Goal: Task Accomplishment & Management: Use online tool/utility

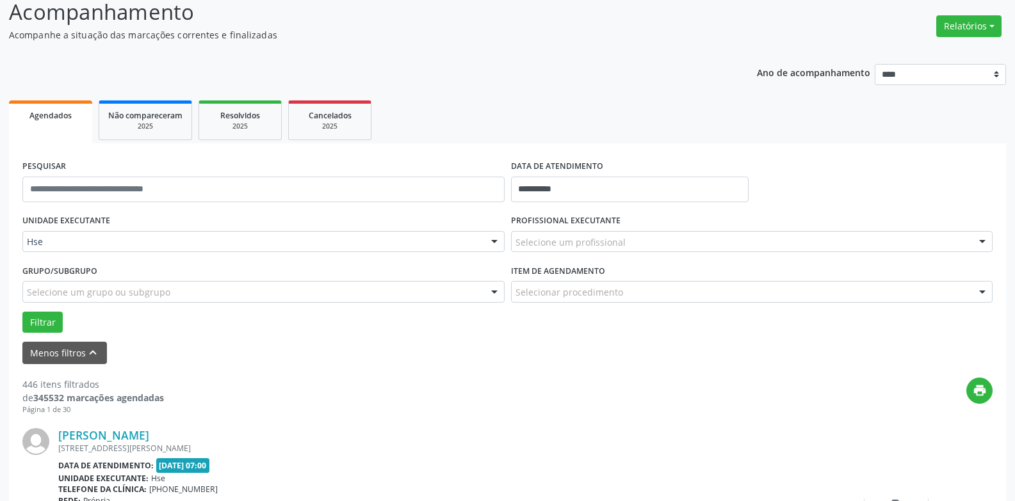
scroll to position [81, 0]
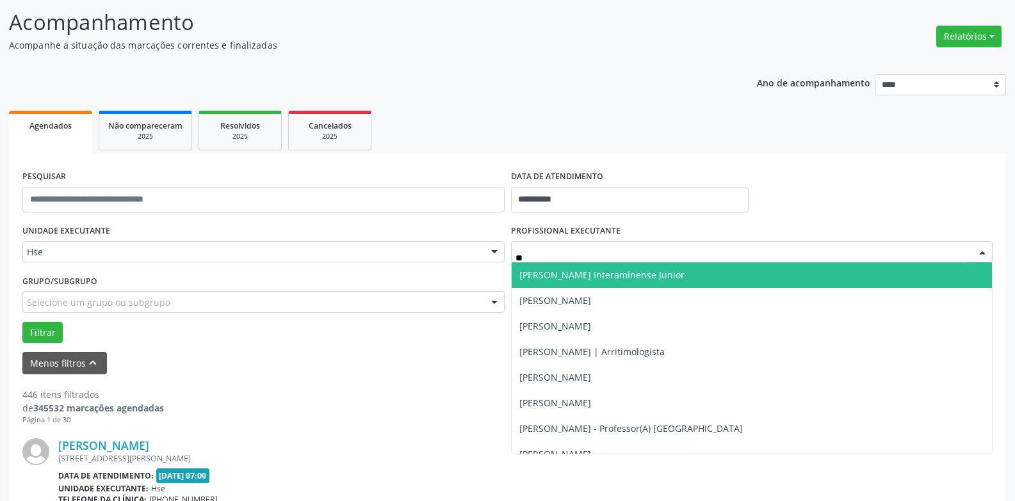
type input "***"
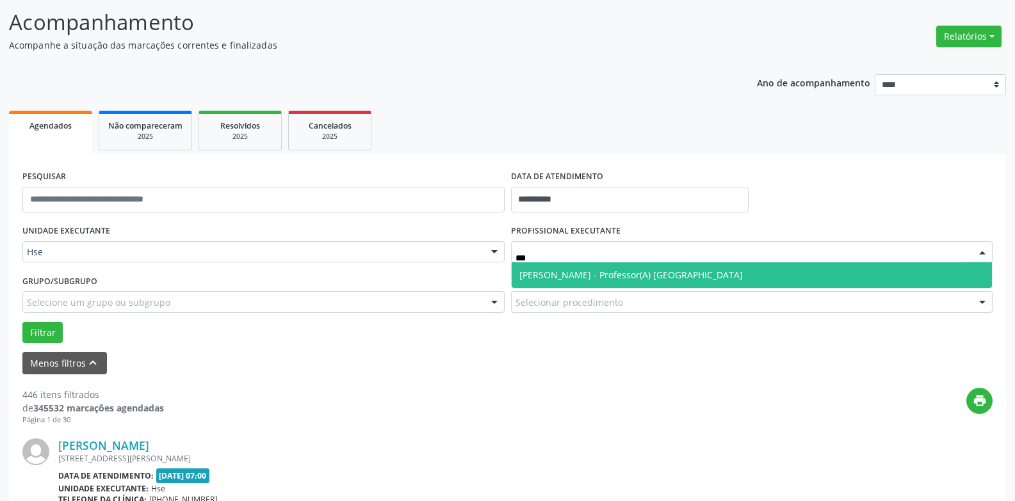
click at [594, 270] on span "Betinha Cordeiro Fernandes - Professor(A) Nassau" at bounding box center [630, 275] width 223 height 12
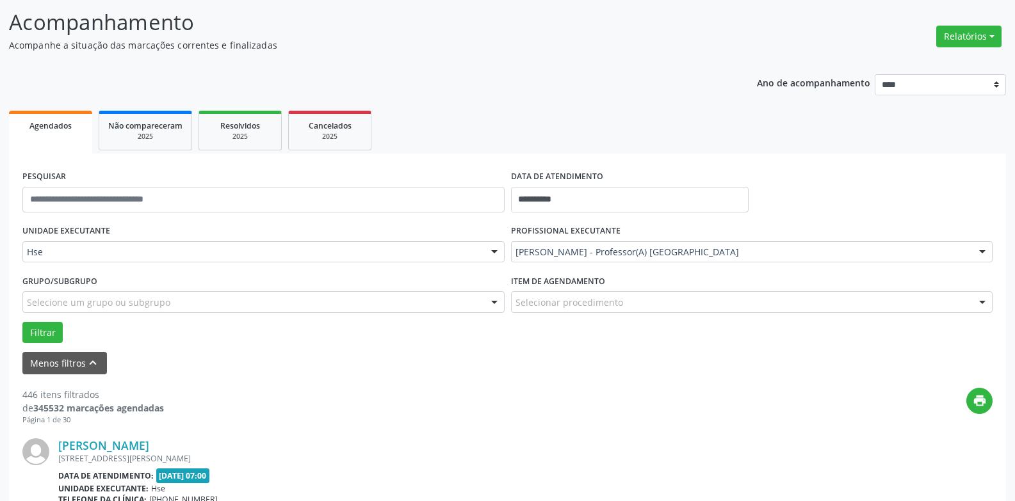
drag, startPoint x: 589, startPoint y: 285, endPoint x: 582, endPoint y: 300, distance: 16.9
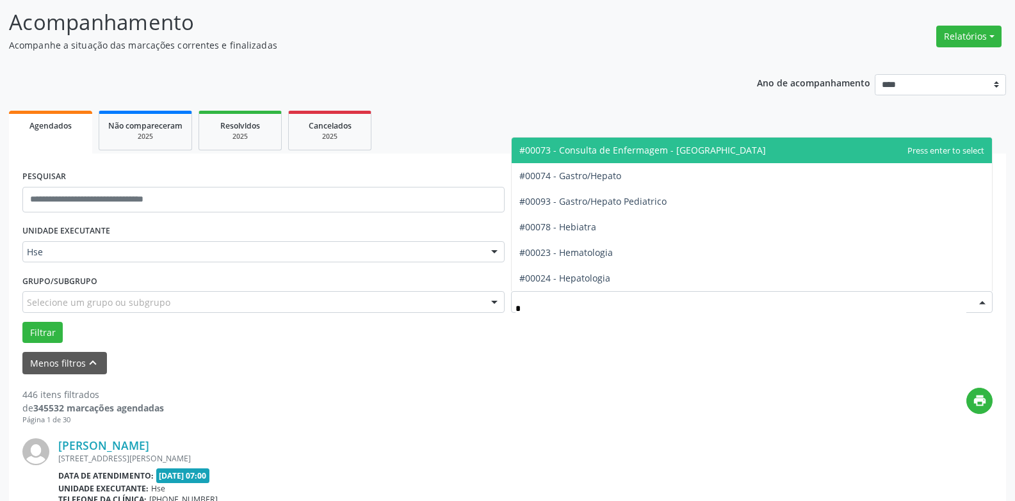
type input "**"
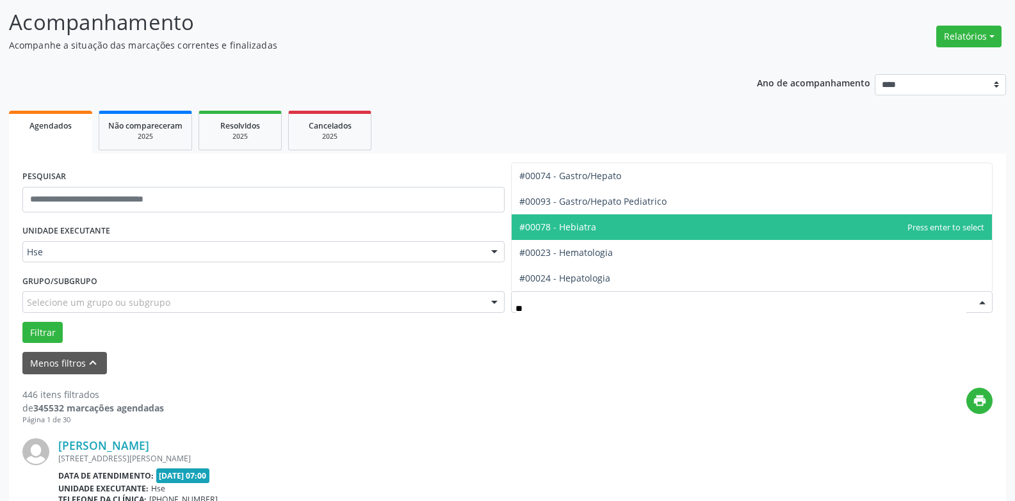
click at [608, 237] on span "#00078 - Hebiatra" at bounding box center [752, 227] width 481 height 26
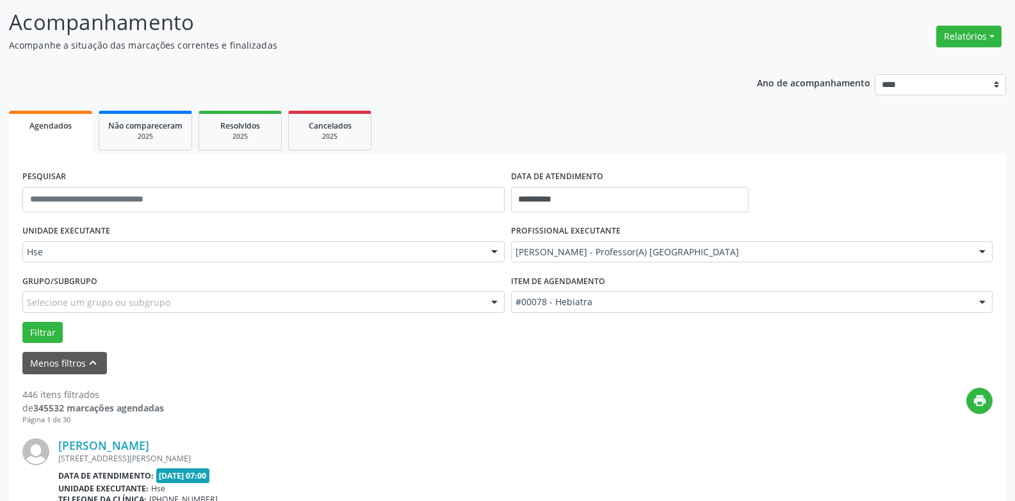
click at [62, 336] on div "Filtrar" at bounding box center [507, 333] width 976 height 22
click at [59, 336] on button "Filtrar" at bounding box center [42, 333] width 40 height 22
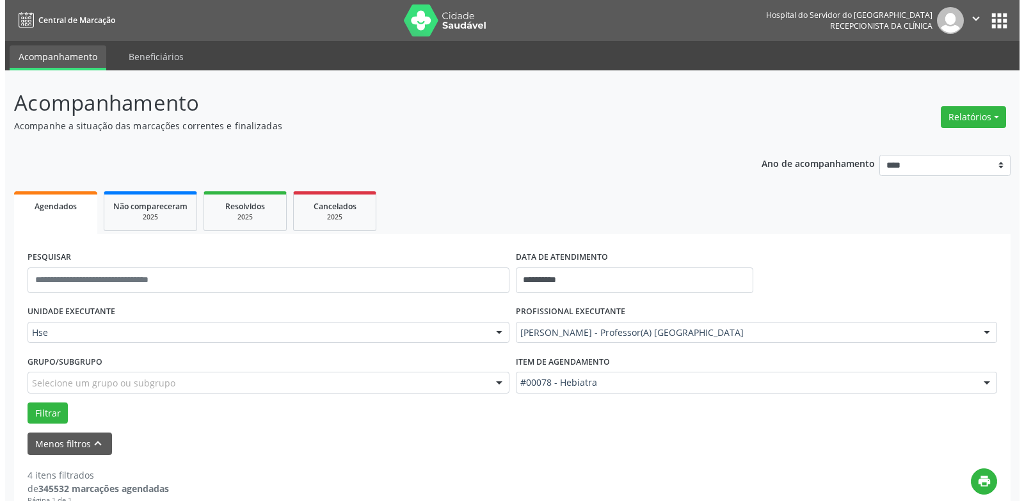
scroll to position [809, 0]
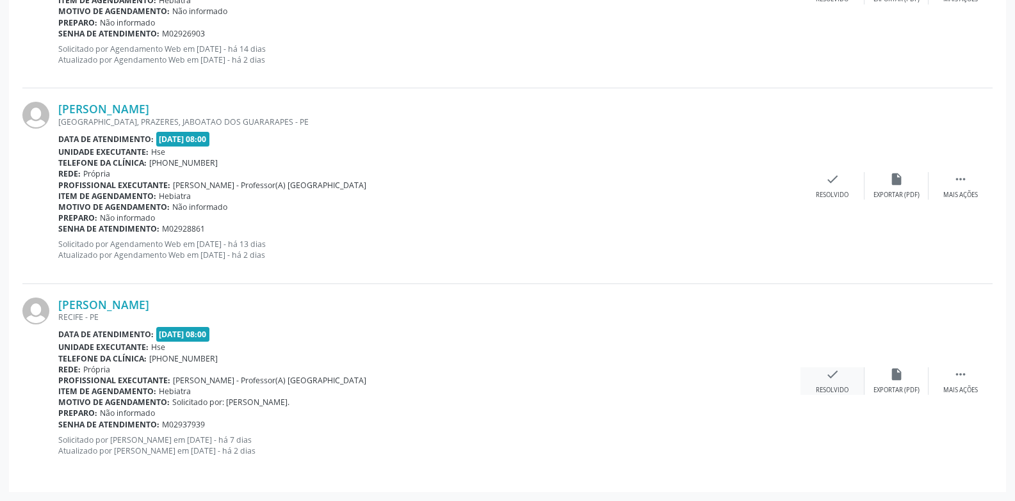
click at [811, 371] on div "check Resolvido" at bounding box center [832, 382] width 64 height 28
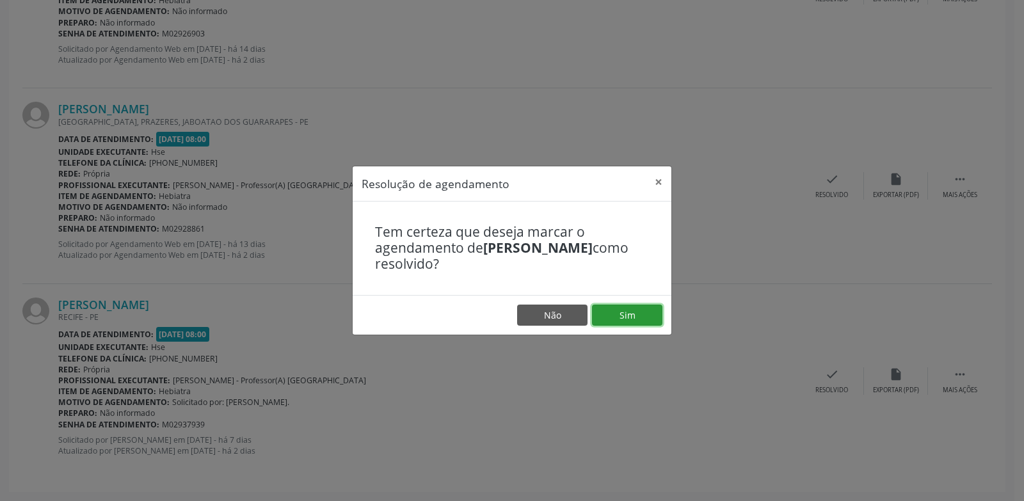
click at [629, 323] on button "Sim" at bounding box center [627, 316] width 70 height 22
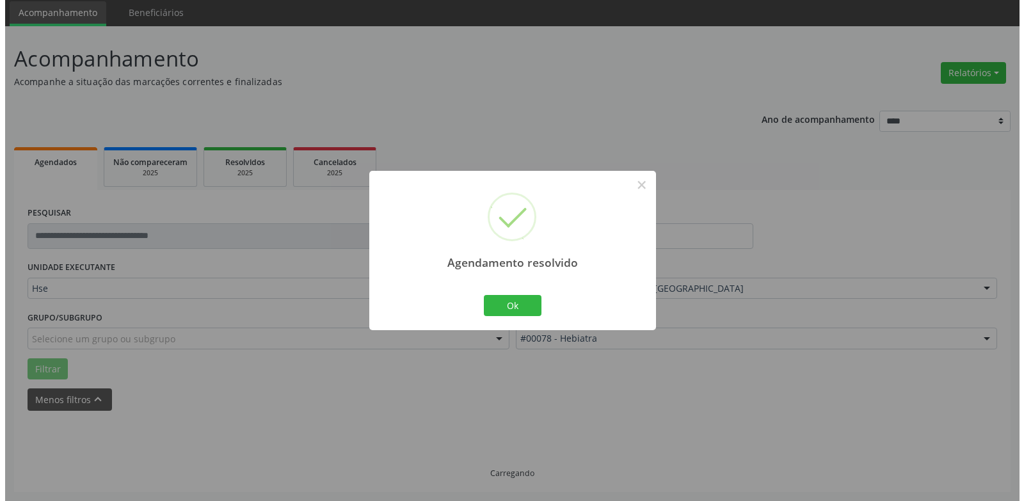
scroll to position [613, 0]
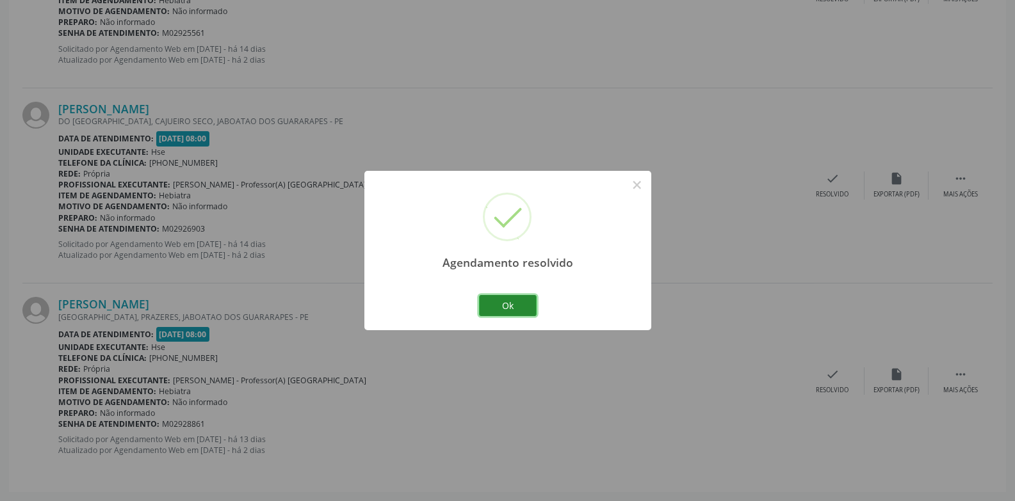
click at [490, 304] on button "Ok" at bounding box center [508, 306] width 58 height 22
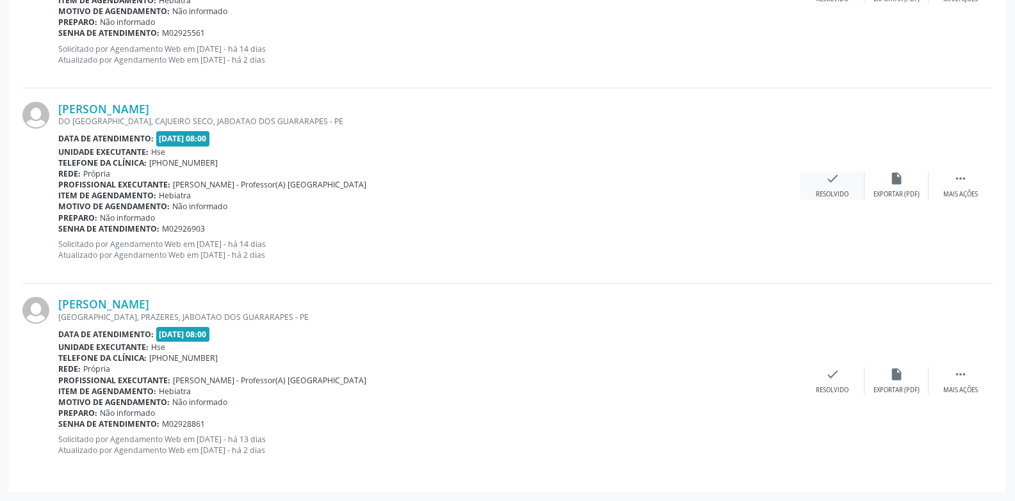
click at [818, 172] on div "check Resolvido" at bounding box center [832, 186] width 64 height 28
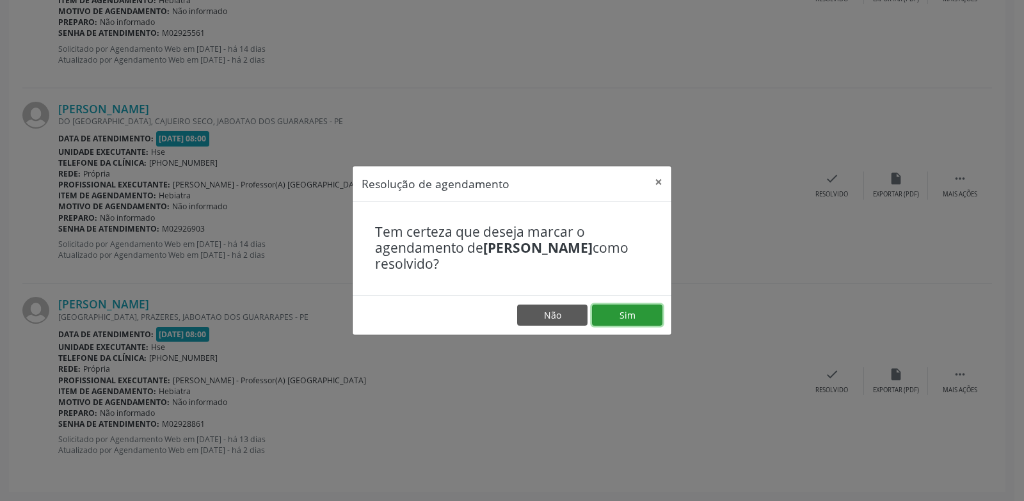
click at [615, 314] on button "Sim" at bounding box center [627, 316] width 70 height 22
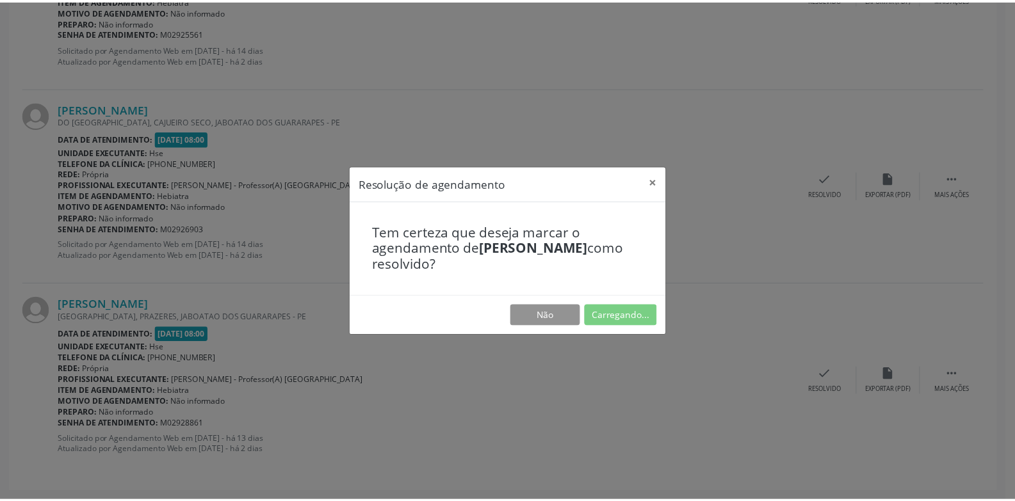
scroll to position [44, 0]
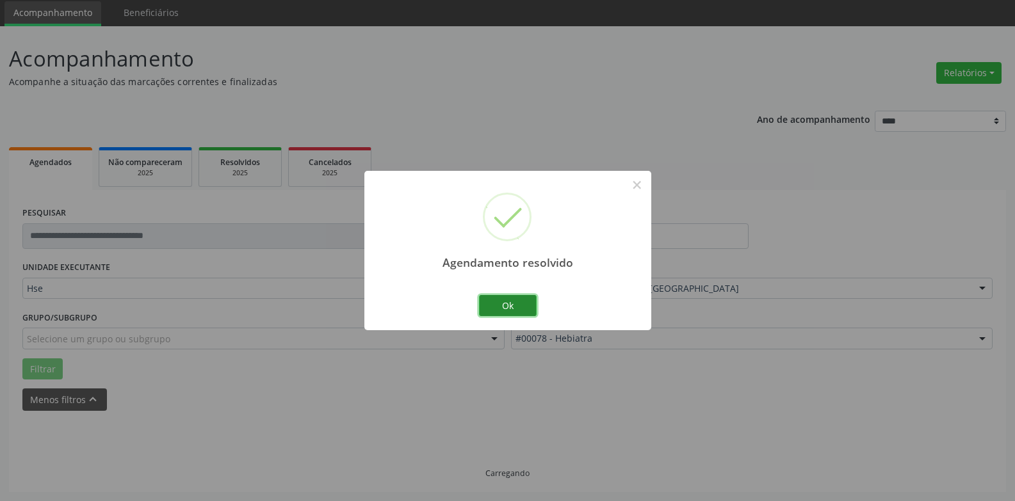
click at [510, 298] on button "Ok" at bounding box center [508, 306] width 58 height 22
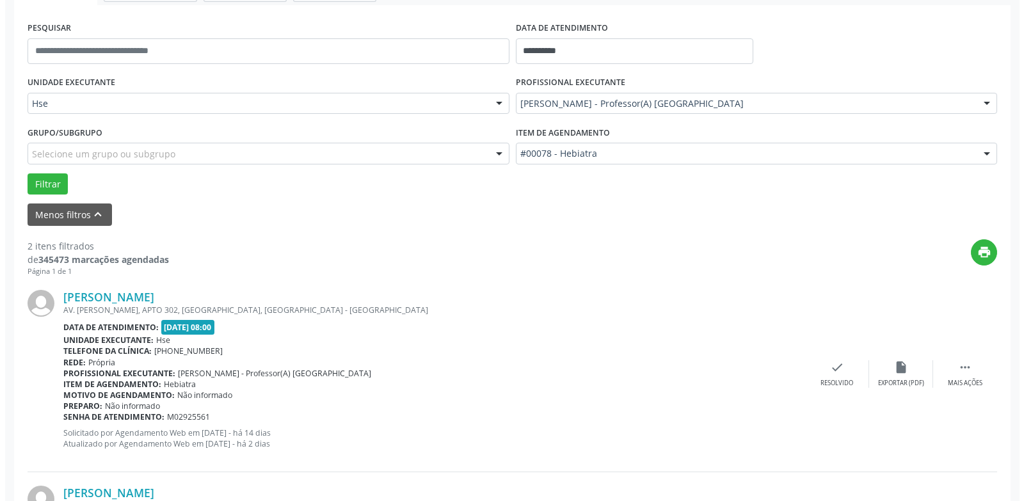
scroll to position [236, 0]
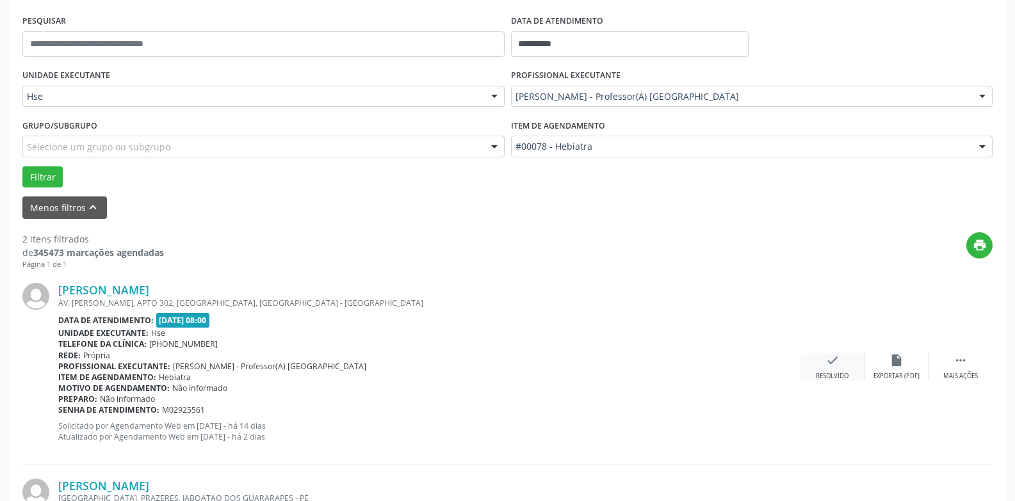
click at [841, 362] on div "check Resolvido" at bounding box center [832, 367] width 64 height 28
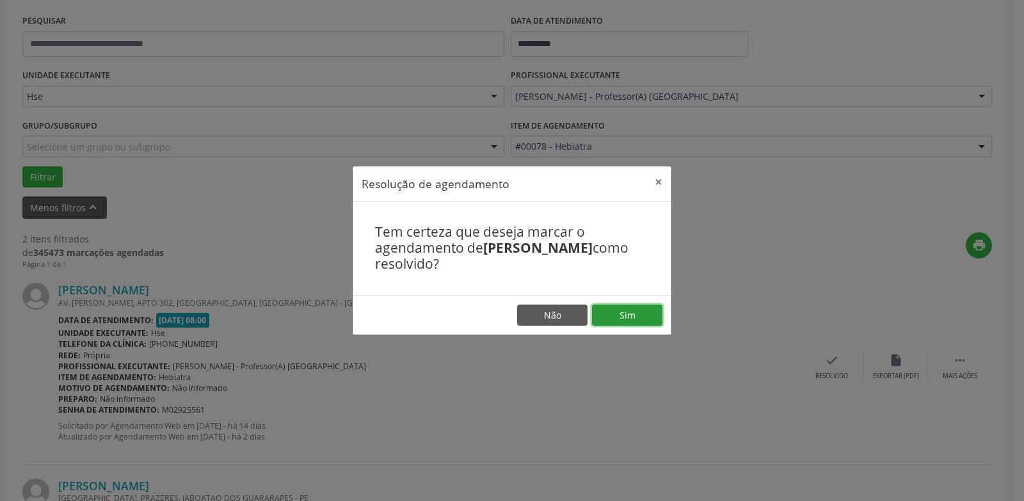
click at [626, 316] on button "Sim" at bounding box center [627, 316] width 70 height 22
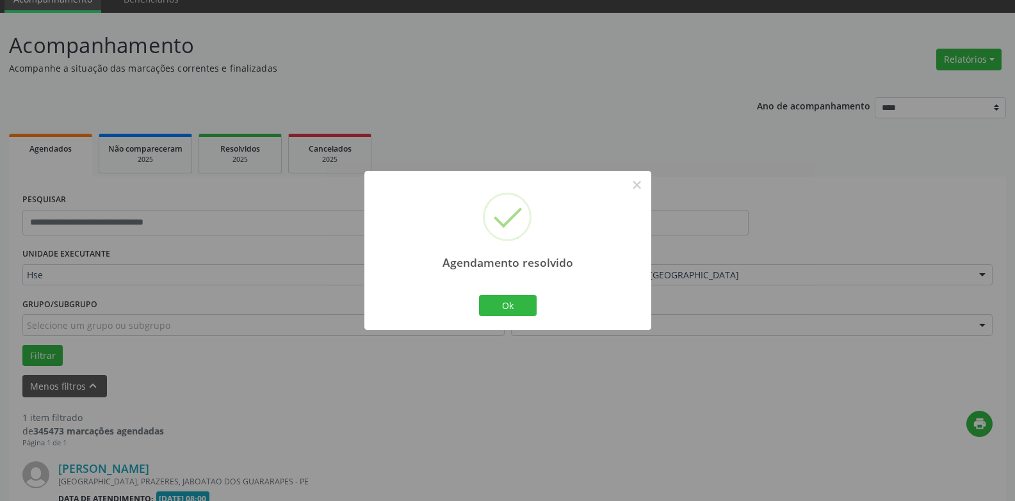
scroll to position [222, 0]
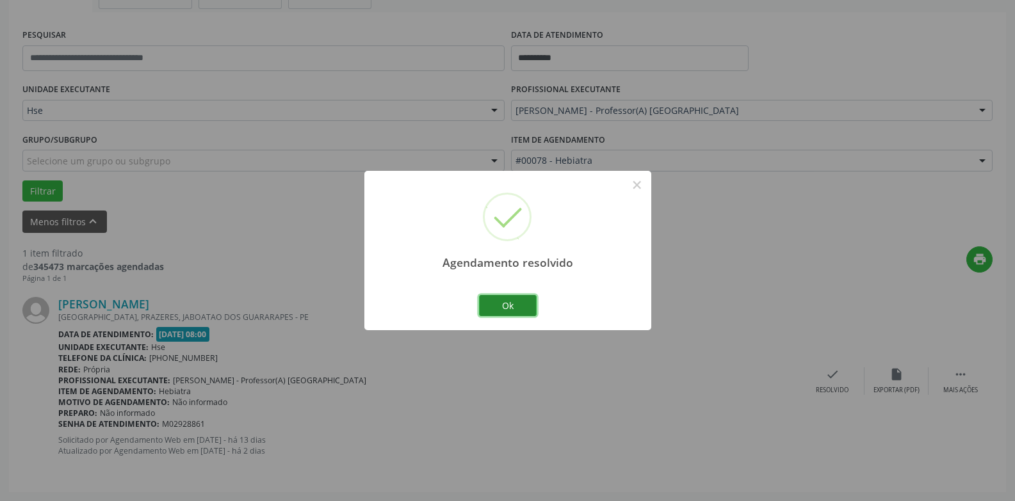
click at [529, 301] on button "Ok" at bounding box center [508, 306] width 58 height 22
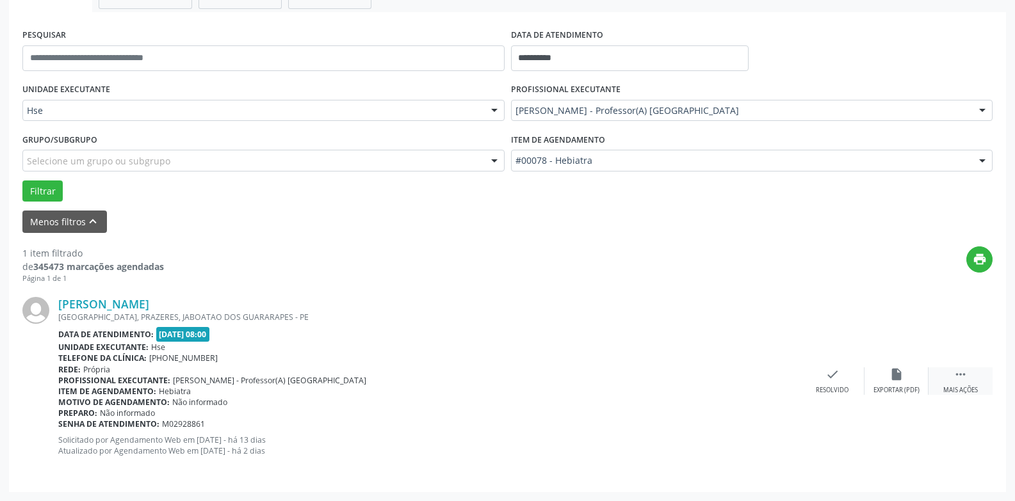
click at [957, 370] on icon "" at bounding box center [960, 375] width 14 height 14
click at [902, 374] on icon "alarm_off" at bounding box center [896, 375] width 14 height 14
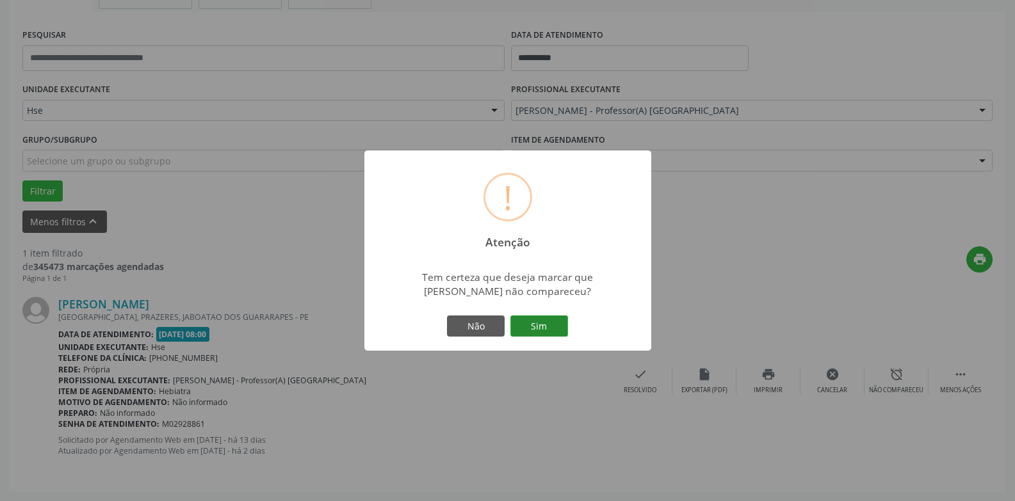
click at [544, 321] on button "Sim" at bounding box center [539, 327] width 58 height 22
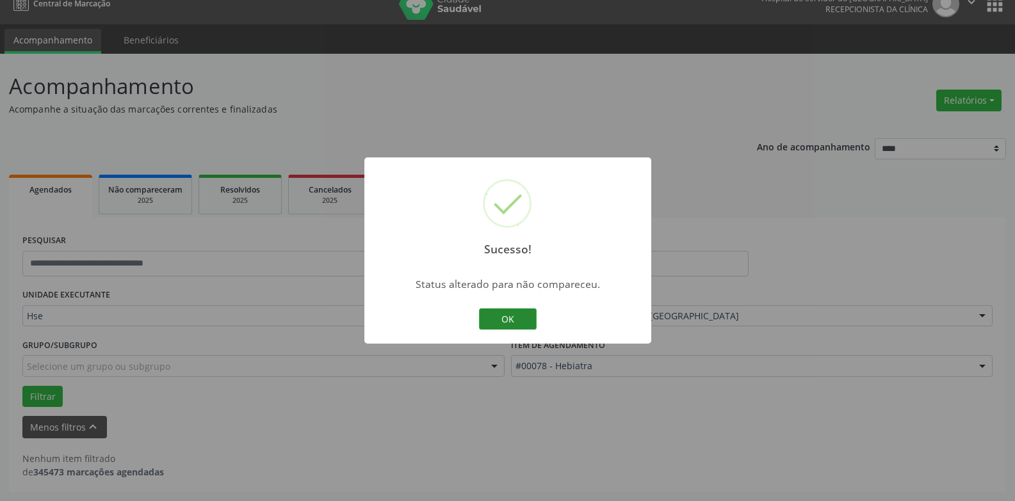
scroll to position [17, 0]
click at [504, 320] on button "OK" at bounding box center [508, 320] width 58 height 22
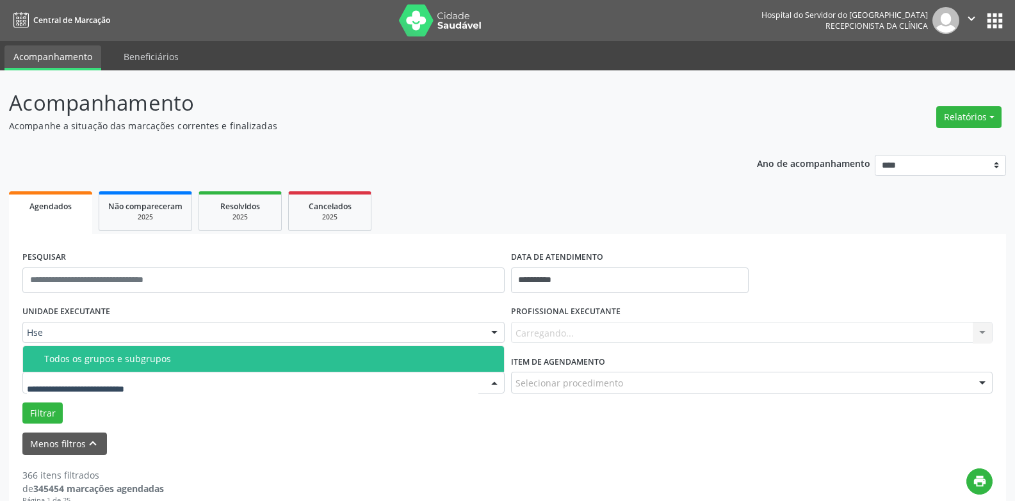
click at [168, 384] on div at bounding box center [263, 383] width 482 height 22
click at [172, 361] on div "Todos os grupos e subgrupos" at bounding box center [270, 359] width 452 height 10
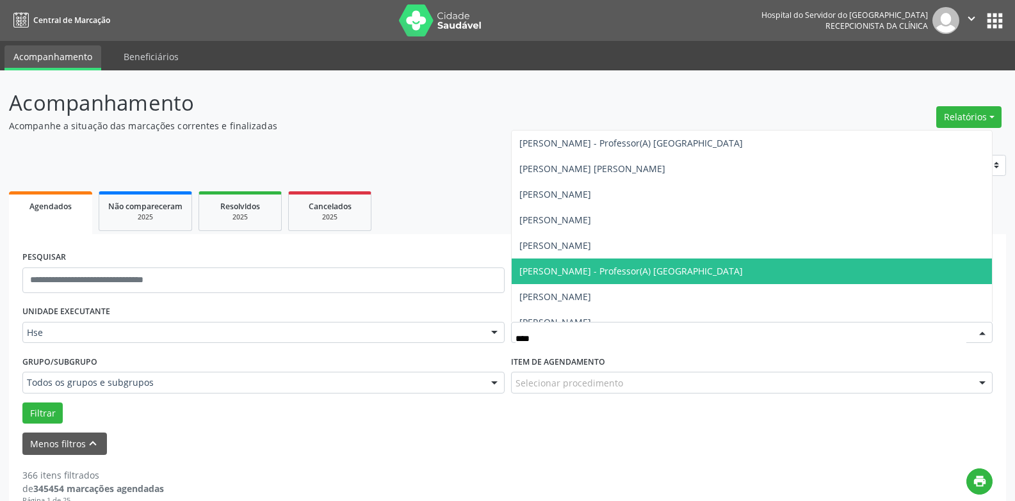
click at [656, 282] on span "Fernando Cerqueira Norberto - Professor(A) Nassau" at bounding box center [752, 272] width 481 height 26
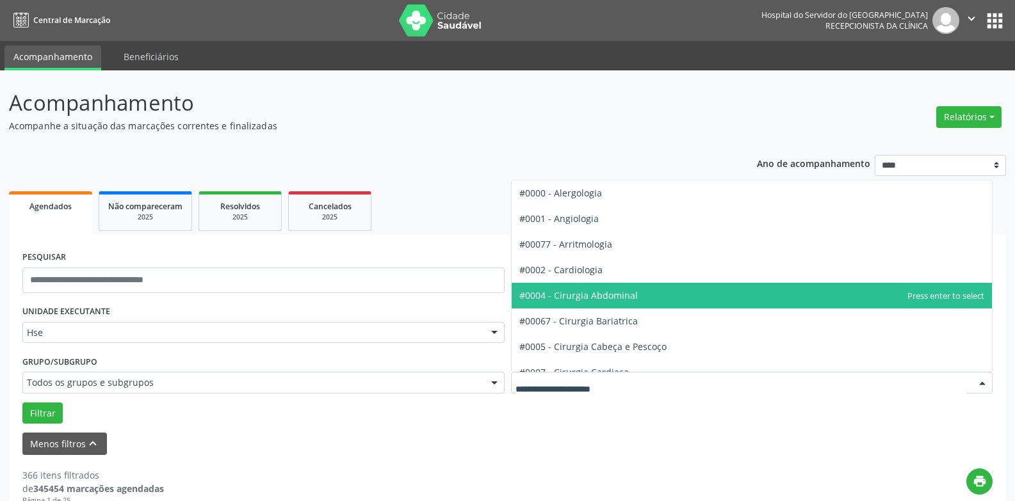
scroll to position [64, 0]
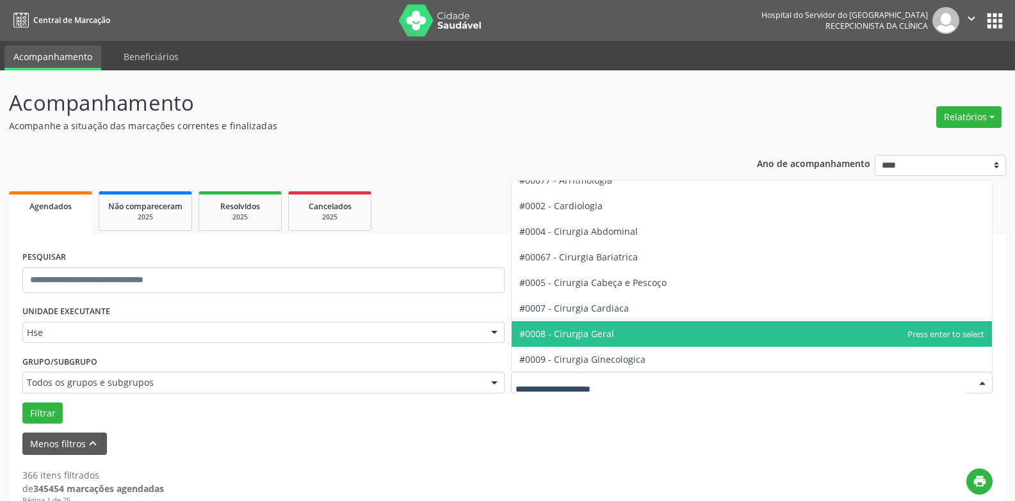
click at [597, 332] on span "#0008 - Cirurgia Geral" at bounding box center [566, 334] width 95 height 12
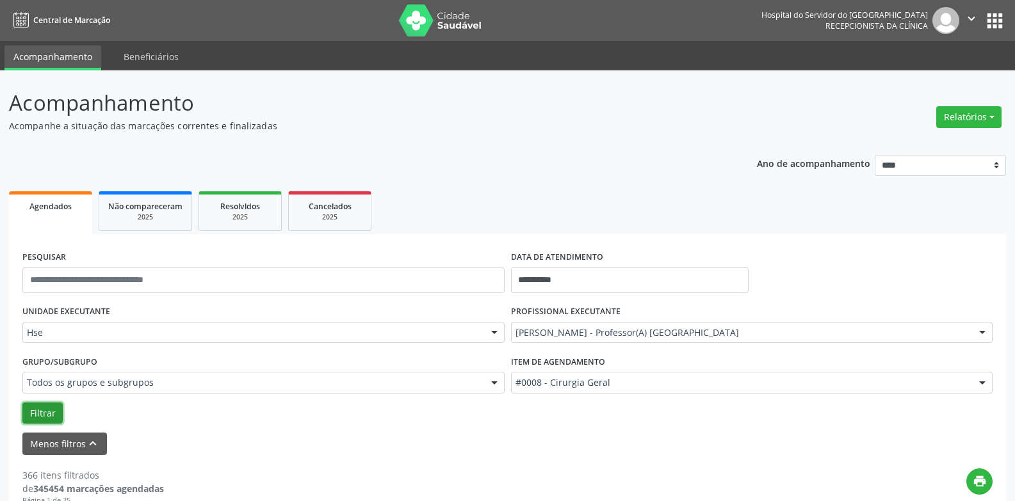
click at [43, 405] on button "Filtrar" at bounding box center [42, 414] width 40 height 22
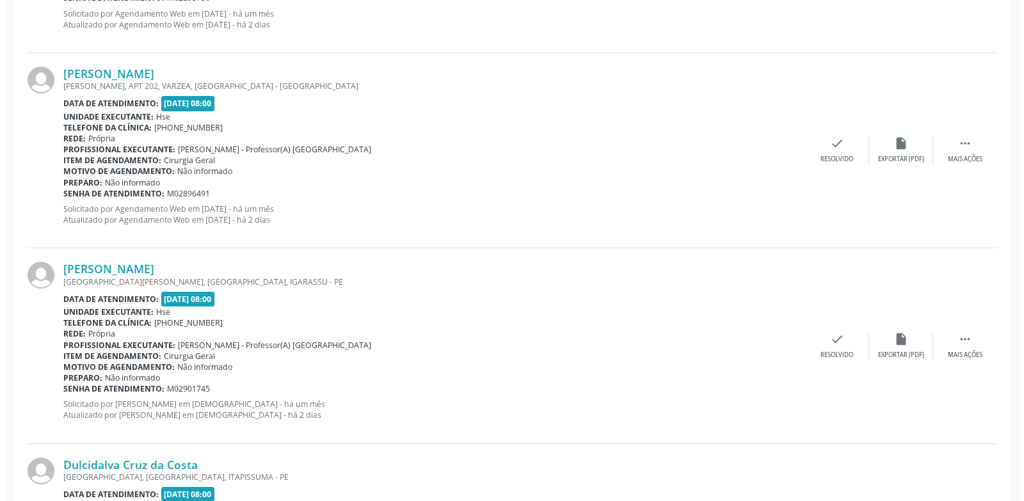
scroll to position [677, 0]
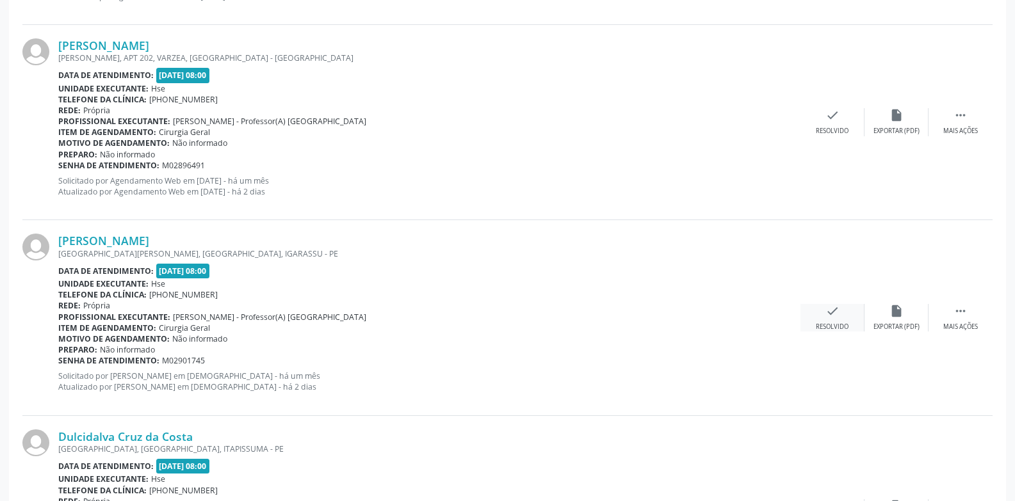
click at [811, 318] on div "check Resolvido" at bounding box center [832, 318] width 64 height 28
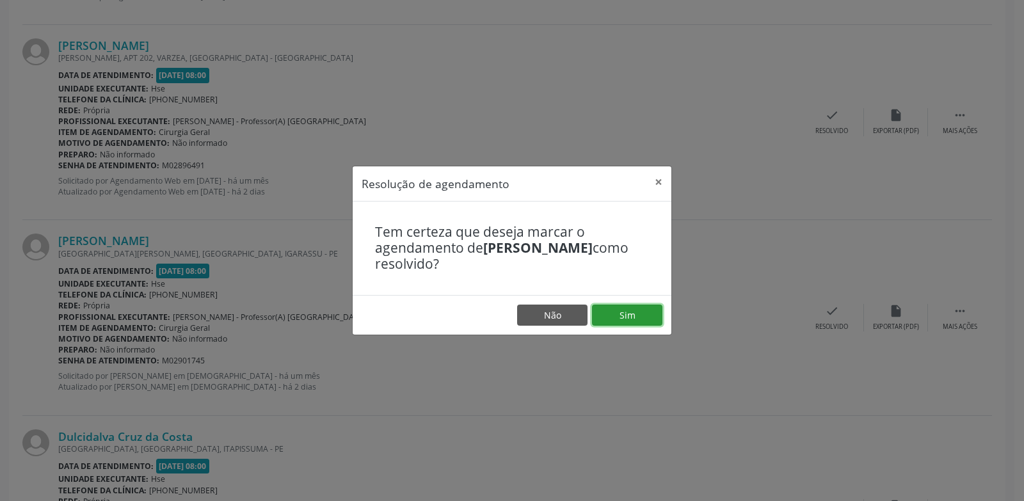
click at [645, 319] on button "Sim" at bounding box center [627, 316] width 70 height 22
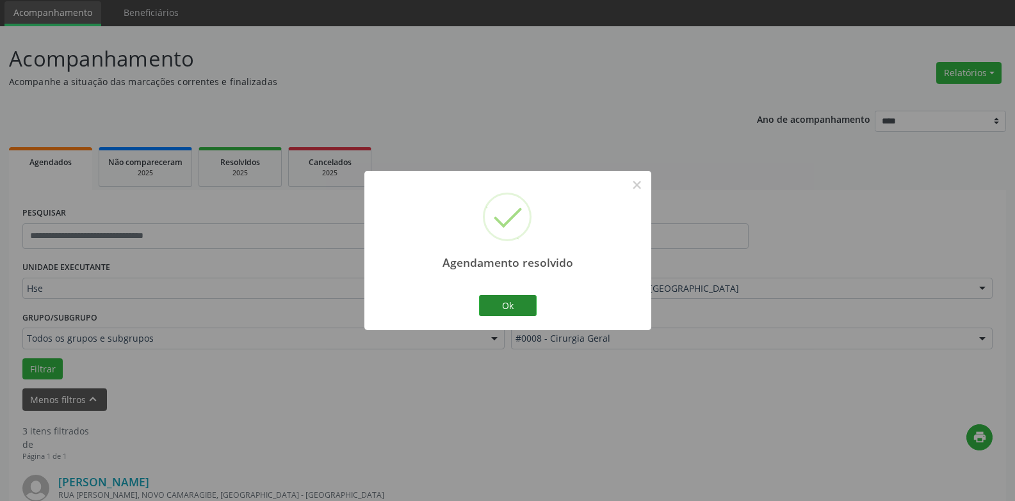
scroll to position [613, 0]
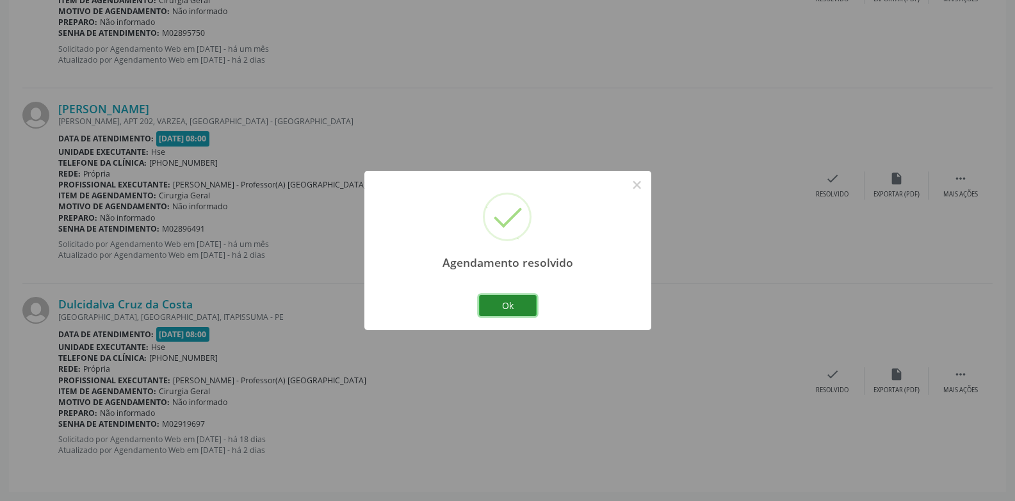
click at [520, 308] on button "Ok" at bounding box center [508, 306] width 58 height 22
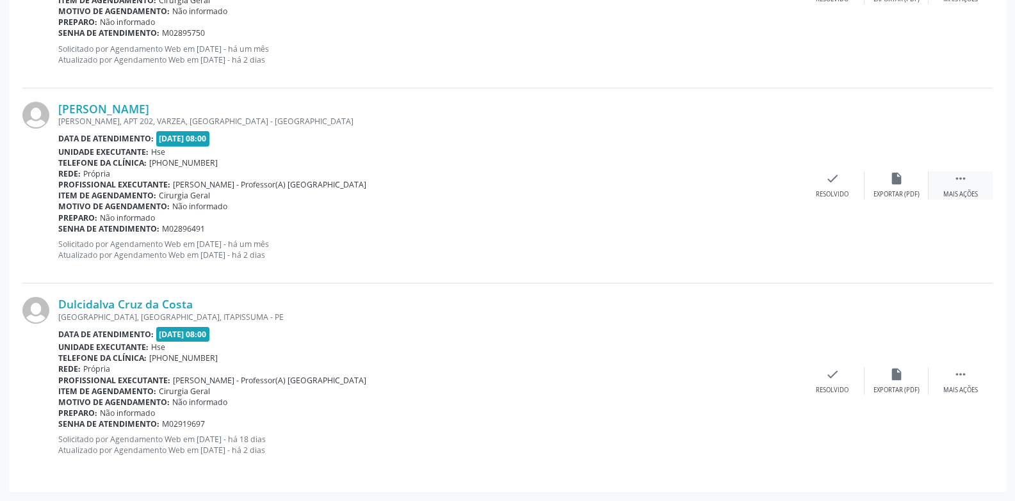
click at [985, 191] on div " Mais ações" at bounding box center [960, 186] width 64 height 28
click at [913, 190] on div "Não compareceu" at bounding box center [896, 194] width 54 height 9
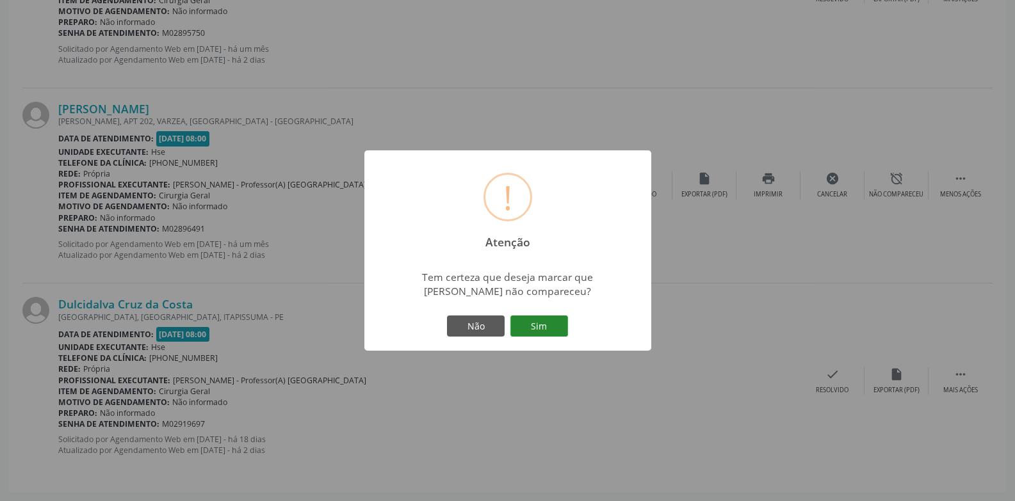
click at [545, 328] on button "Sim" at bounding box center [539, 327] width 58 height 22
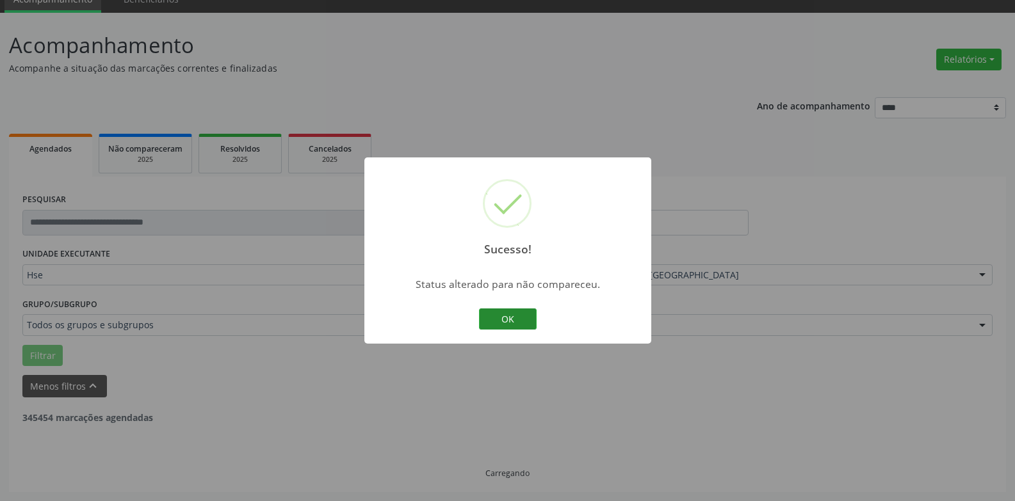
scroll to position [417, 0]
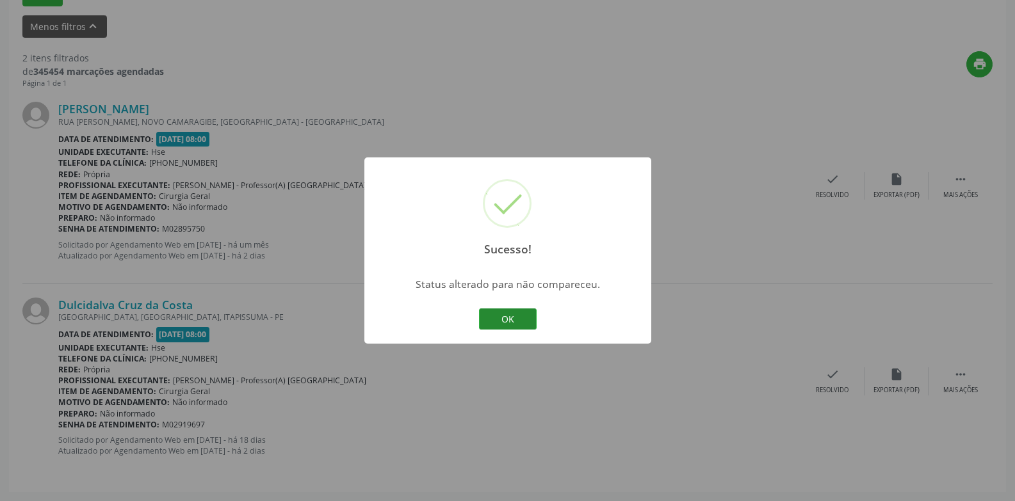
click at [499, 317] on button "OK" at bounding box center [508, 320] width 58 height 22
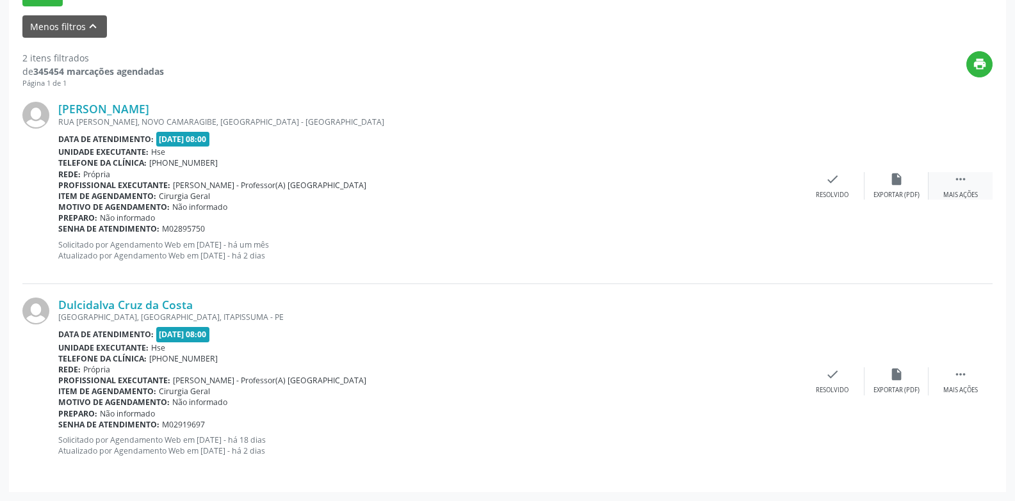
drag, startPoint x: 955, startPoint y: 181, endPoint x: 933, endPoint y: 181, distance: 21.8
click at [955, 181] on icon "" at bounding box center [960, 179] width 14 height 14
click at [910, 184] on div "alarm_off Não compareceu" at bounding box center [896, 186] width 64 height 28
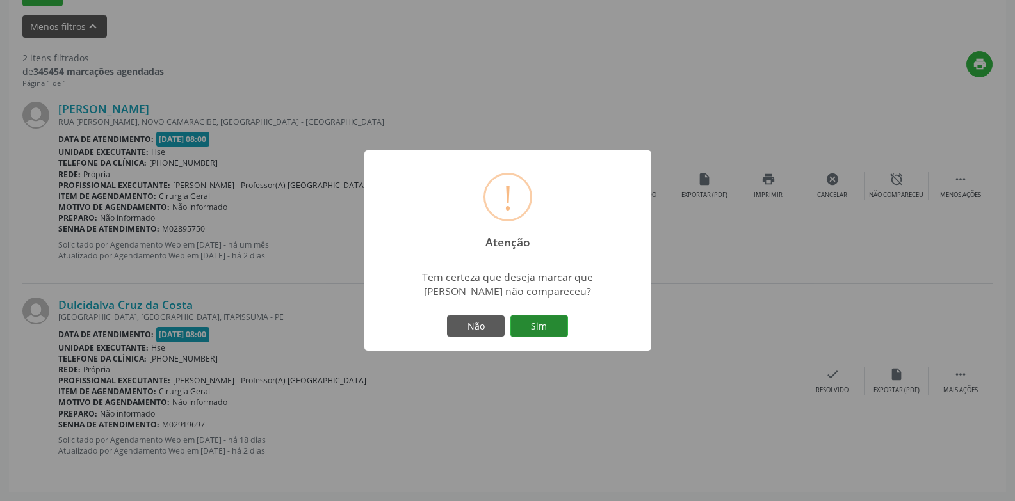
click at [538, 325] on button "Sim" at bounding box center [539, 327] width 58 height 22
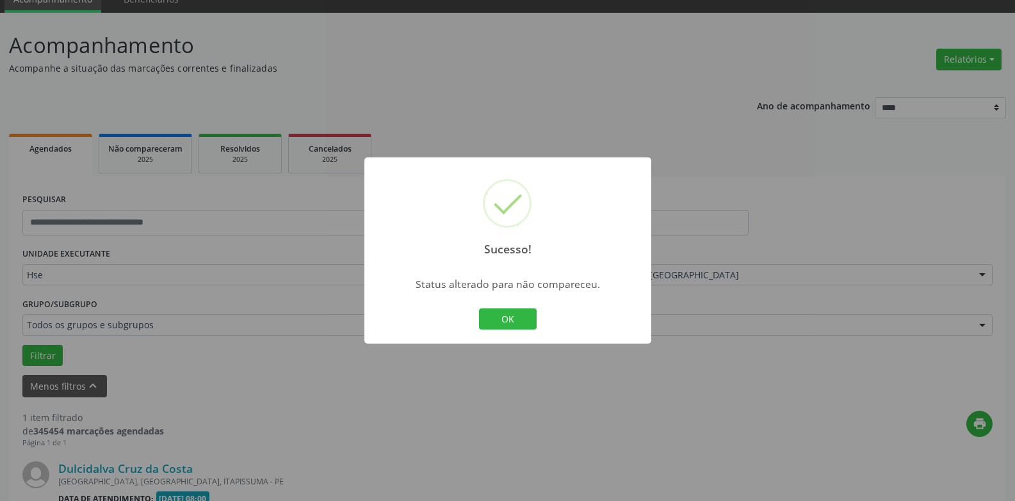
scroll to position [222, 0]
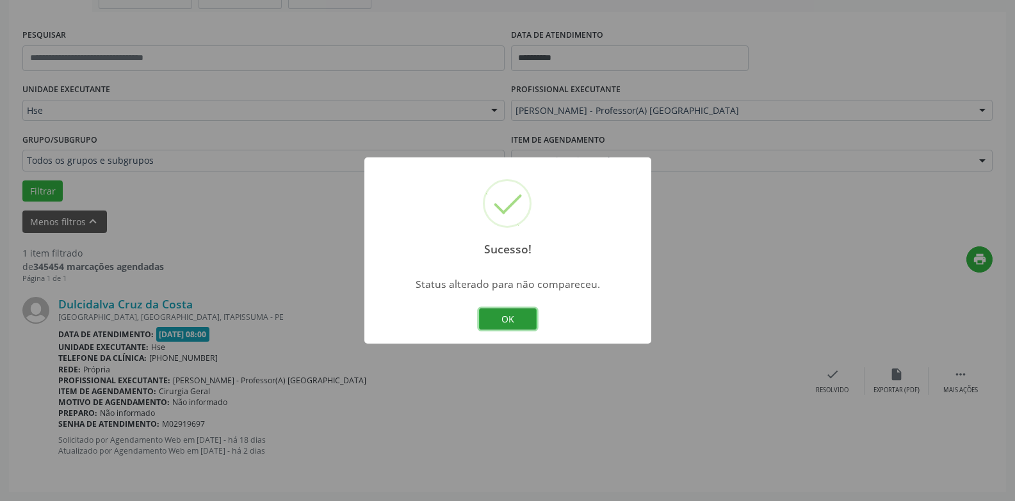
drag, startPoint x: 505, startPoint y: 319, endPoint x: 691, endPoint y: 188, distance: 227.7
click at [509, 318] on button "OK" at bounding box center [508, 320] width 58 height 22
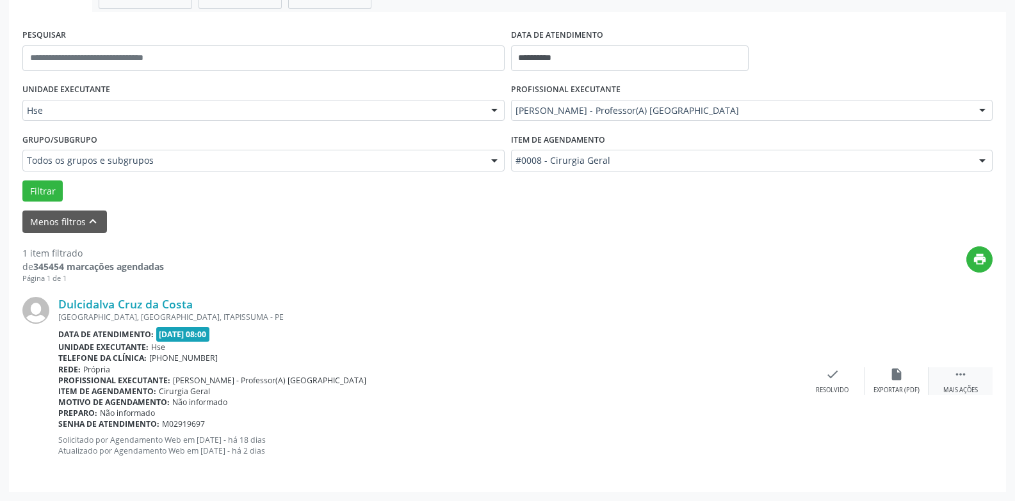
click at [944, 373] on div " Mais ações" at bounding box center [960, 382] width 64 height 28
click at [864, 386] on div "cancel Cancelar" at bounding box center [832, 382] width 64 height 28
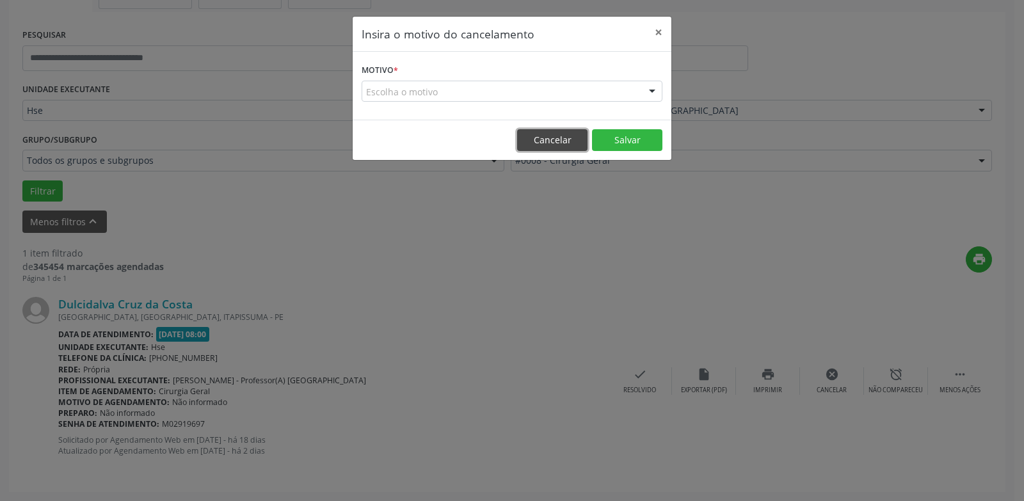
drag, startPoint x: 545, startPoint y: 138, endPoint x: 602, endPoint y: 156, distance: 60.3
click at [549, 140] on button "Cancelar" at bounding box center [552, 140] width 70 height 22
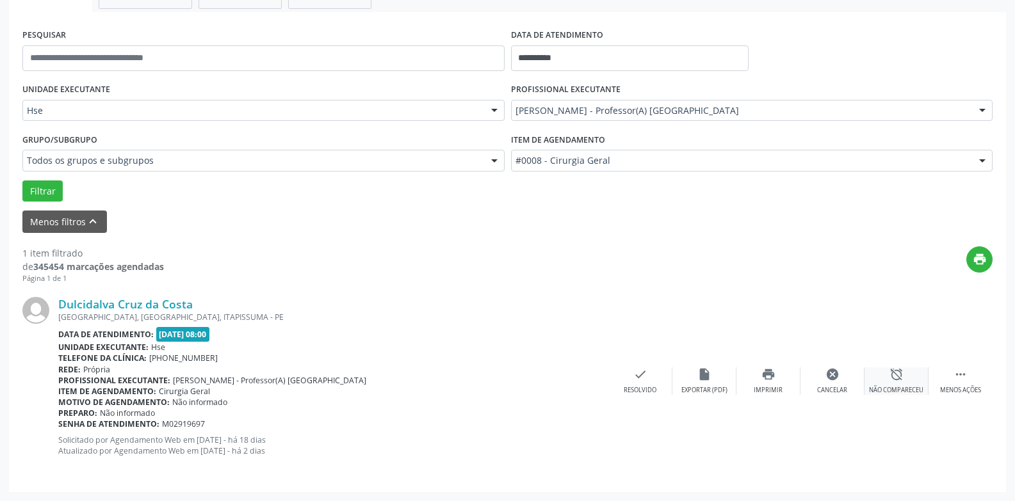
drag, startPoint x: 945, startPoint y: 378, endPoint x: 921, endPoint y: 378, distance: 23.7
click at [946, 379] on div " Menos ações" at bounding box center [960, 382] width 64 height 28
click at [957, 377] on icon "" at bounding box center [960, 375] width 14 height 14
click at [907, 388] on div "Não compareceu" at bounding box center [896, 390] width 54 height 9
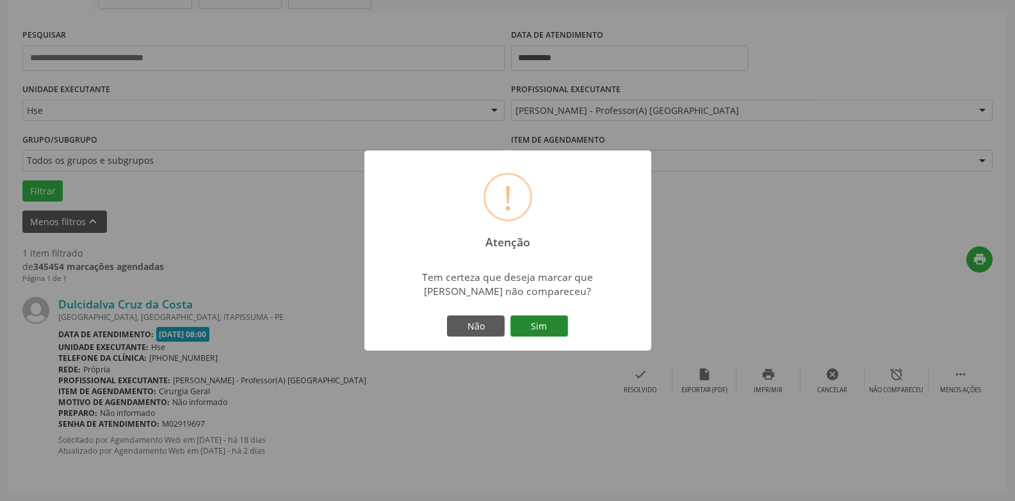
click at [529, 318] on button "Sim" at bounding box center [539, 327] width 58 height 22
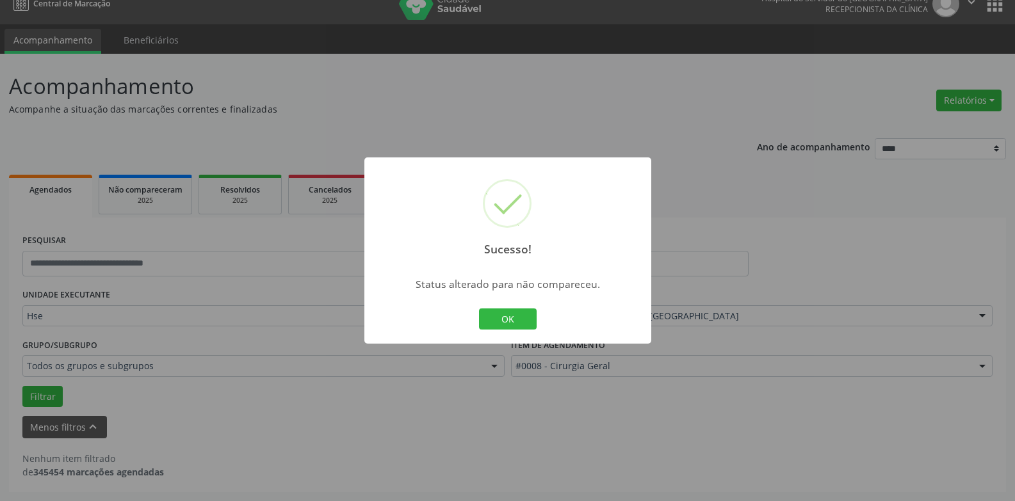
scroll to position [17, 0]
drag, startPoint x: 523, startPoint y: 319, endPoint x: 541, endPoint y: 306, distance: 22.0
click at [523, 319] on button "OK" at bounding box center [508, 320] width 58 height 22
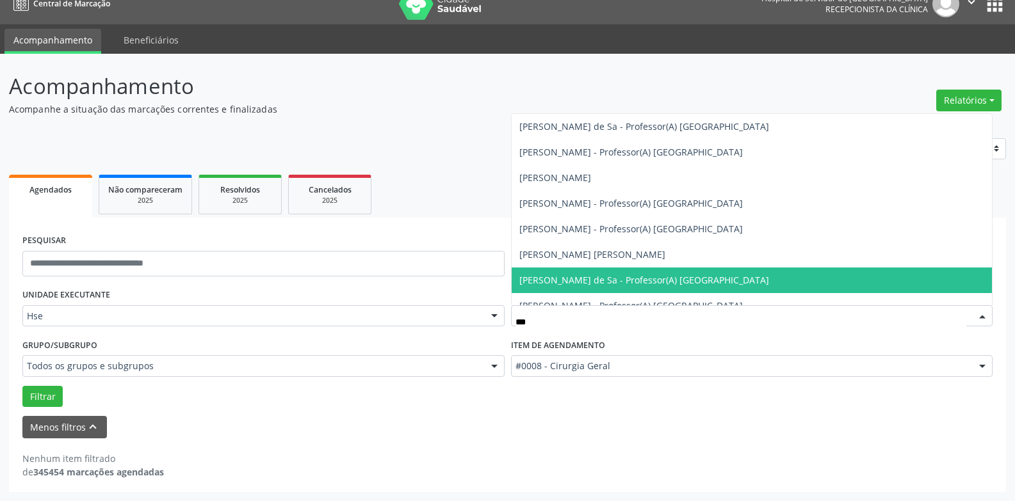
type input "****"
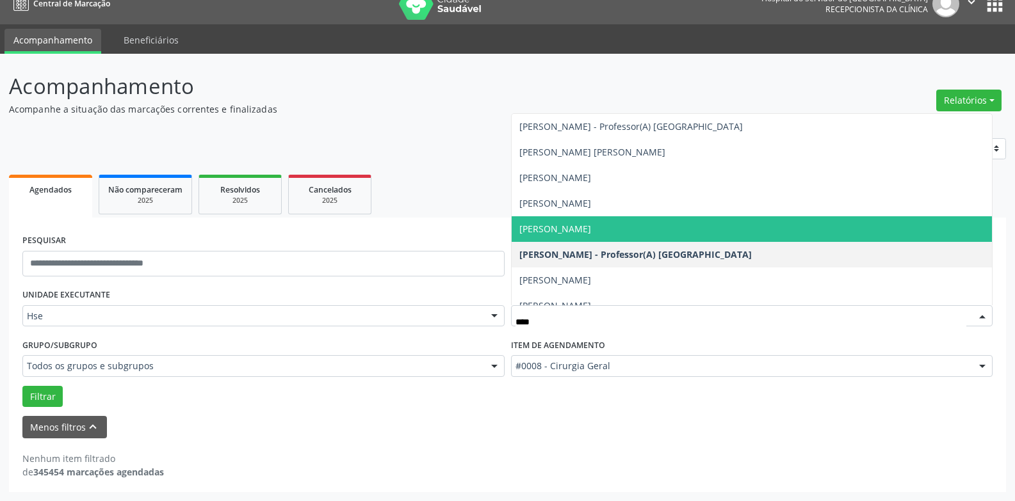
click at [674, 235] on span "[PERSON_NAME]" at bounding box center [752, 229] width 481 height 26
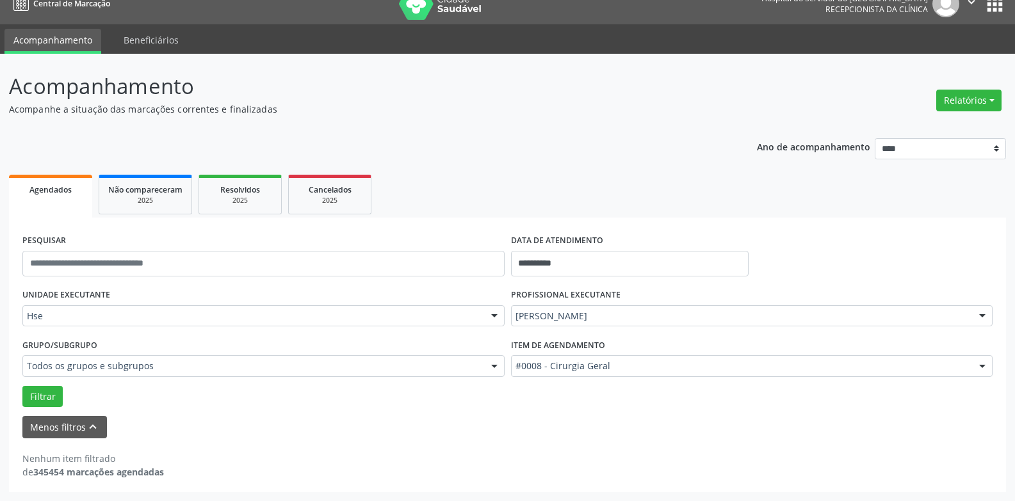
click at [610, 358] on div "#0008 - Cirurgia Geral" at bounding box center [752, 366] width 482 height 22
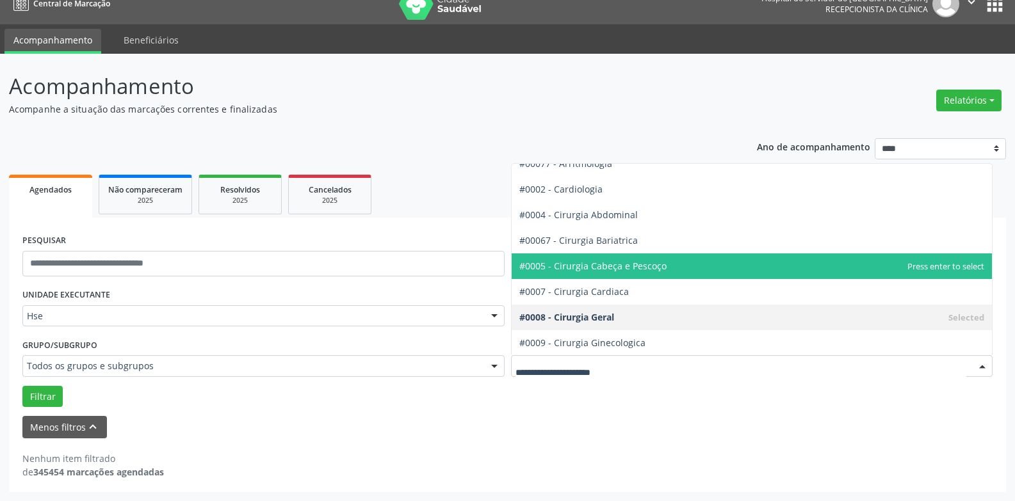
click at [642, 267] on span "#0005 - Cirurgia Cabeça e Pescoço" at bounding box center [592, 266] width 147 height 12
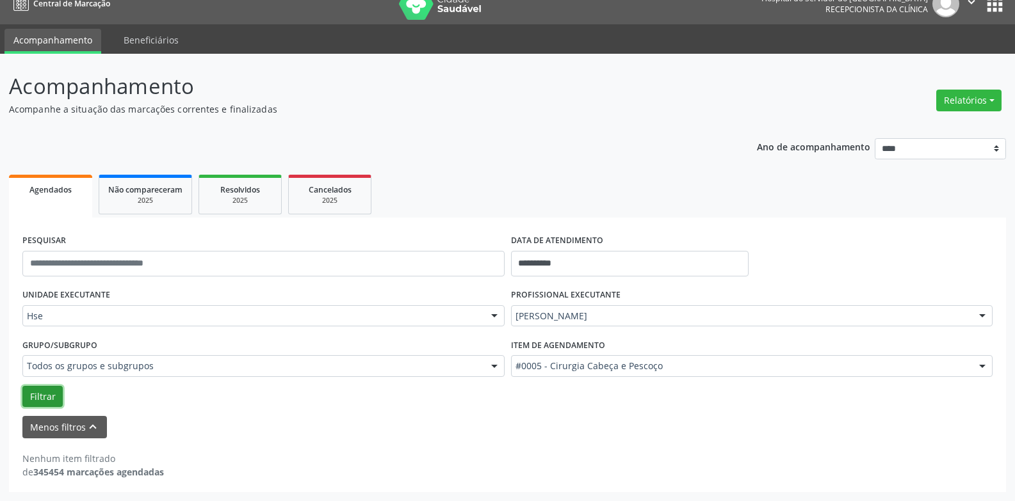
click at [34, 391] on button "Filtrar" at bounding box center [42, 397] width 40 height 22
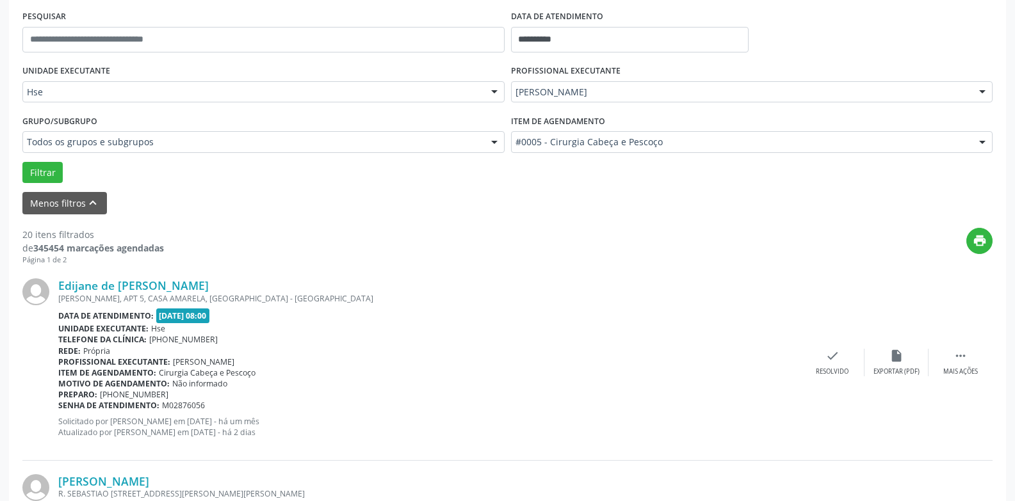
scroll to position [273, 0]
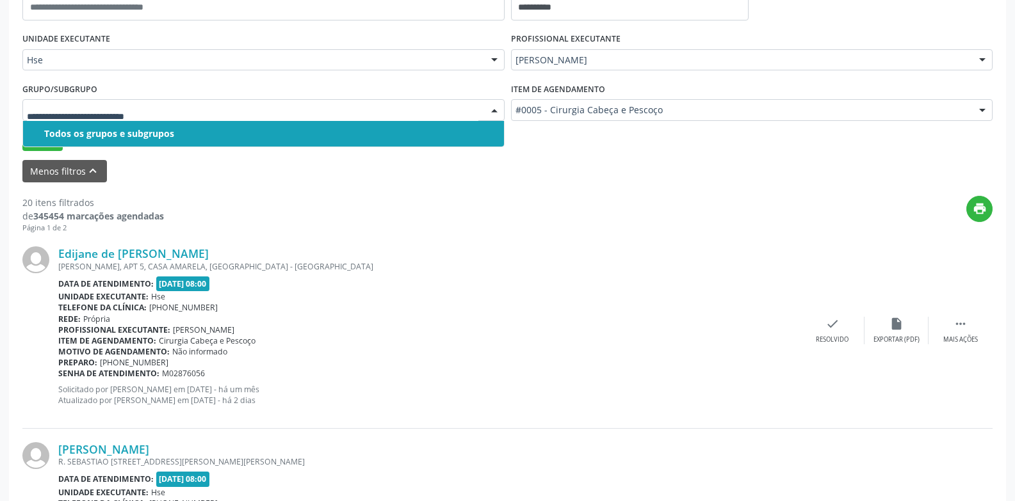
click at [297, 136] on div "Todos os grupos e subgrupos" at bounding box center [270, 134] width 452 height 10
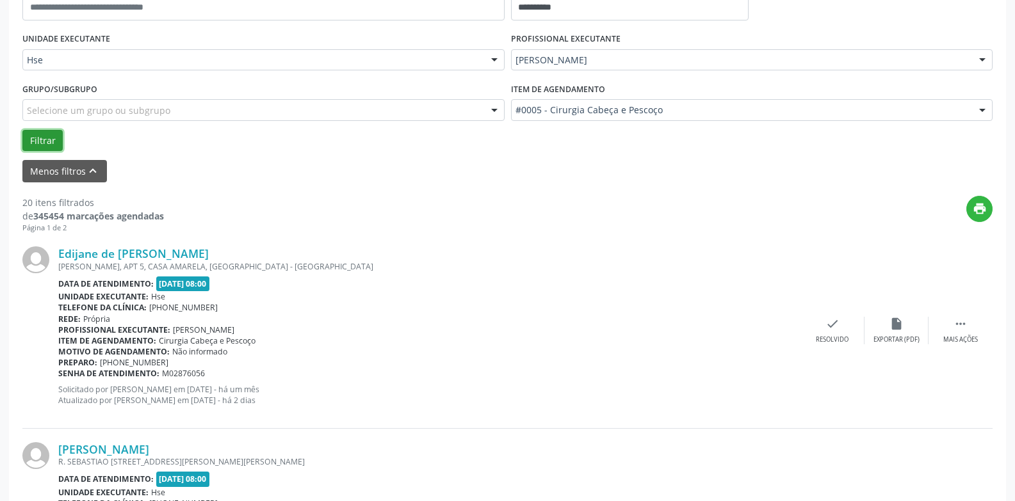
click at [54, 138] on button "Filtrar" at bounding box center [42, 141] width 40 height 22
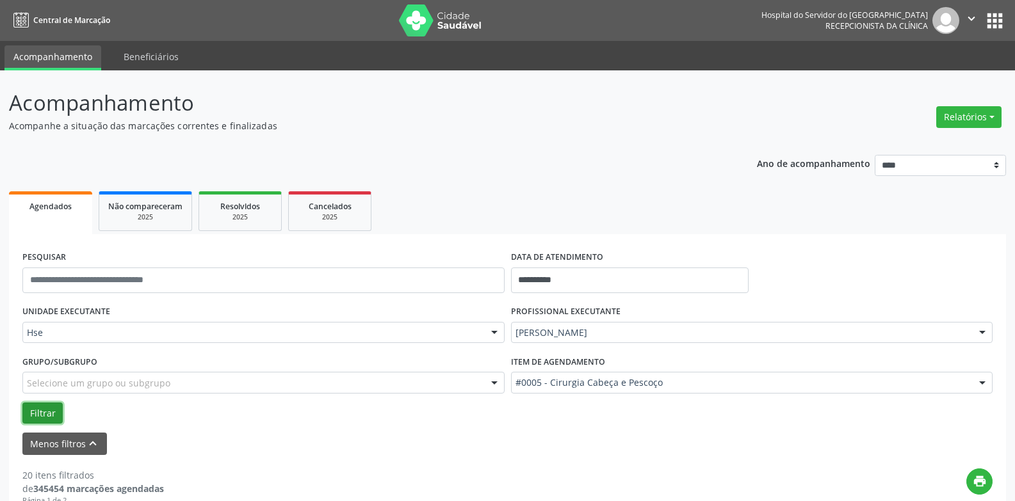
click at [54, 404] on button "Filtrar" at bounding box center [42, 414] width 40 height 22
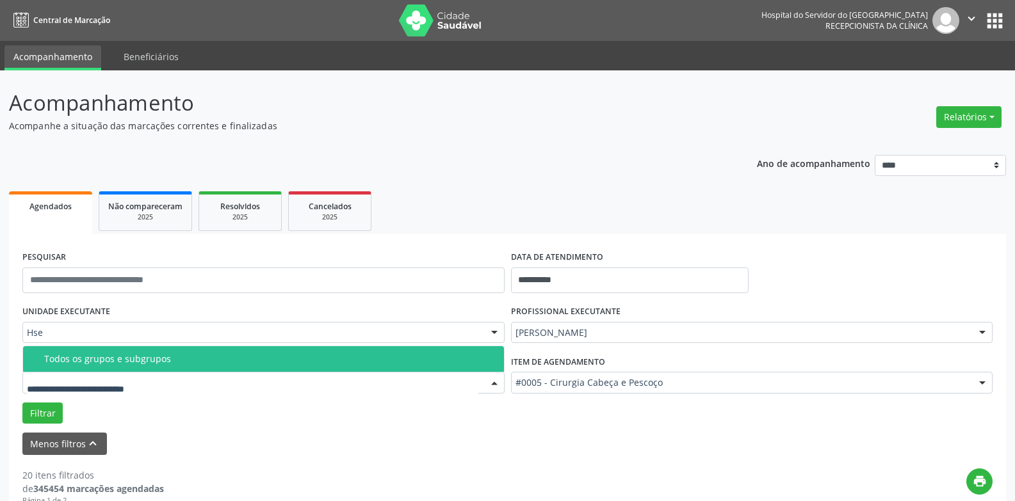
click at [235, 386] on div at bounding box center [263, 383] width 482 height 22
click at [237, 358] on div "Todos os grupos e subgrupos" at bounding box center [270, 359] width 452 height 10
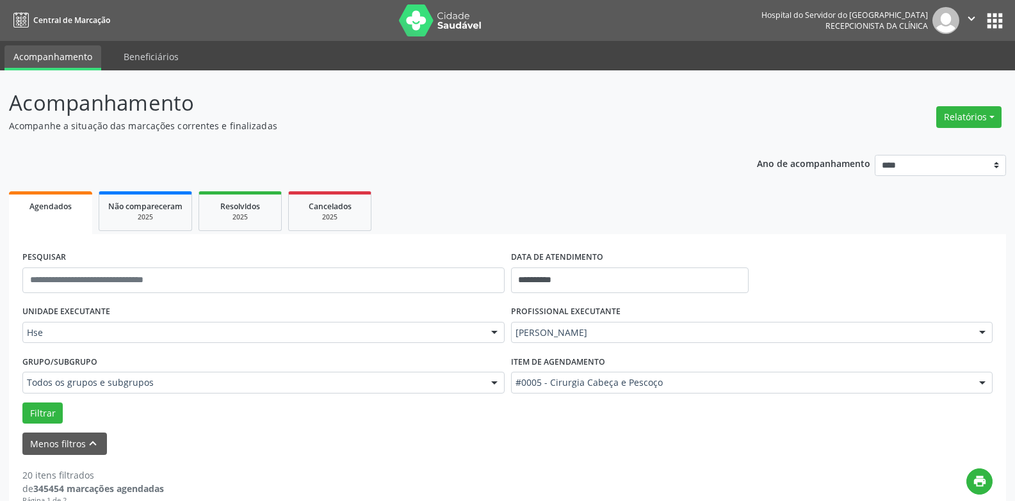
click at [974, 383] on div at bounding box center [982, 384] width 19 height 22
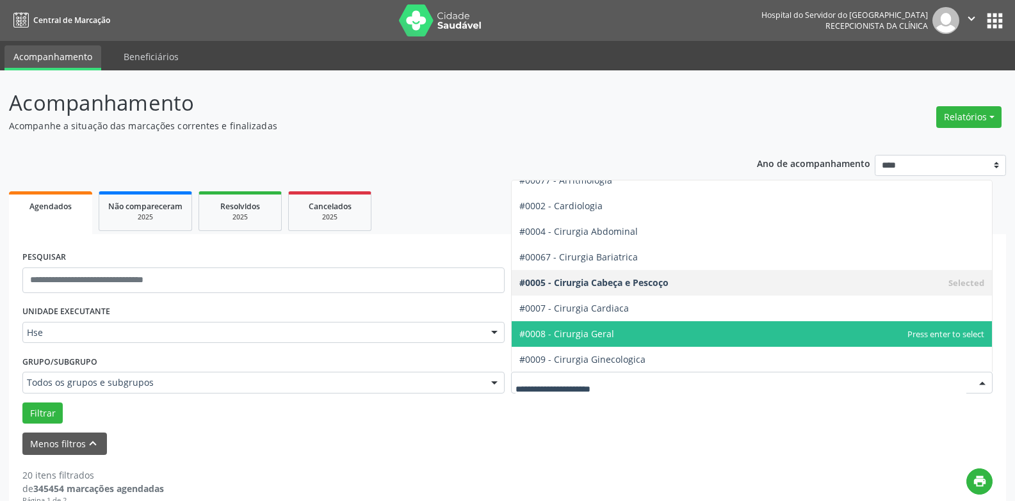
click at [884, 337] on span "#0008 - Cirurgia Geral" at bounding box center [752, 334] width 481 height 26
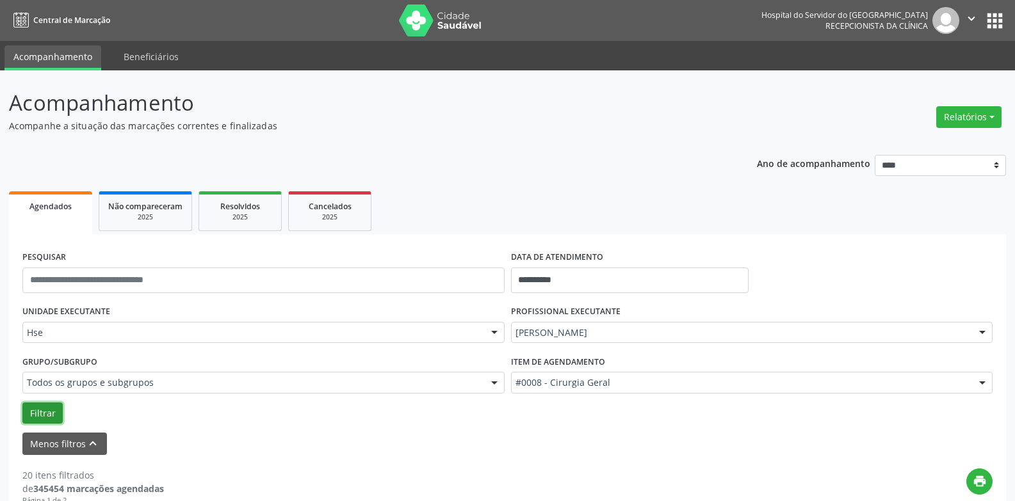
click at [54, 412] on button "Filtrar" at bounding box center [42, 414] width 40 height 22
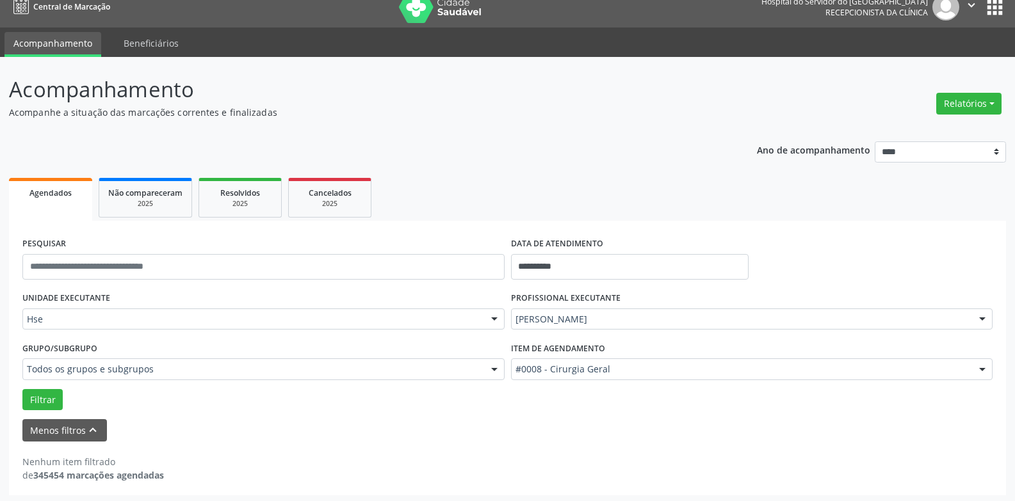
scroll to position [17, 0]
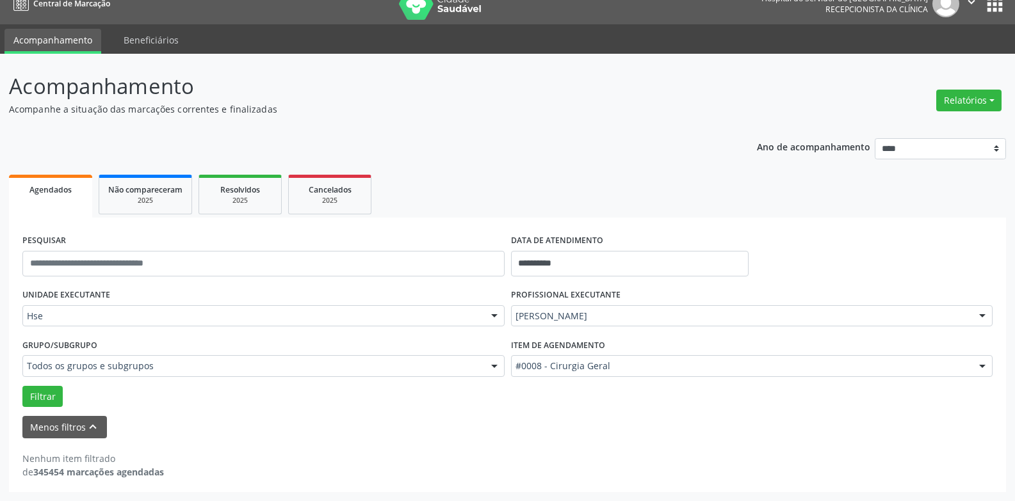
click at [564, 359] on div "#0008 - Cirurgia Geral" at bounding box center [752, 366] width 482 height 22
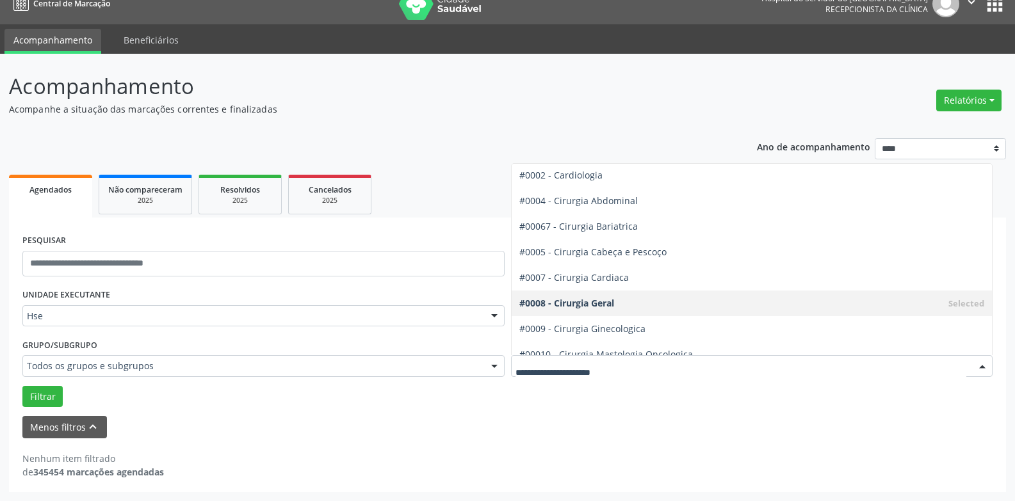
scroll to position [64, 0]
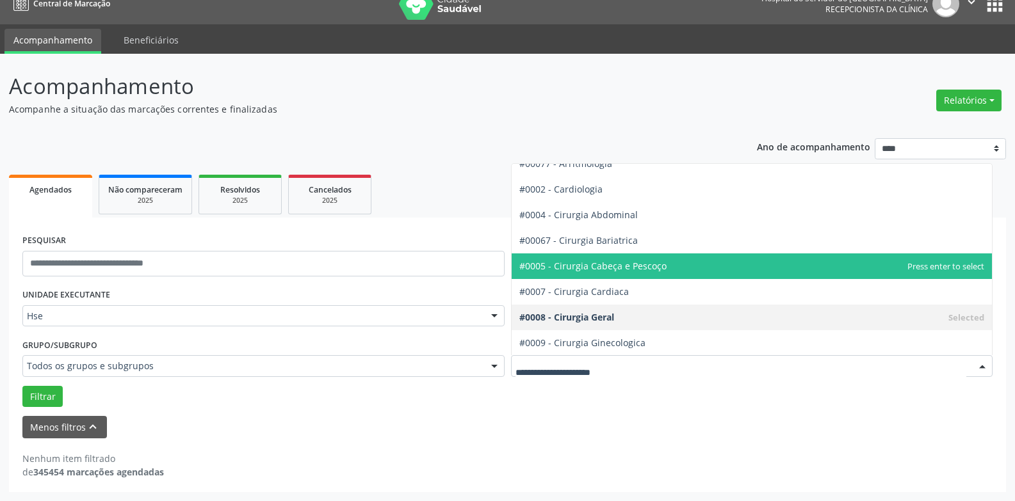
click at [658, 274] on span "#0005 - Cirurgia Cabeça e Pescoço" at bounding box center [752, 267] width 481 height 26
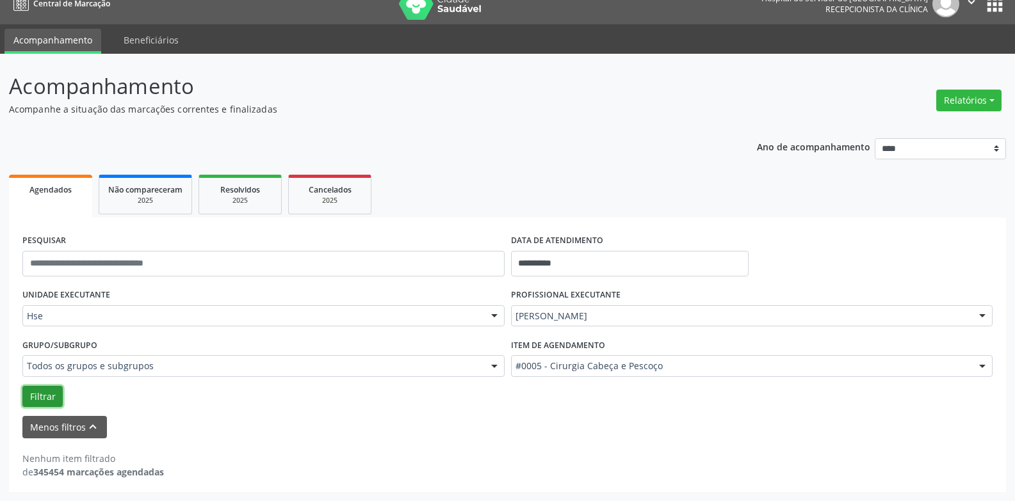
drag, startPoint x: 51, startPoint y: 392, endPoint x: 81, endPoint y: 385, distance: 30.1
click at [52, 392] on button "Filtrar" at bounding box center [42, 397] width 40 height 22
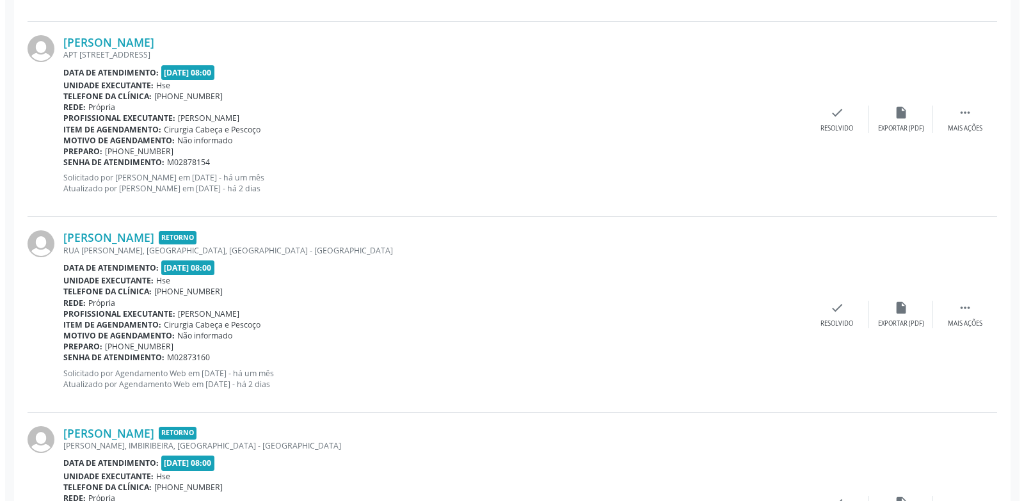
scroll to position [2996, 0]
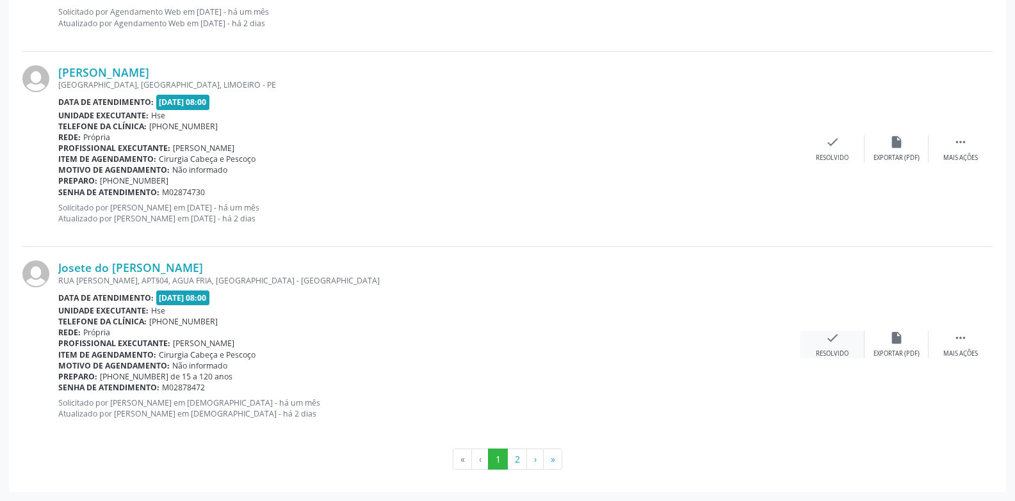
click at [832, 352] on div "Resolvido" at bounding box center [832, 354] width 33 height 9
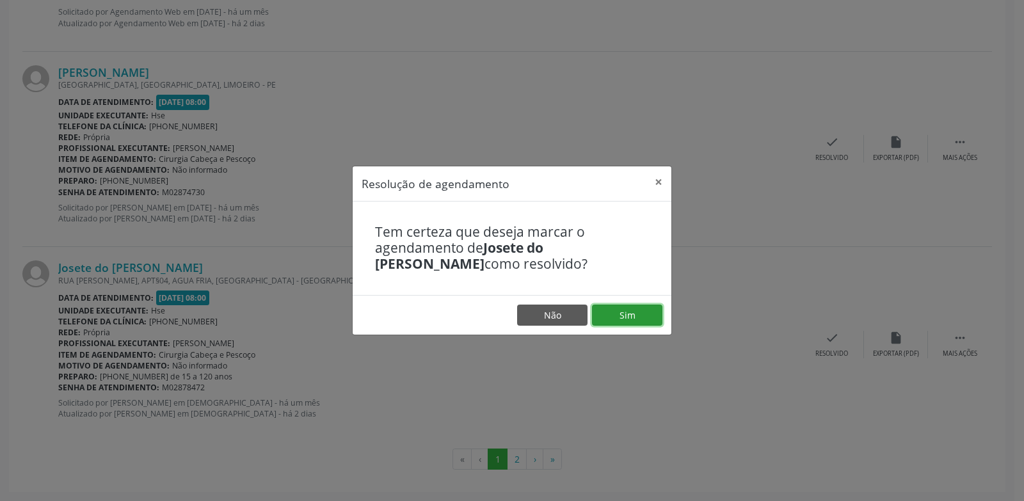
click at [643, 318] on button "Sim" at bounding box center [627, 316] width 70 height 22
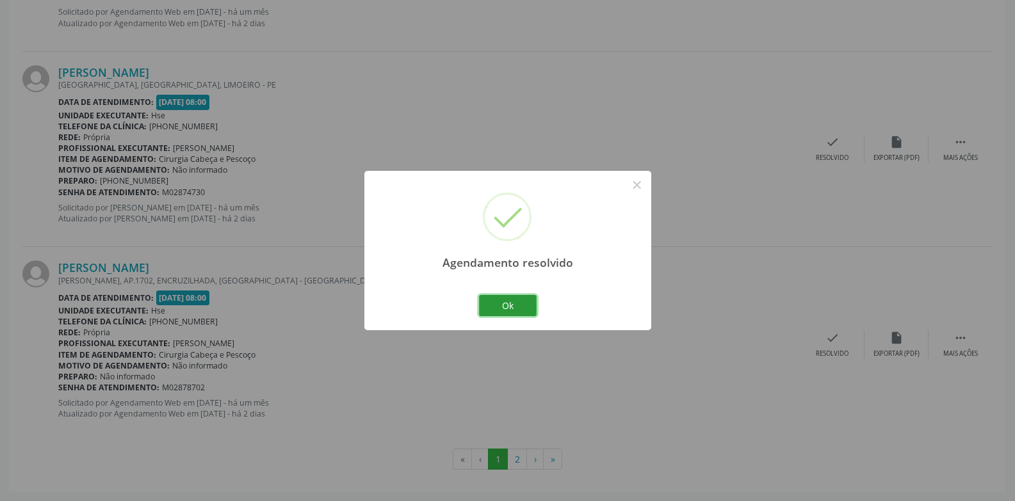
drag, startPoint x: 523, startPoint y: 302, endPoint x: 733, endPoint y: 75, distance: 309.0
click at [522, 301] on button "Ok" at bounding box center [508, 306] width 58 height 22
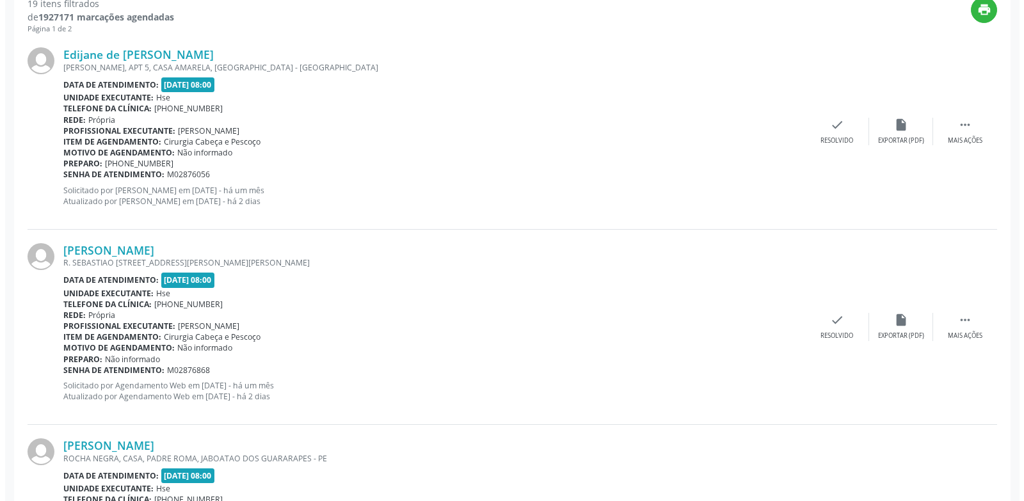
scroll to position [2427, 0]
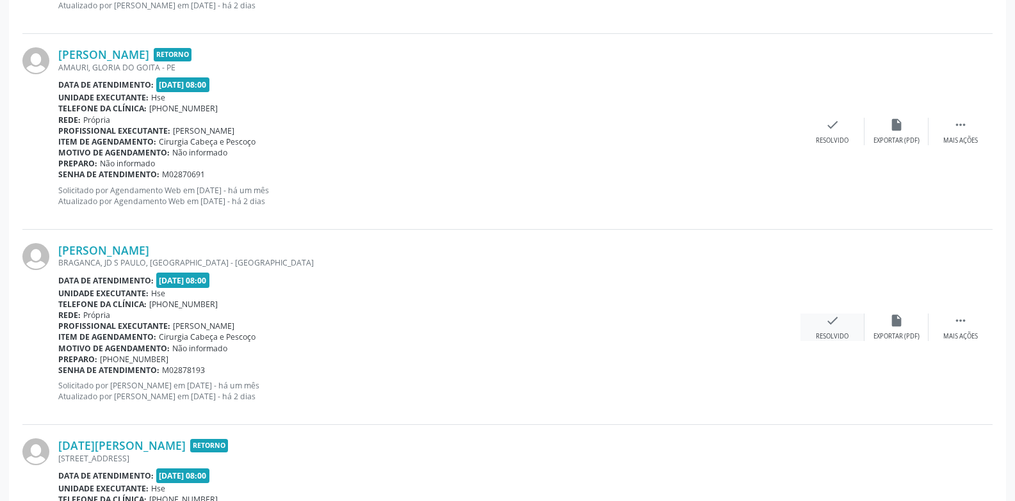
click at [828, 323] on icon "check" at bounding box center [832, 321] width 14 height 14
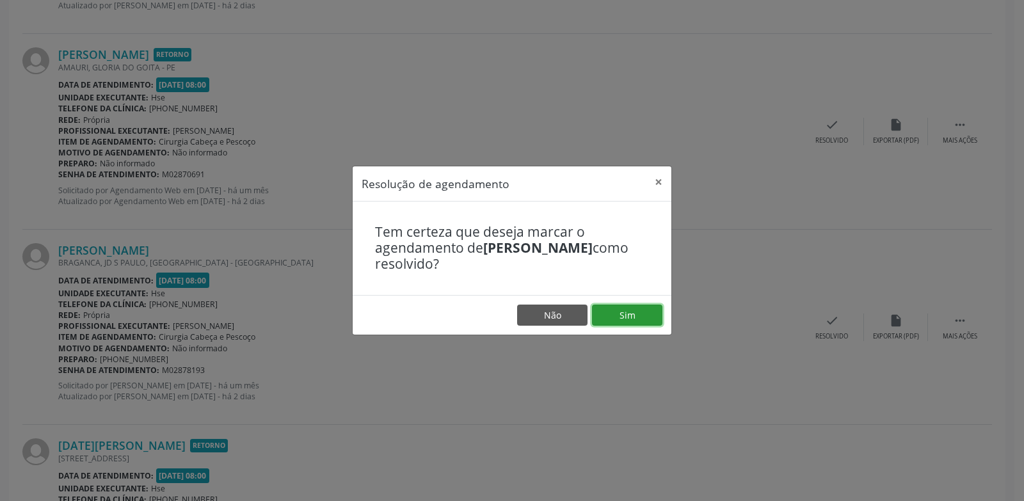
click at [635, 315] on button "Sim" at bounding box center [627, 316] width 70 height 22
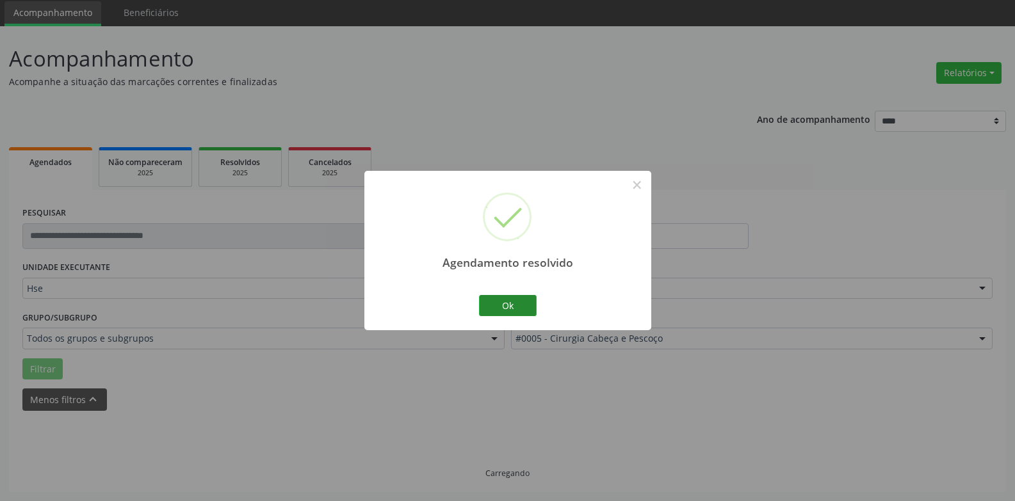
scroll to position [58, 0]
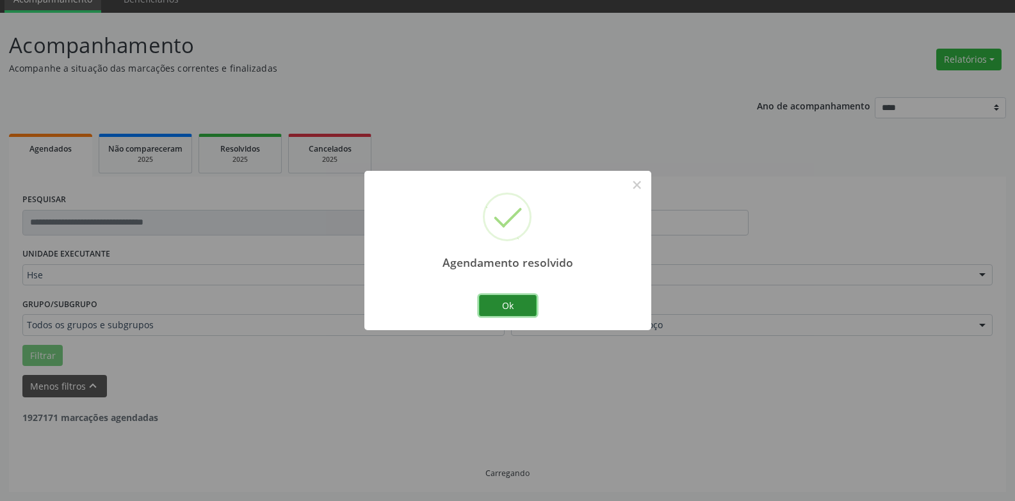
drag, startPoint x: 508, startPoint y: 304, endPoint x: 692, endPoint y: 129, distance: 253.6
click at [508, 305] on button "Ok" at bounding box center [508, 306] width 58 height 22
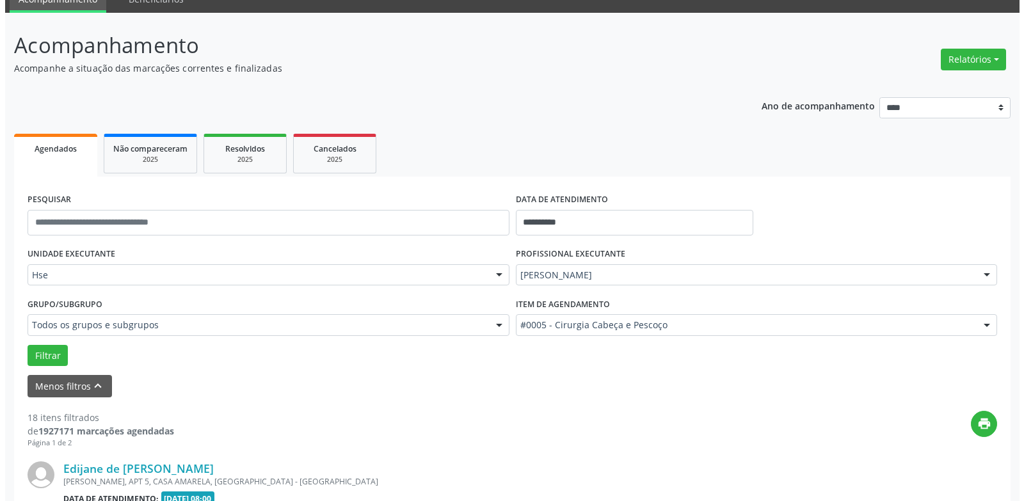
scroll to position [1059, 0]
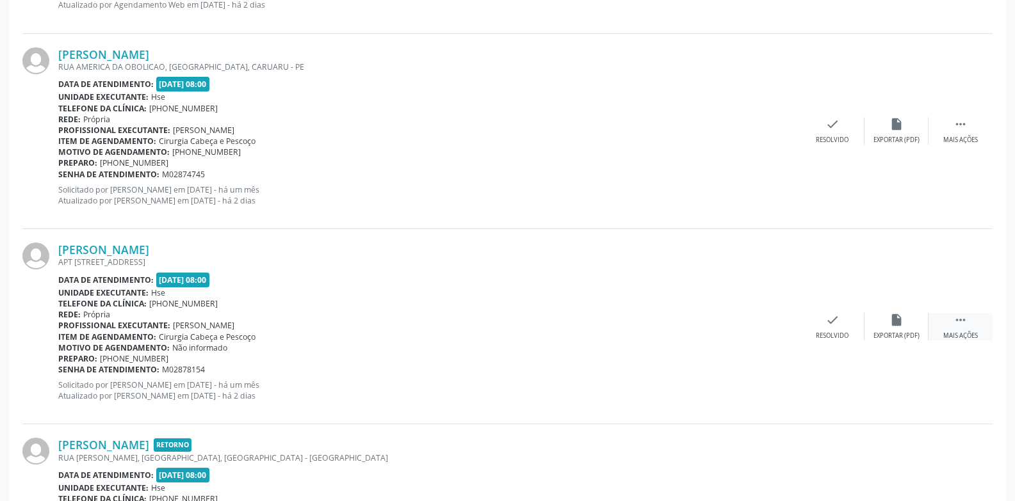
click at [948, 318] on div " Mais ações" at bounding box center [960, 327] width 64 height 28
click at [790, 277] on div "Inalda Alves dos Santos APT 202 BLOCO A 14, RECIFE - PE Data de atendimento: 23…" at bounding box center [507, 326] width 970 height 195
click at [626, 328] on div "check Resolvido" at bounding box center [640, 327] width 64 height 28
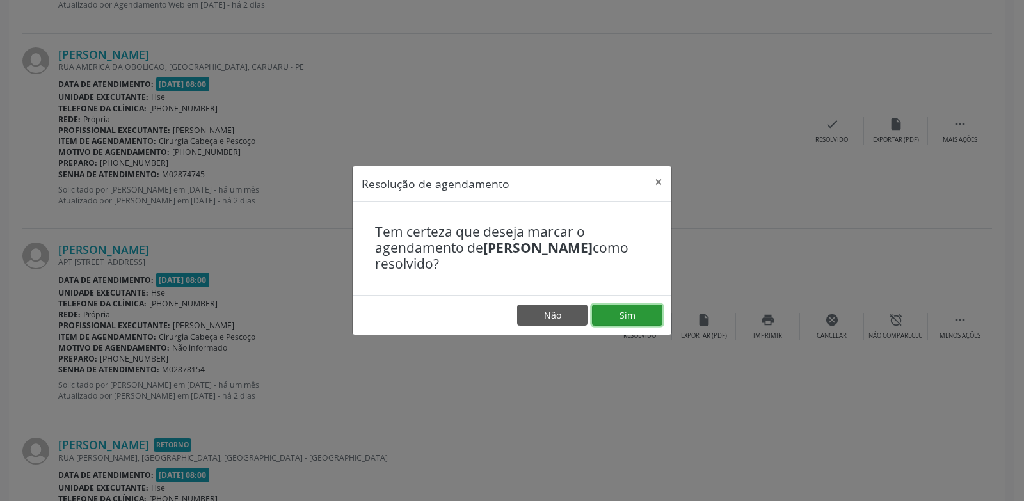
click at [636, 309] on button "Sim" at bounding box center [627, 316] width 70 height 22
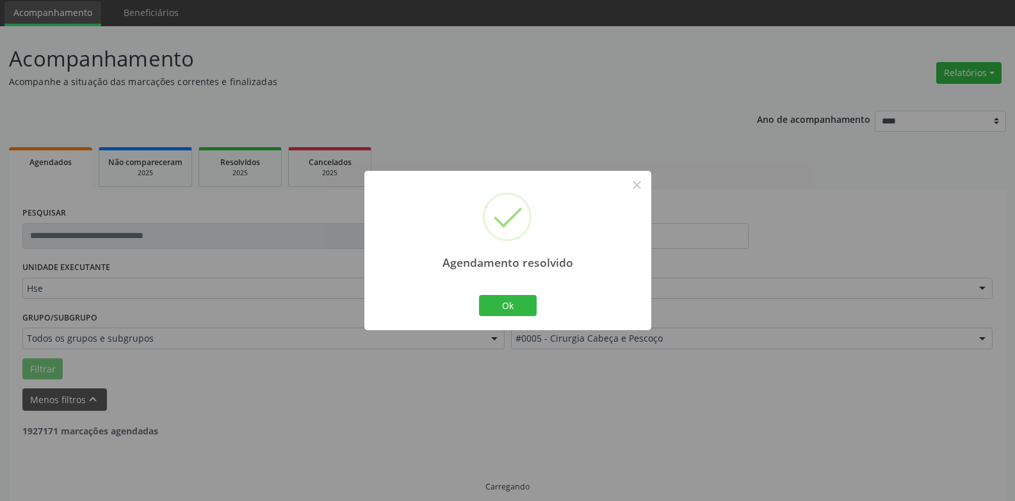
scroll to position [58, 0]
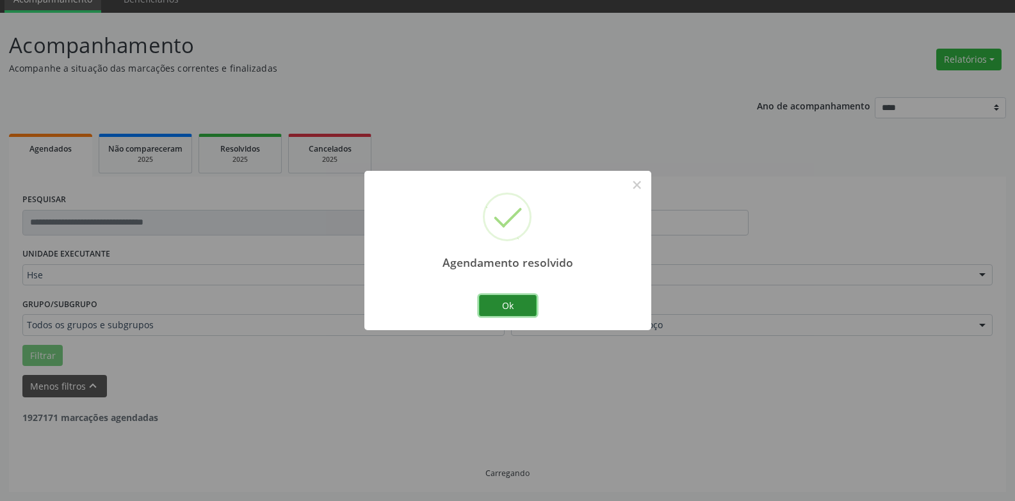
click at [519, 309] on button "Ok" at bounding box center [508, 306] width 58 height 22
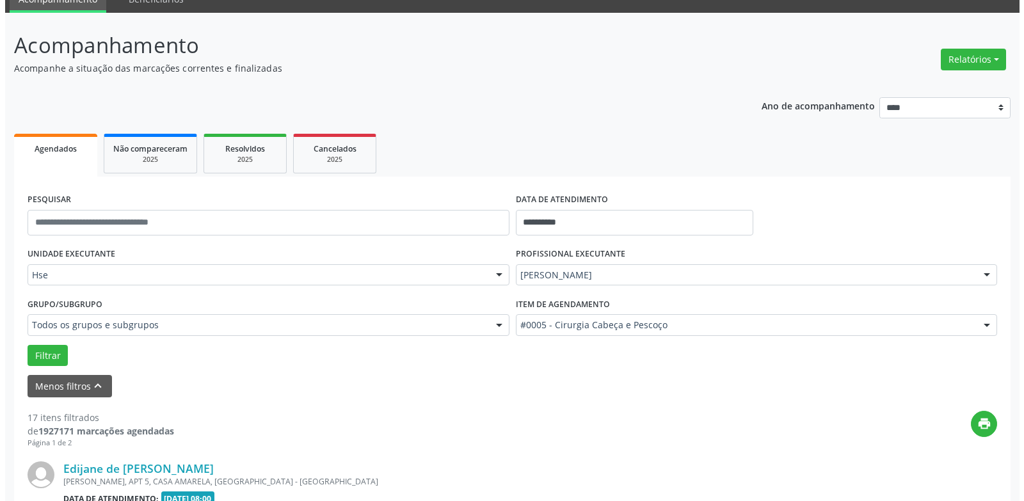
scroll to position [1841, 0]
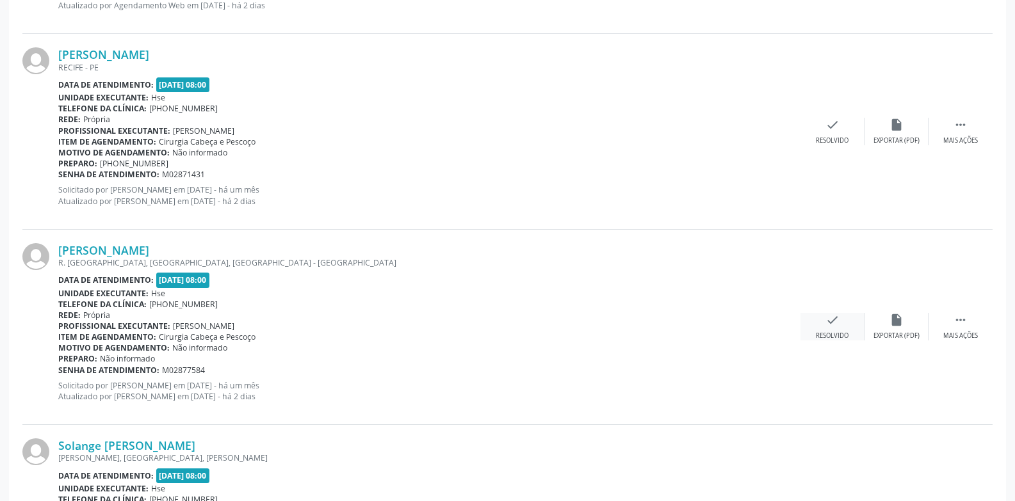
click at [834, 334] on div "Resolvido" at bounding box center [832, 336] width 33 height 9
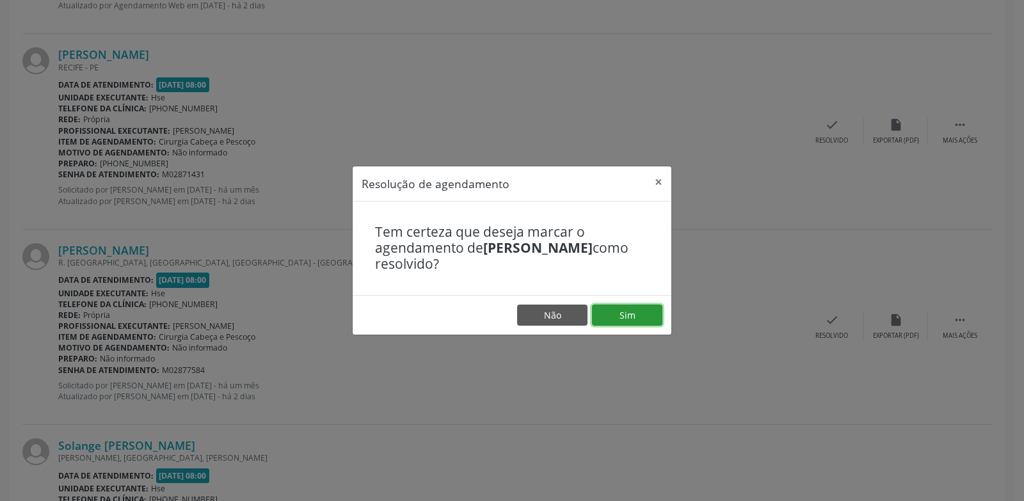
click at [629, 309] on button "Sim" at bounding box center [627, 316] width 70 height 22
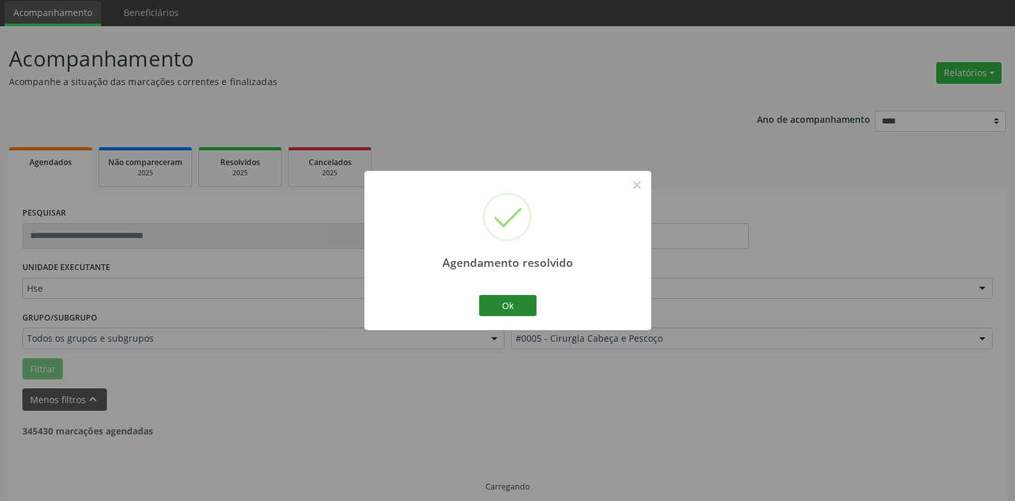
scroll to position [58, 0]
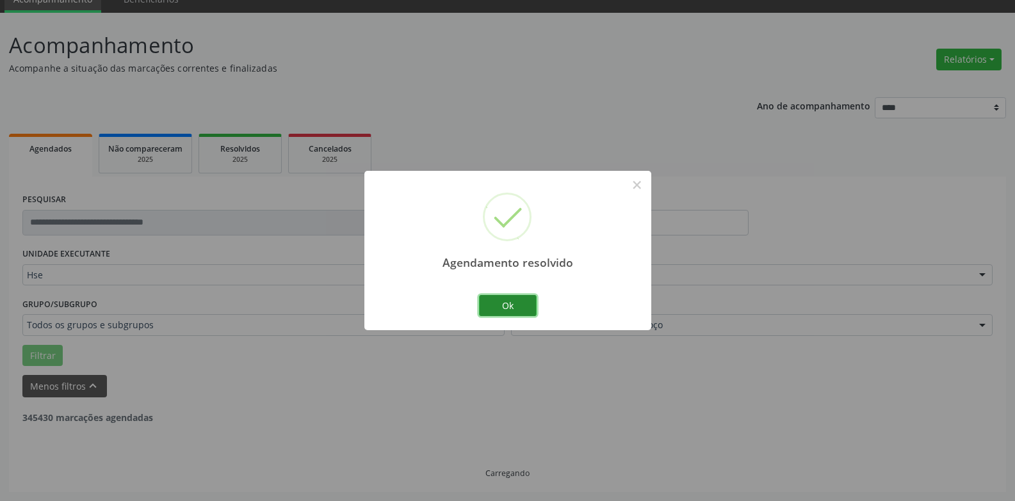
click at [528, 309] on button "Ok" at bounding box center [508, 306] width 58 height 22
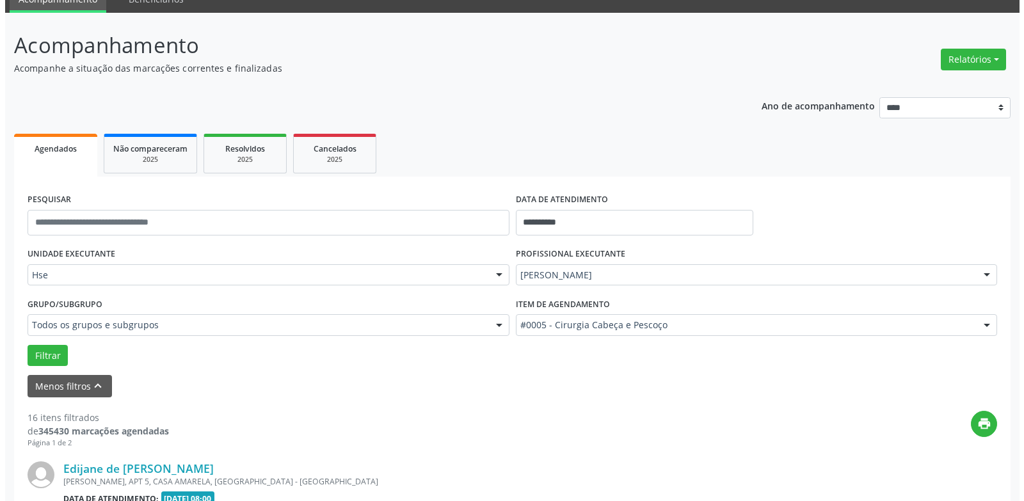
scroll to position [472, 0]
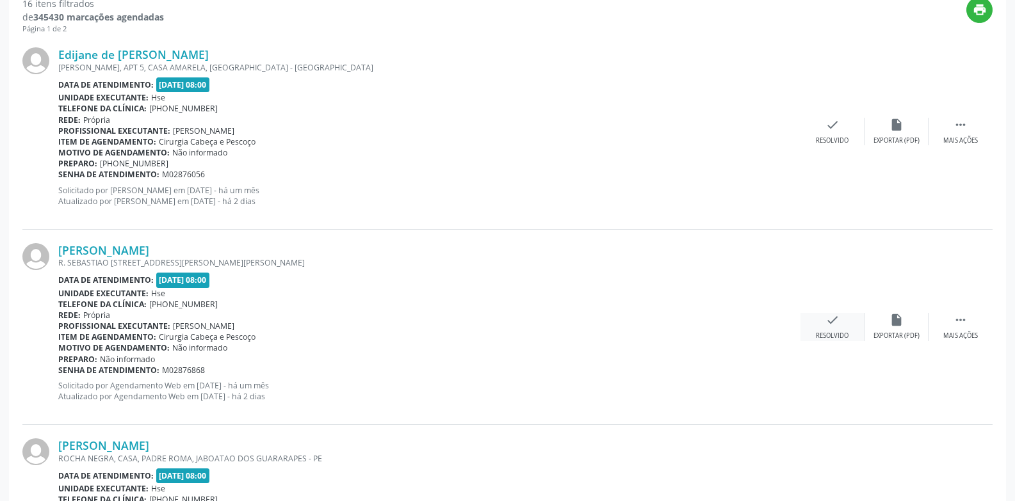
click at [814, 318] on div "check Resolvido" at bounding box center [832, 327] width 64 height 28
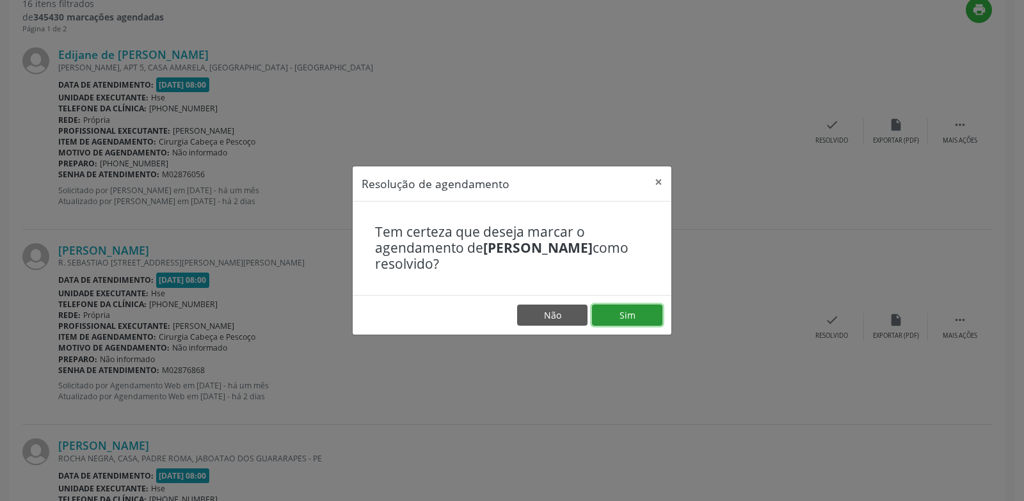
click at [628, 309] on button "Sim" at bounding box center [627, 316] width 70 height 22
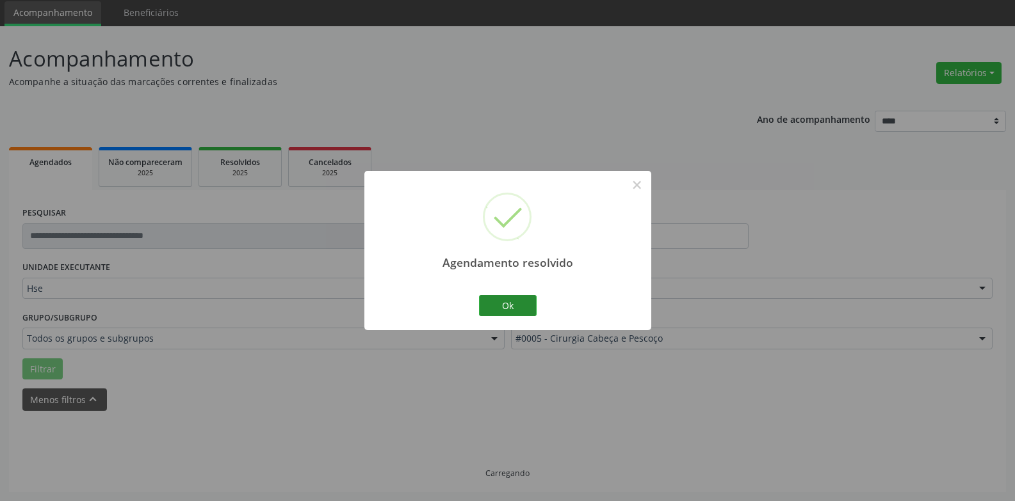
scroll to position [58, 0]
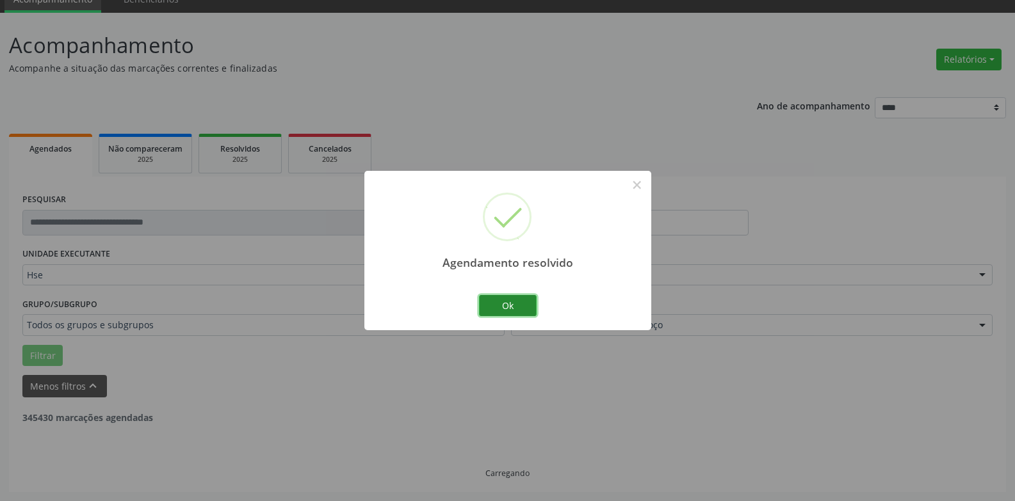
click at [524, 300] on button "Ok" at bounding box center [508, 306] width 58 height 22
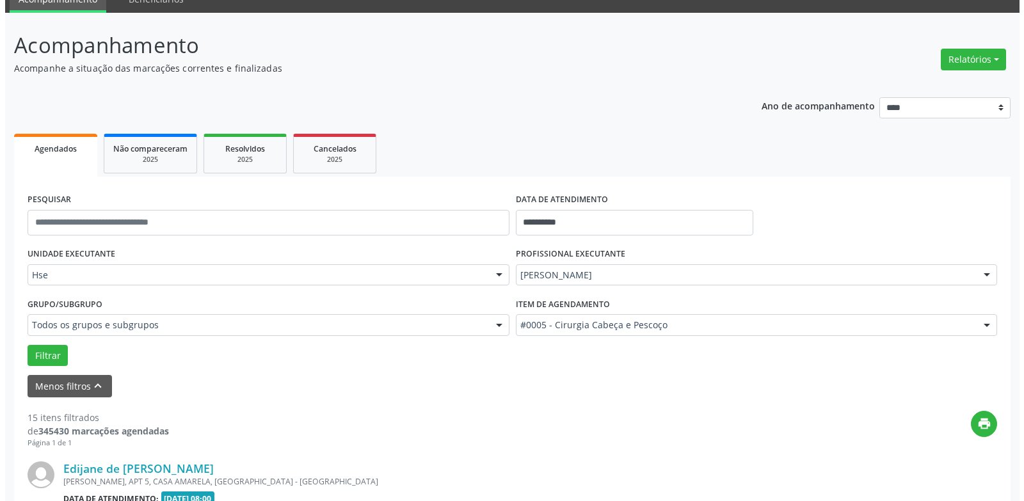
scroll to position [1450, 0]
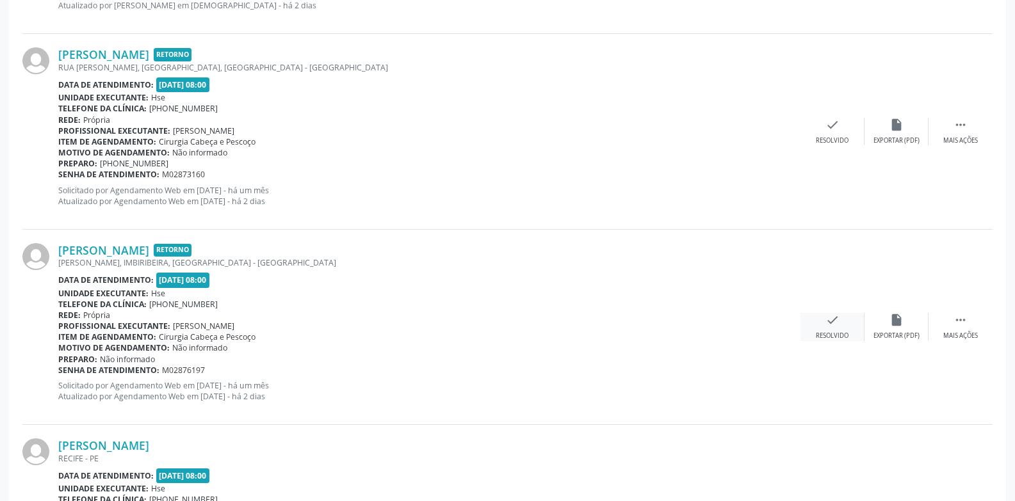
click at [839, 317] on icon "check" at bounding box center [832, 320] width 14 height 14
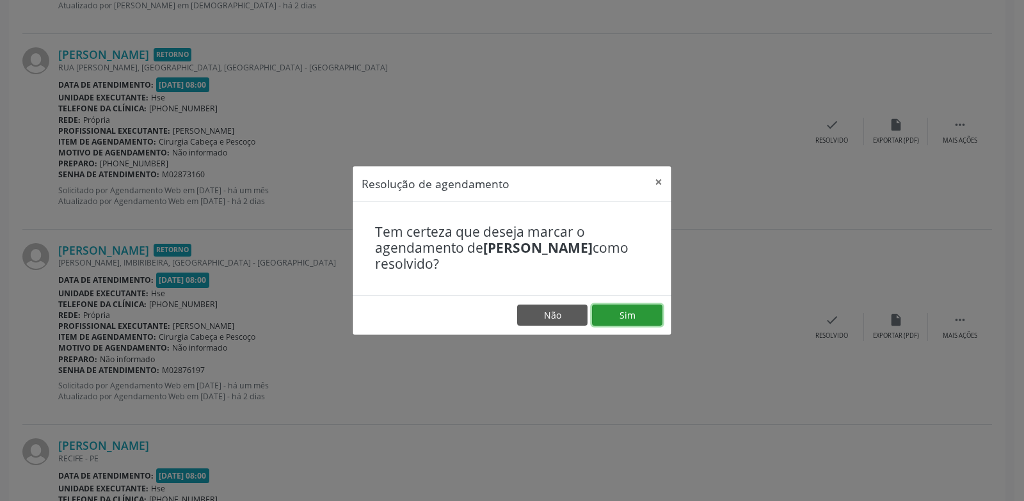
click at [629, 311] on button "Sim" at bounding box center [627, 316] width 70 height 22
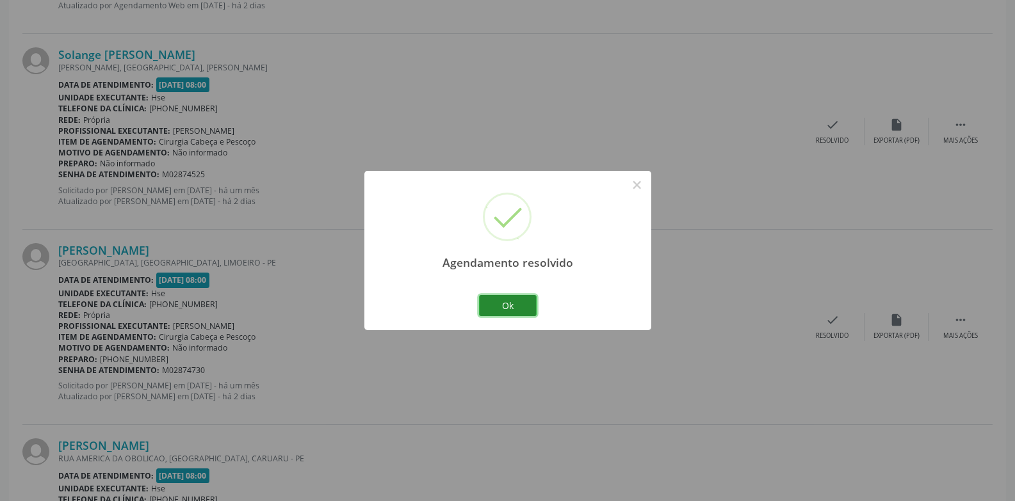
click at [525, 300] on button "Ok" at bounding box center [508, 306] width 58 height 22
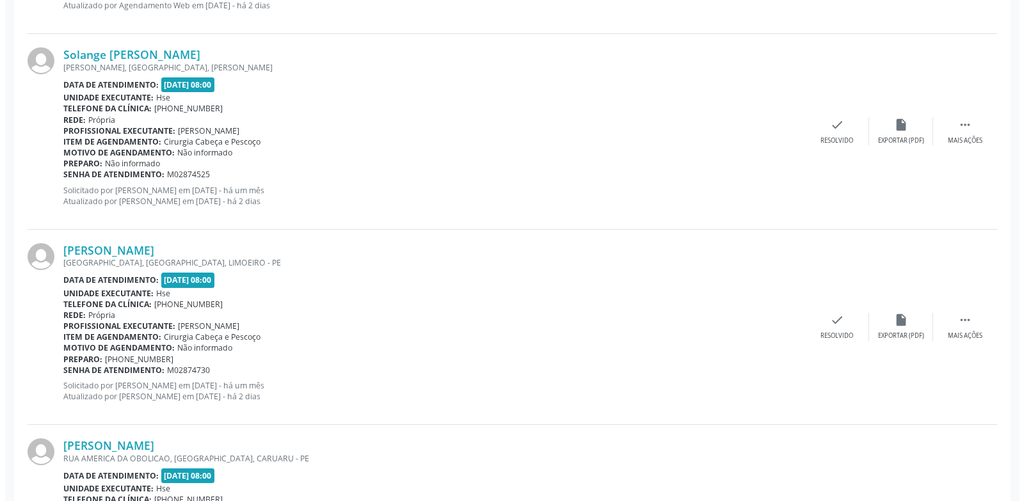
scroll to position [1841, 0]
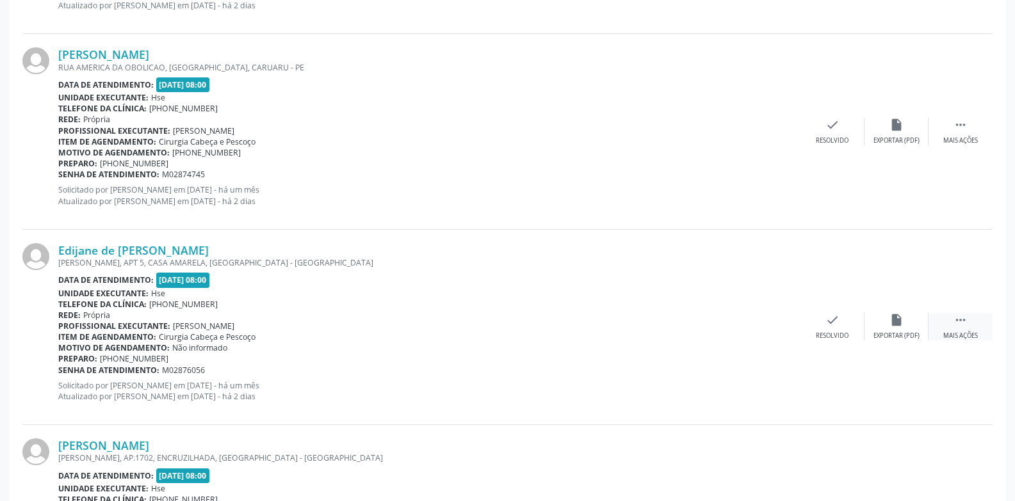
click at [948, 316] on div " Mais ações" at bounding box center [960, 327] width 64 height 28
click at [637, 321] on icon "check" at bounding box center [640, 320] width 14 height 14
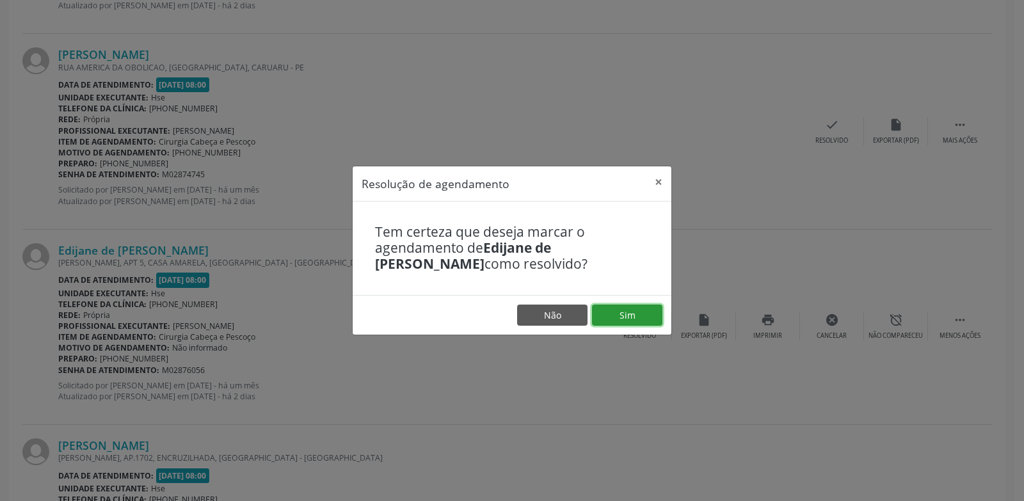
click at [620, 306] on button "Sim" at bounding box center [627, 316] width 70 height 22
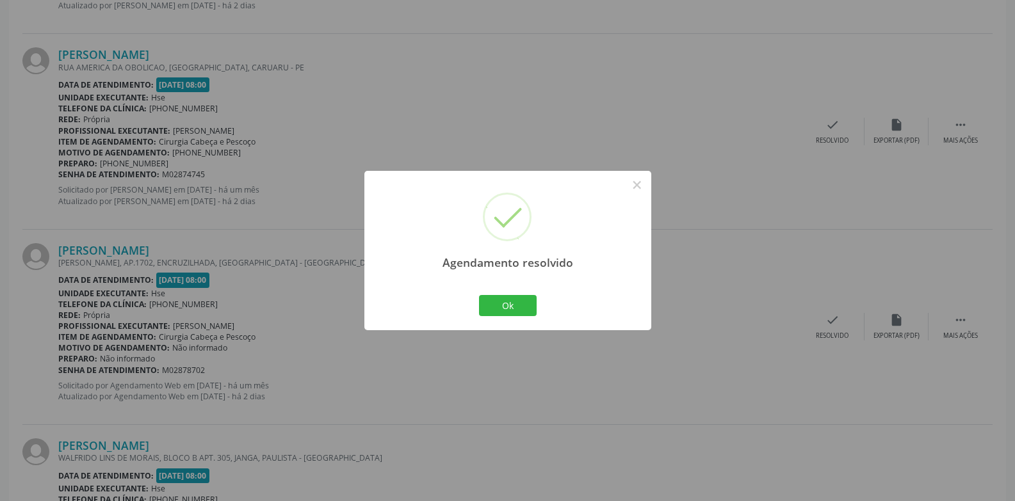
click at [499, 323] on div "Agendamento resolvido × Ok Cancel" at bounding box center [507, 250] width 287 height 159
drag, startPoint x: 503, startPoint y: 311, endPoint x: 539, endPoint y: 260, distance: 62.0
click at [504, 310] on button "Ok" at bounding box center [508, 306] width 58 height 22
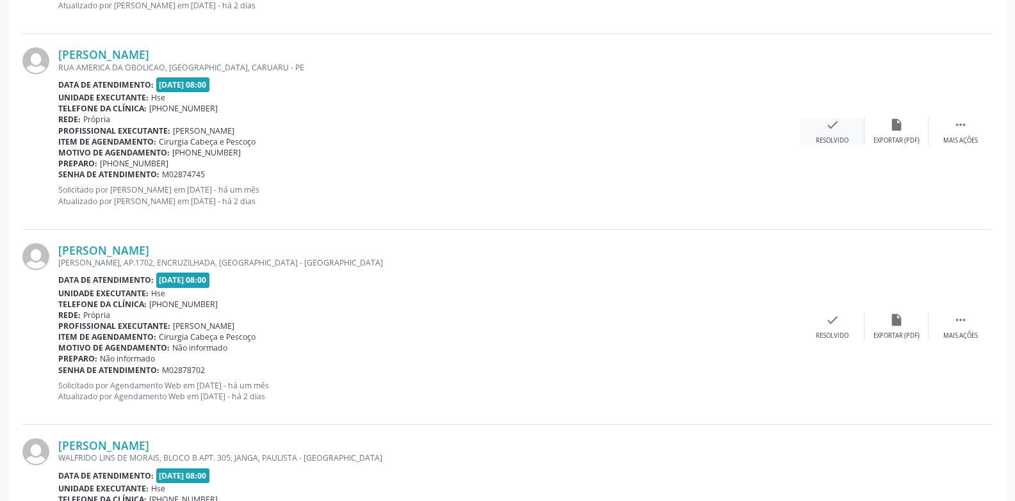
click at [832, 131] on icon "check" at bounding box center [832, 125] width 14 height 14
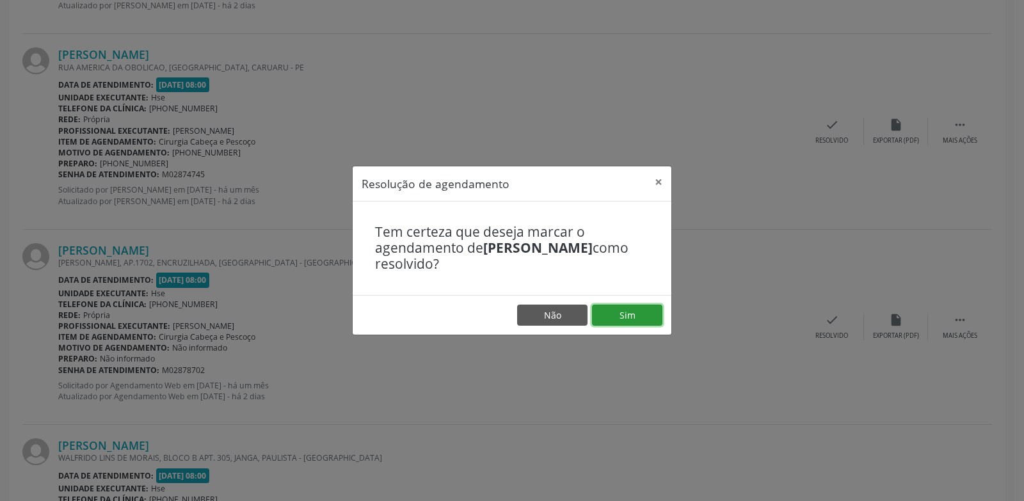
click at [621, 312] on button "Sim" at bounding box center [627, 316] width 70 height 22
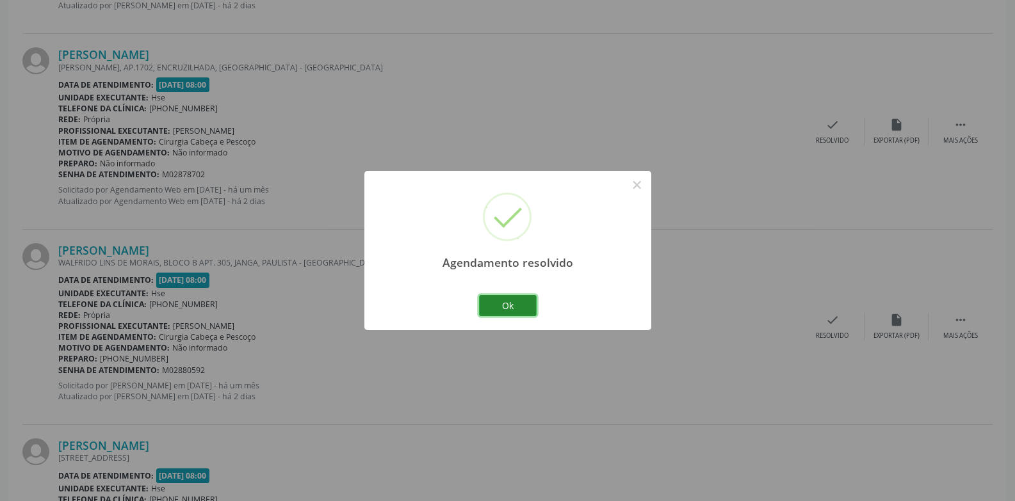
click at [519, 302] on button "Ok" at bounding box center [508, 306] width 58 height 22
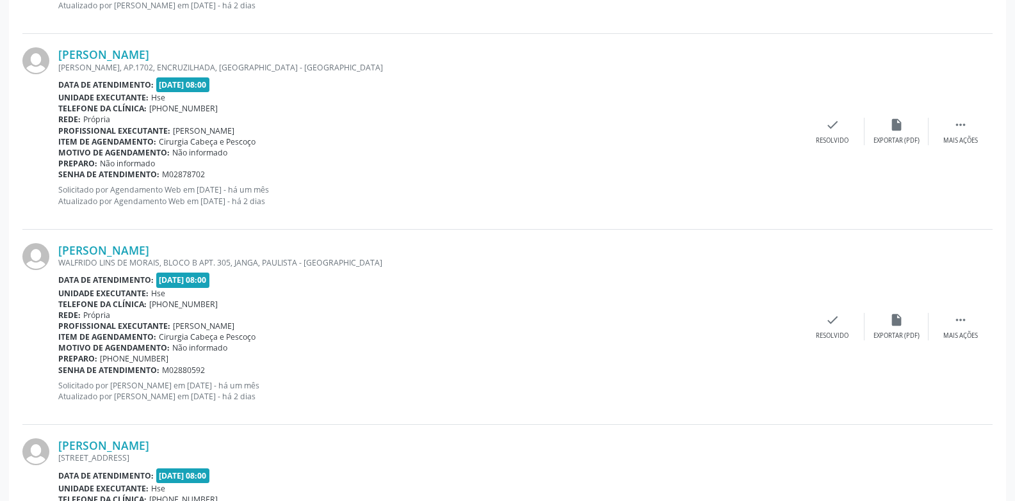
scroll to position [1254, 0]
click at [975, 333] on div "Mais ações" at bounding box center [960, 336] width 35 height 9
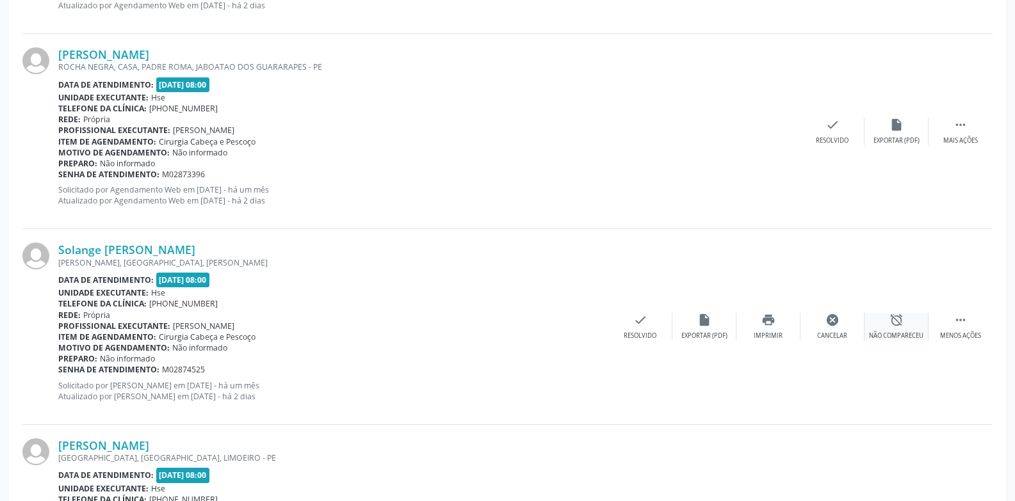
click at [901, 320] on icon "alarm_off" at bounding box center [896, 320] width 14 height 14
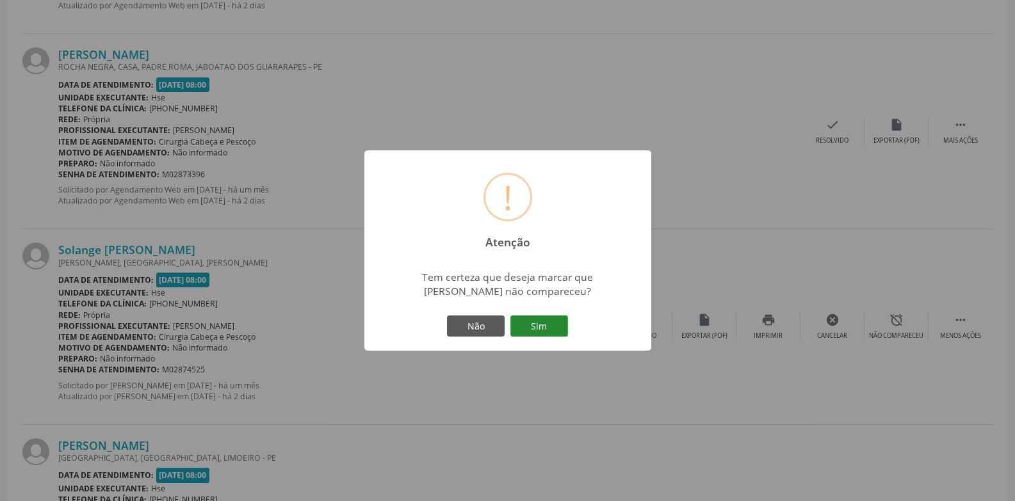
click at [547, 320] on button "Sim" at bounding box center [539, 327] width 58 height 22
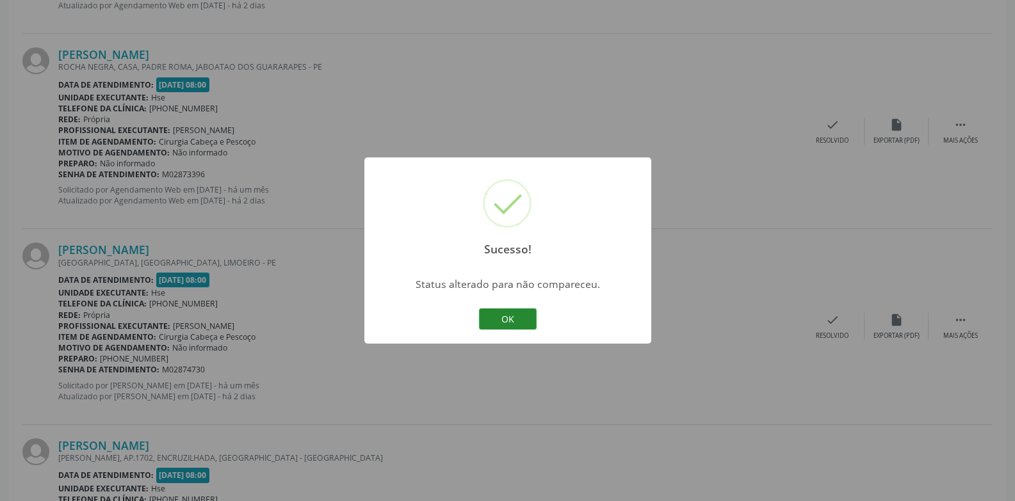
drag, startPoint x: 483, startPoint y: 316, endPoint x: 494, endPoint y: 309, distance: 13.2
click at [484, 316] on button "OK" at bounding box center [508, 320] width 58 height 22
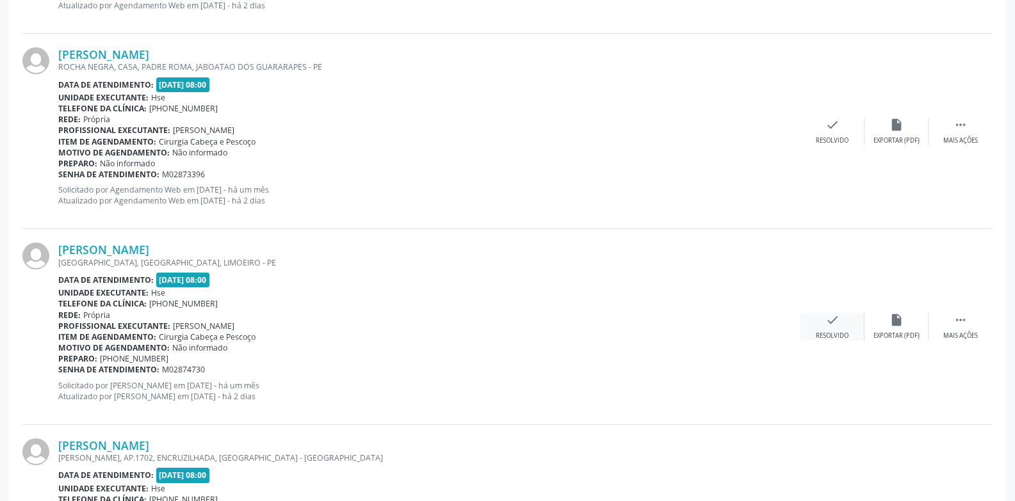
click at [804, 326] on div "check Resolvido" at bounding box center [832, 327] width 64 height 28
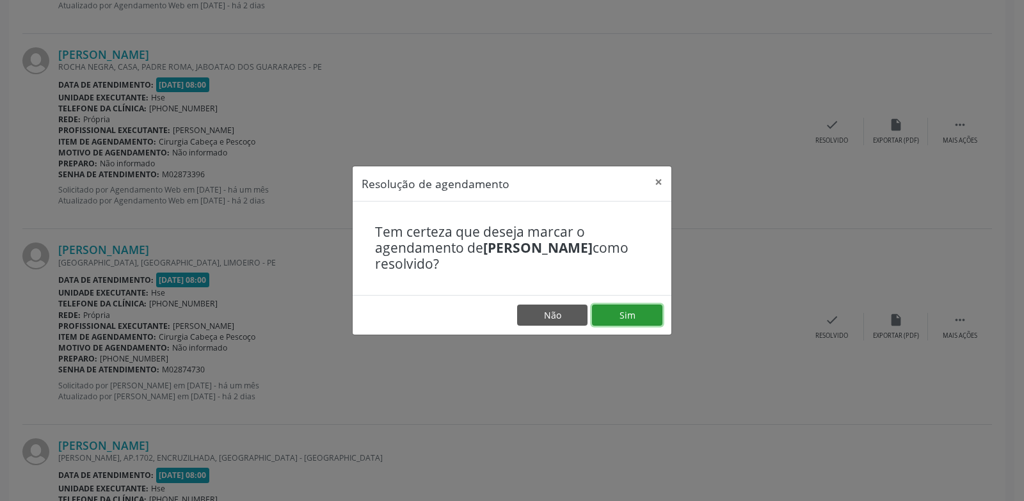
click at [647, 312] on button "Sim" at bounding box center [627, 316] width 70 height 22
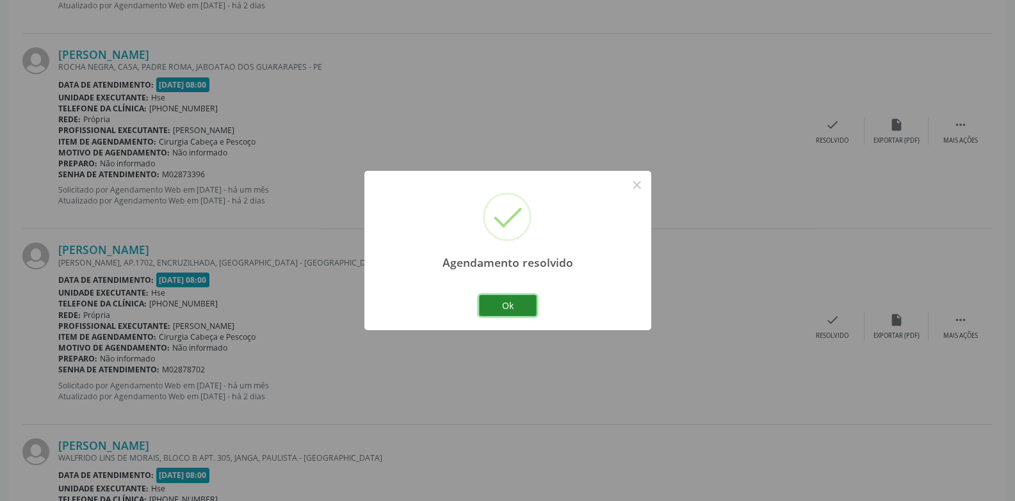
click at [499, 296] on button "Ok" at bounding box center [508, 306] width 58 height 22
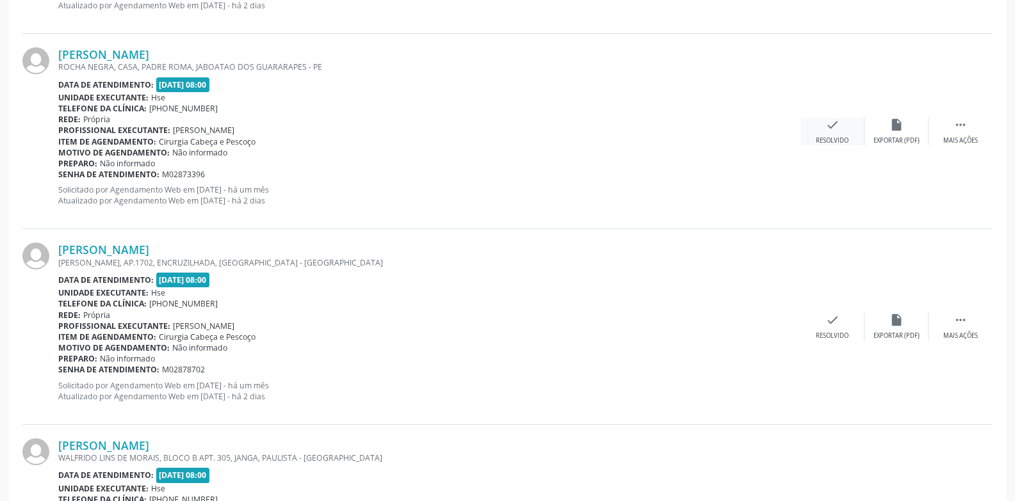
click at [833, 130] on icon "check" at bounding box center [832, 125] width 14 height 14
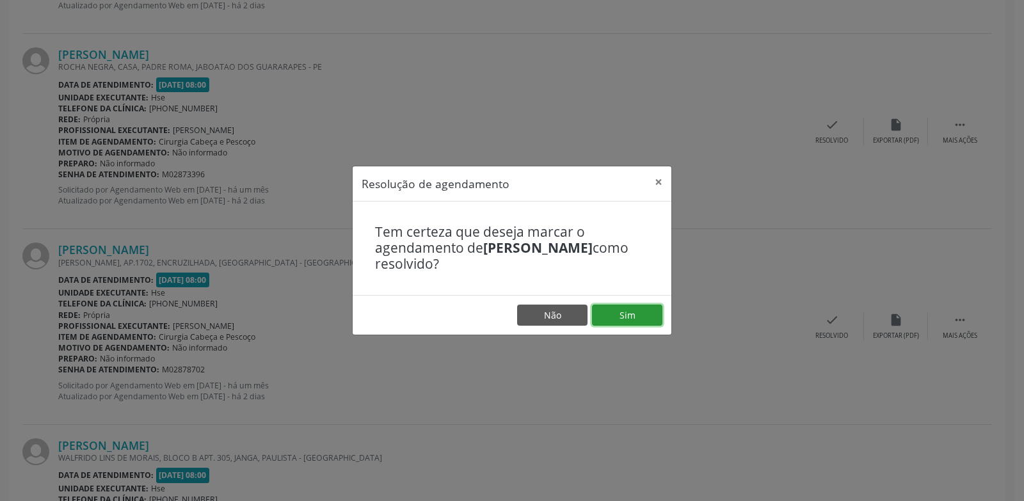
click at [634, 312] on button "Sim" at bounding box center [627, 316] width 70 height 22
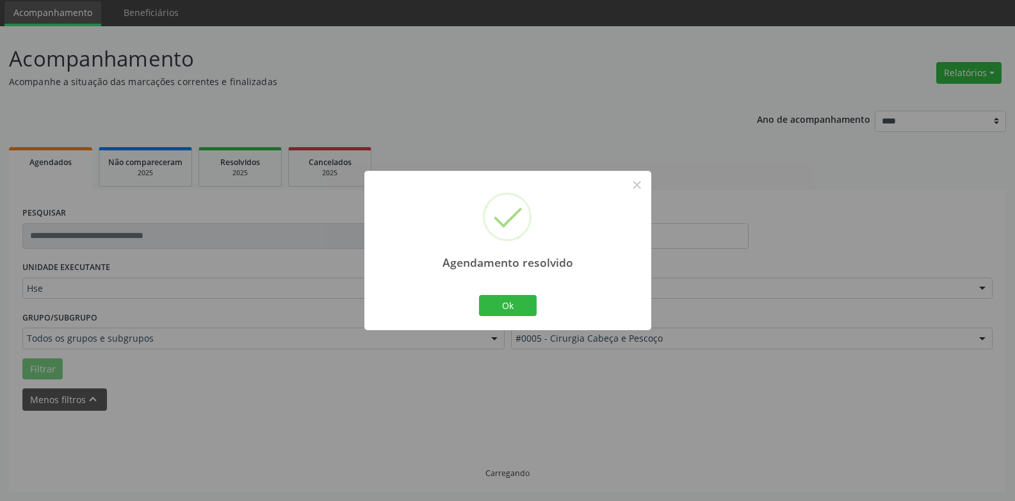
scroll to position [58, 0]
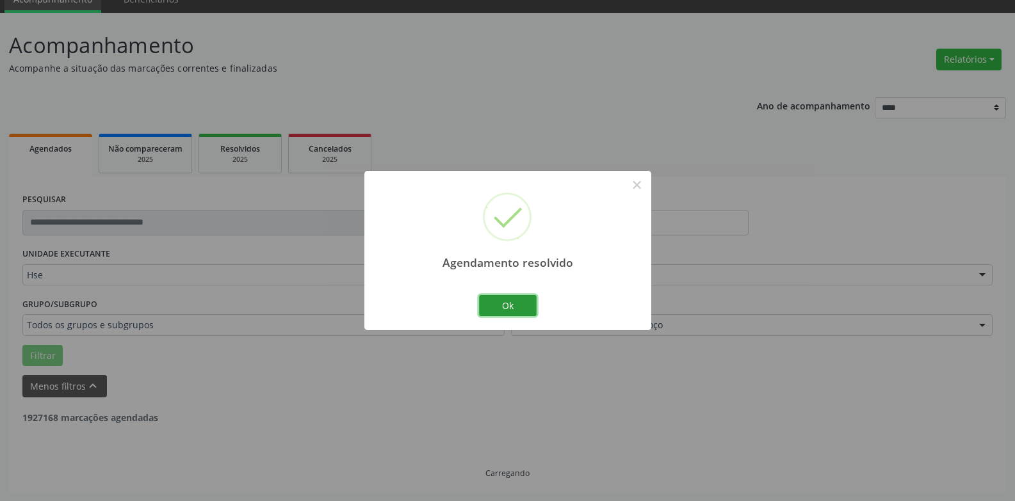
drag, startPoint x: 536, startPoint y: 312, endPoint x: 665, endPoint y: 179, distance: 185.6
click at [536, 312] on button "Ok" at bounding box center [508, 306] width 58 height 22
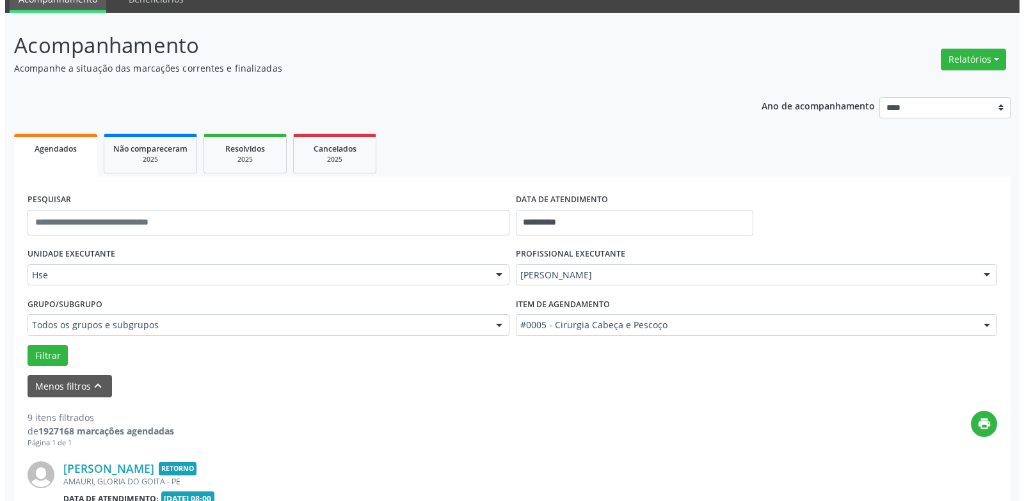
scroll to position [863, 0]
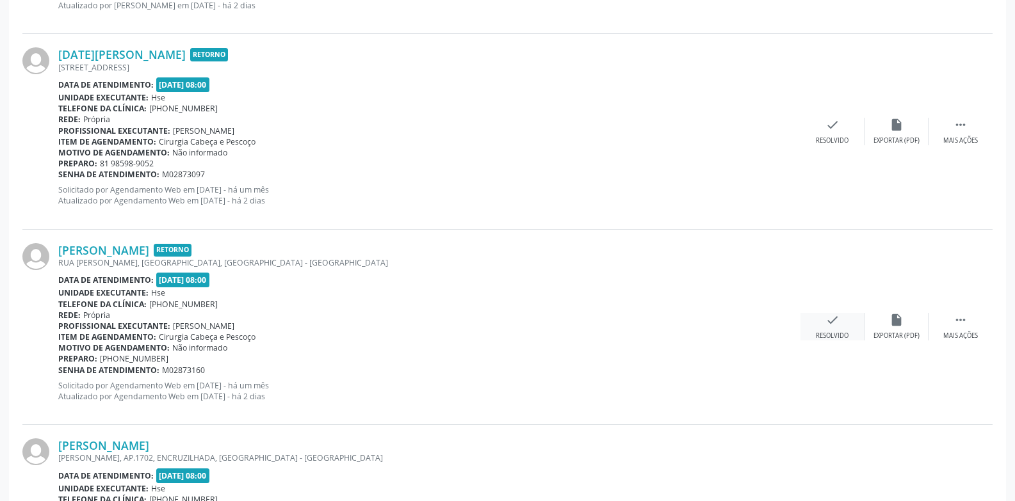
click at [836, 321] on icon "check" at bounding box center [832, 320] width 14 height 14
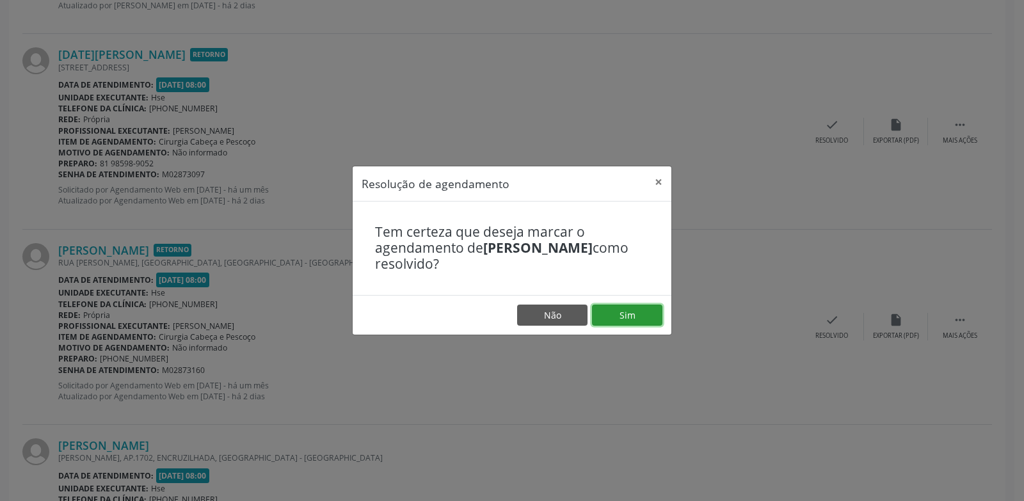
click at [628, 319] on button "Sim" at bounding box center [627, 316] width 70 height 22
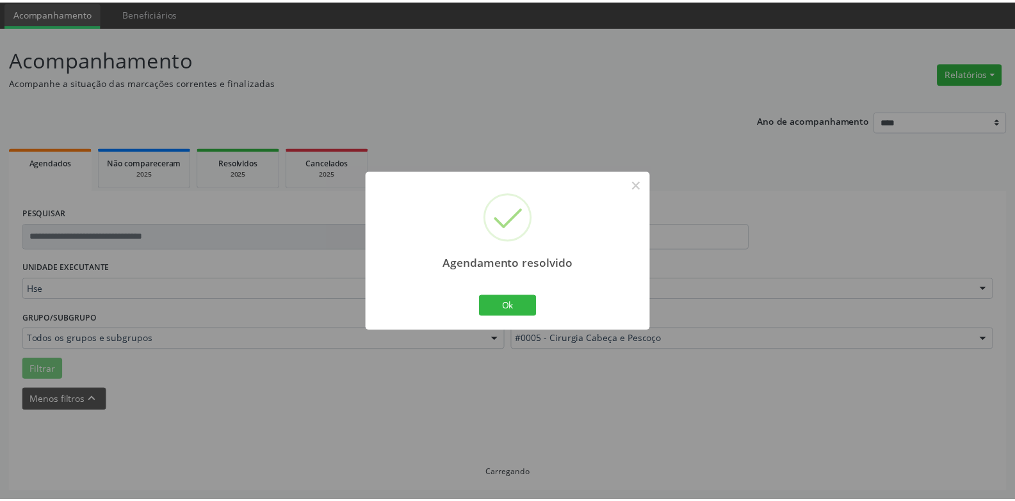
scroll to position [44, 0]
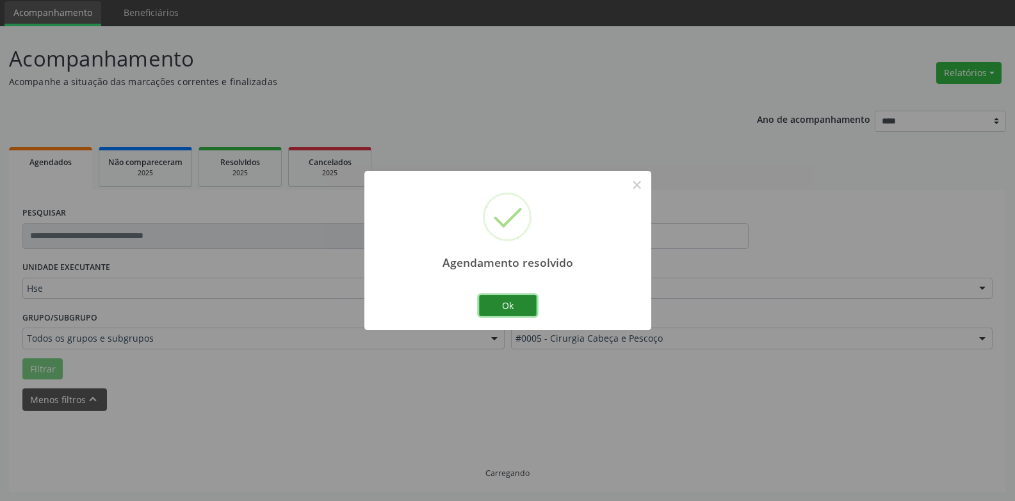
click at [503, 295] on button "Ok" at bounding box center [508, 306] width 58 height 22
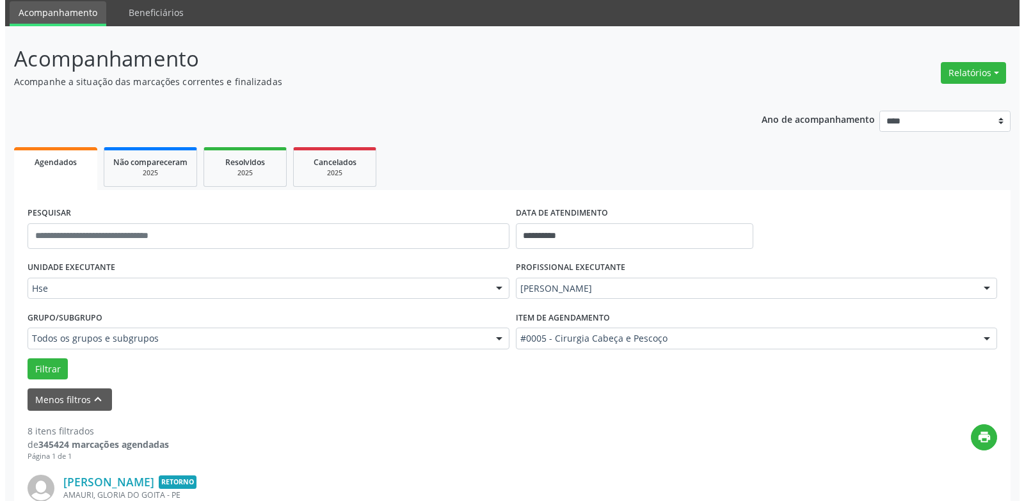
scroll to position [668, 0]
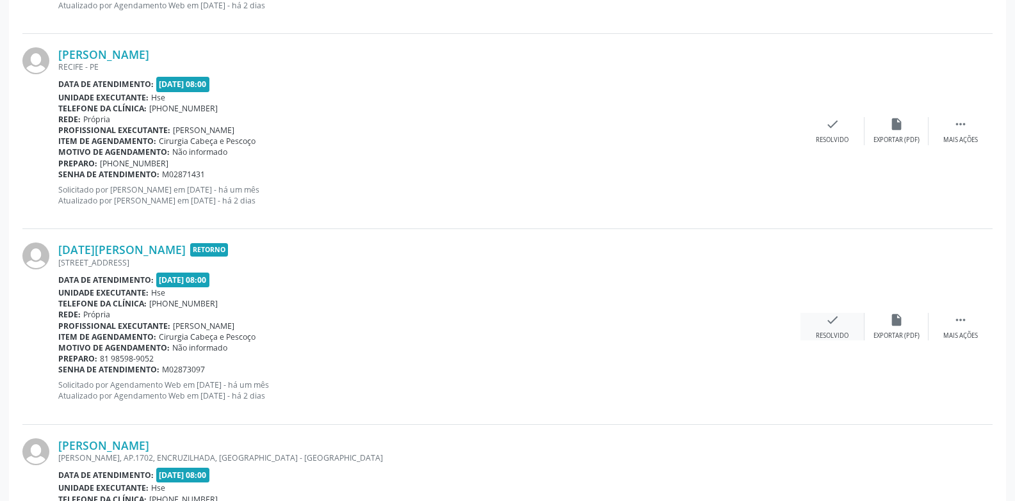
click at [846, 334] on div "Resolvido" at bounding box center [832, 336] width 33 height 9
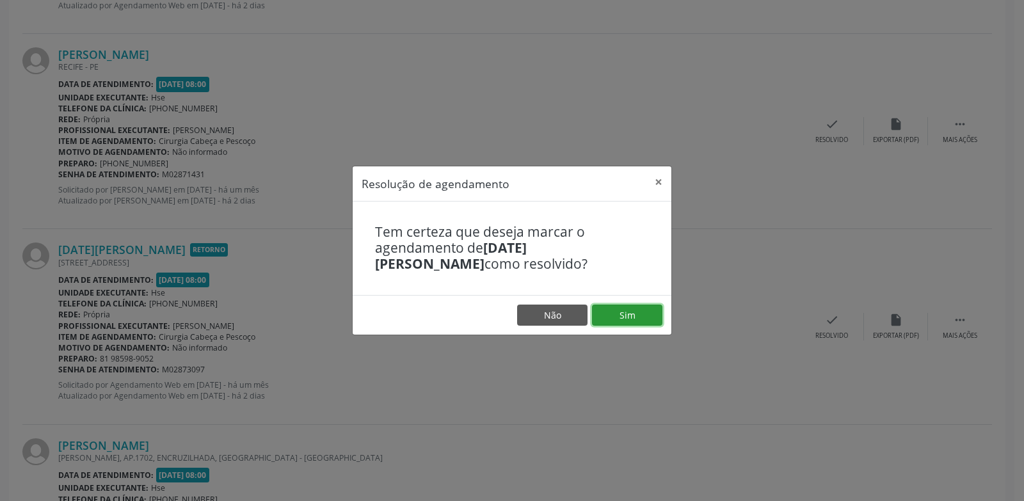
click at [613, 314] on button "Sim" at bounding box center [627, 316] width 70 height 22
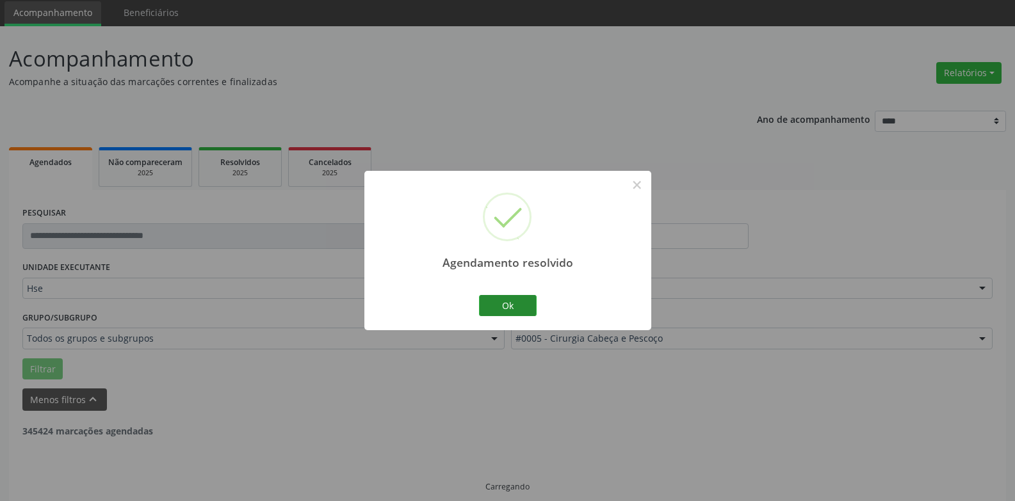
scroll to position [58, 0]
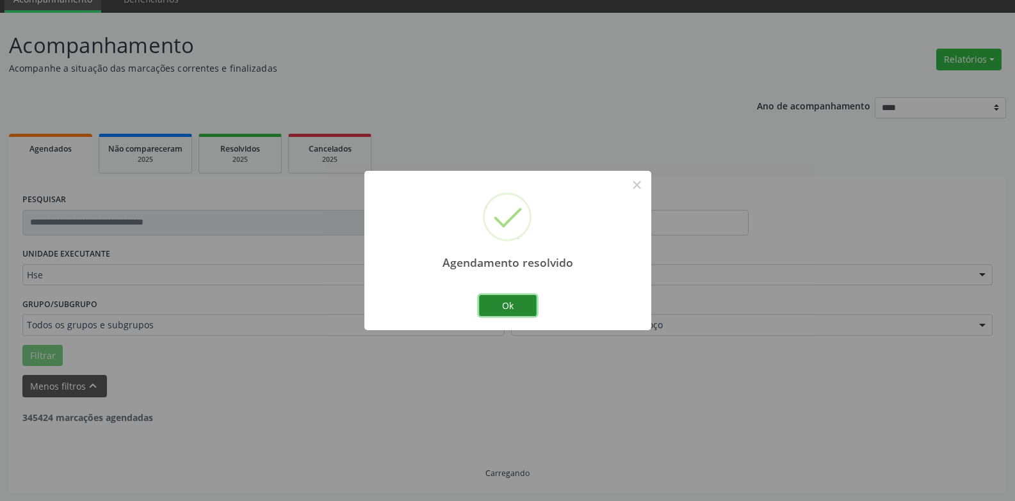
drag, startPoint x: 496, startPoint y: 313, endPoint x: 519, endPoint y: 300, distance: 26.9
click at [497, 312] on button "Ok" at bounding box center [508, 306] width 58 height 22
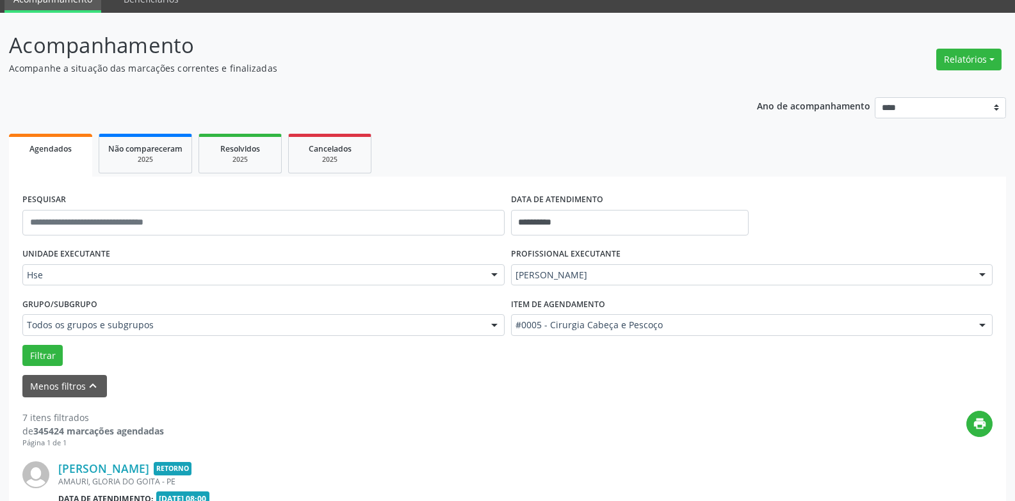
scroll to position [472, 0]
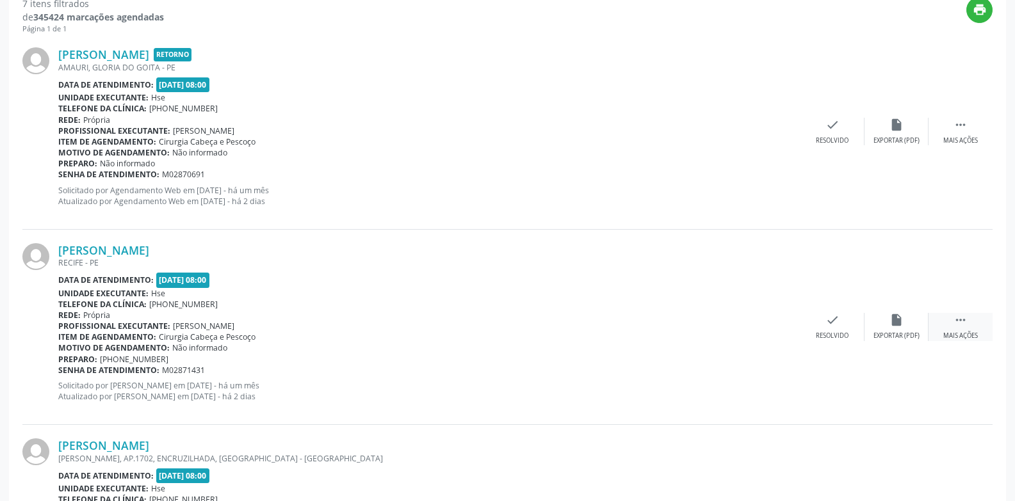
click at [966, 324] on icon "" at bounding box center [960, 320] width 14 height 14
click at [894, 325] on icon "alarm_off" at bounding box center [896, 320] width 14 height 14
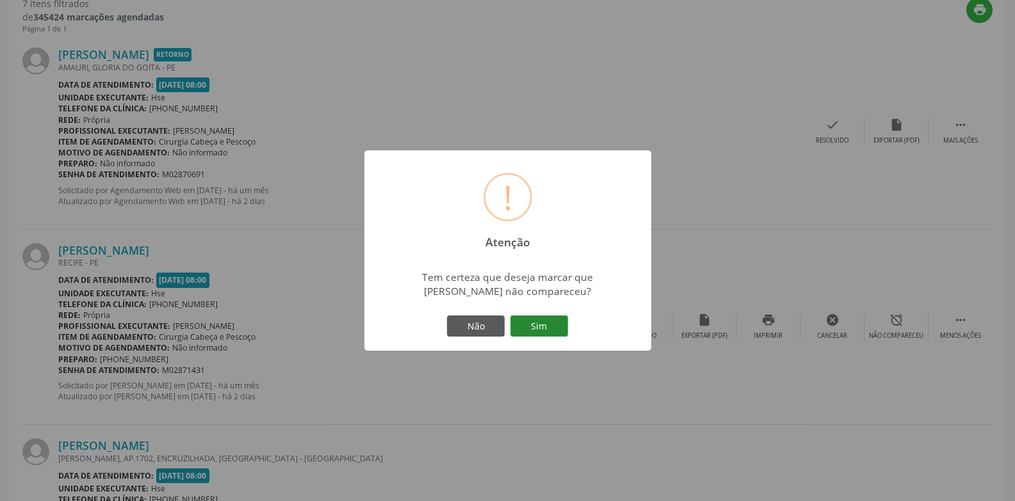
click at [549, 318] on button "Sim" at bounding box center [539, 327] width 58 height 22
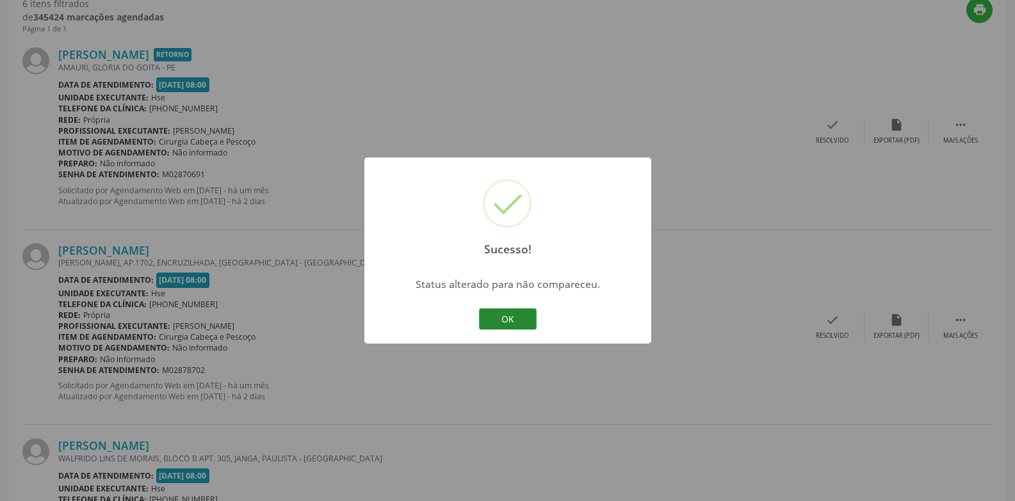
click at [508, 323] on button "OK" at bounding box center [508, 320] width 58 height 22
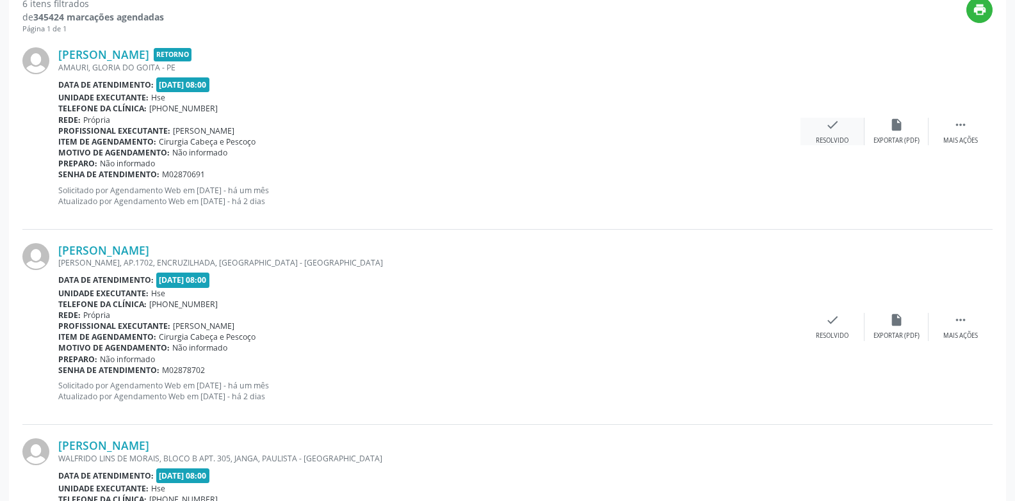
click at [832, 139] on div "Resolvido" at bounding box center [832, 140] width 33 height 9
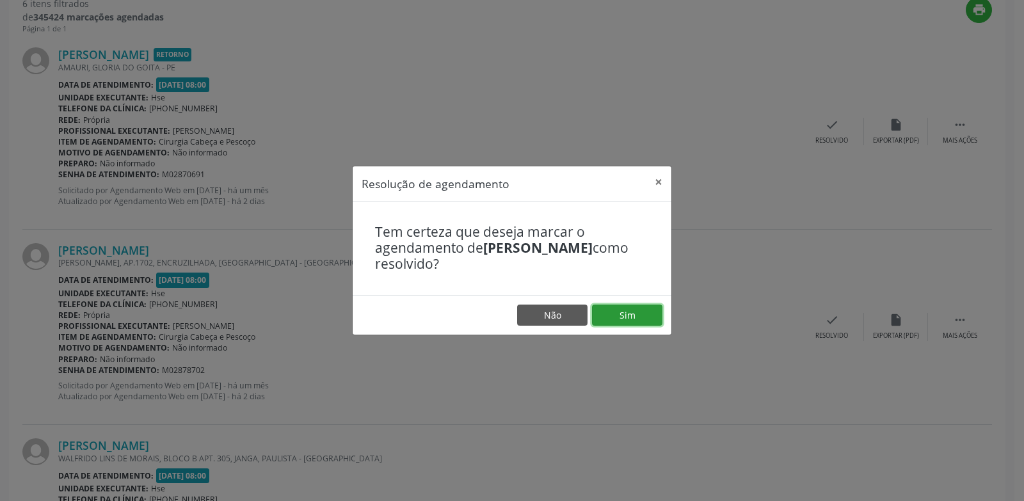
click at [620, 321] on button "Sim" at bounding box center [627, 316] width 70 height 22
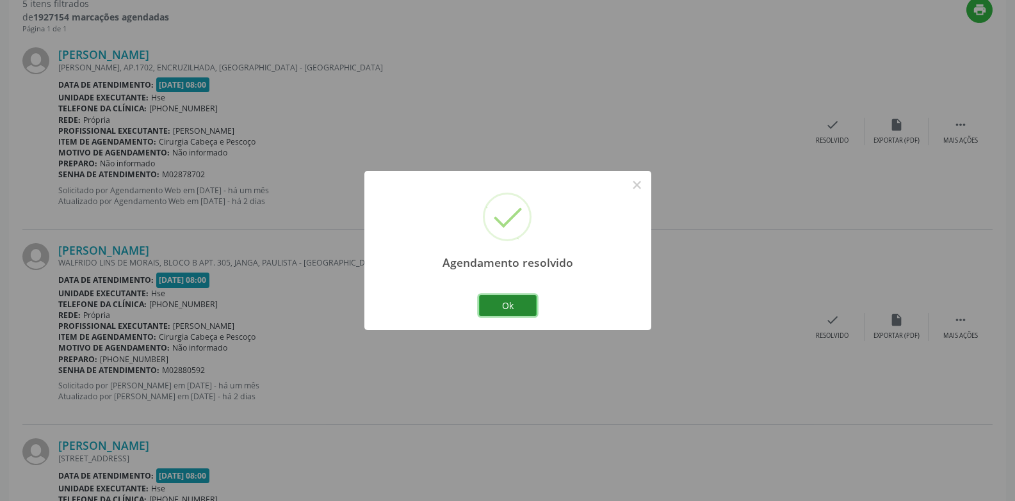
click at [516, 302] on button "Ok" at bounding box center [508, 306] width 58 height 22
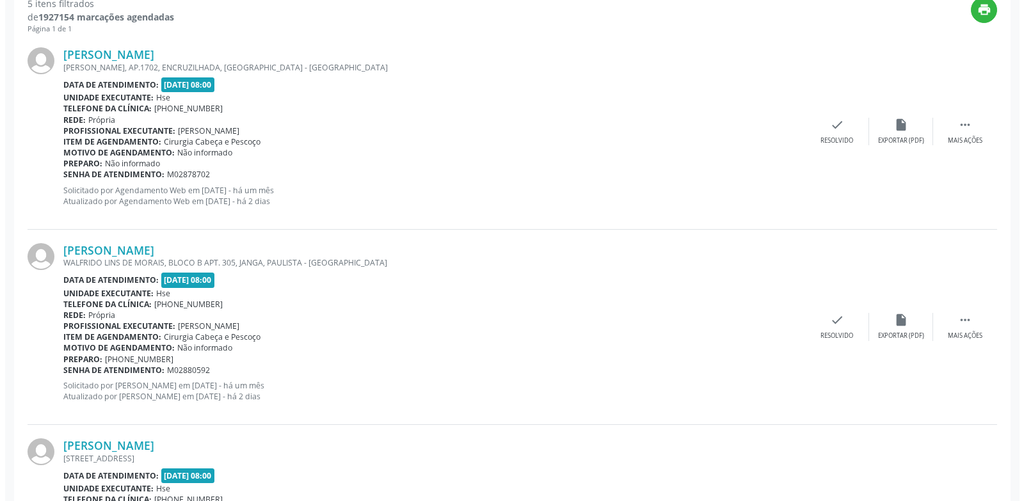
scroll to position [863, 0]
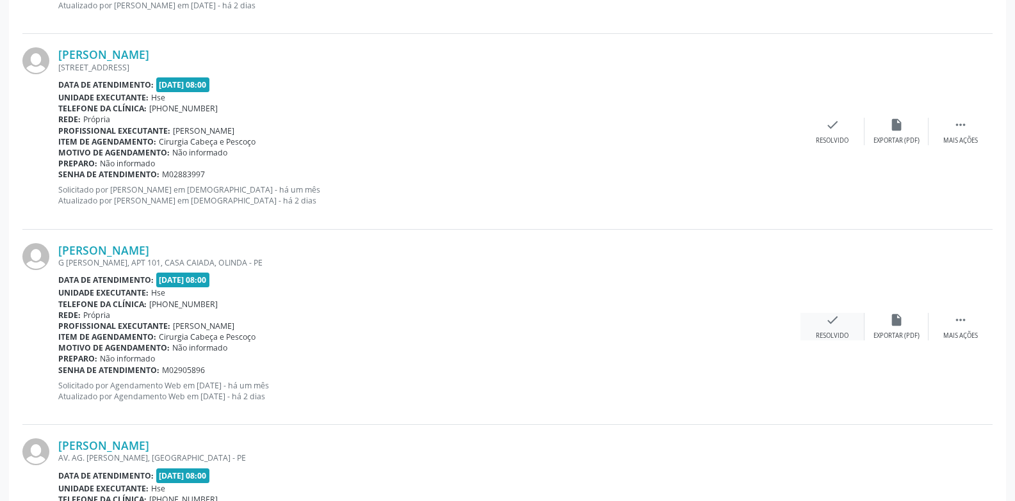
click at [835, 327] on icon "check" at bounding box center [832, 320] width 14 height 14
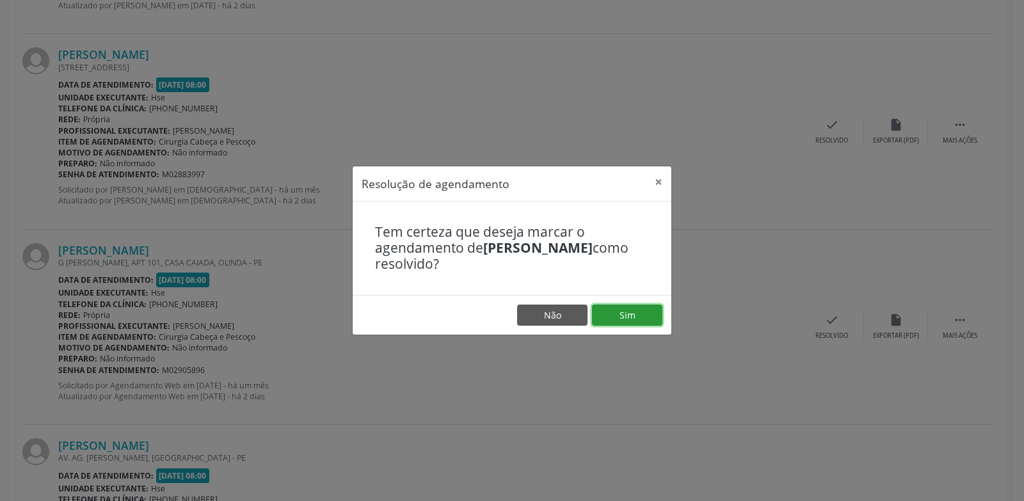
click at [629, 314] on button "Sim" at bounding box center [627, 316] width 70 height 22
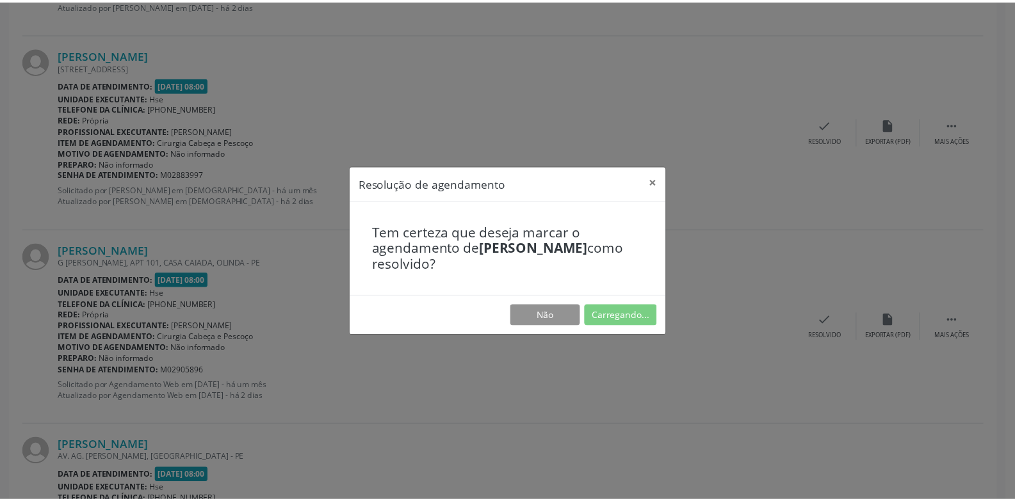
scroll to position [44, 0]
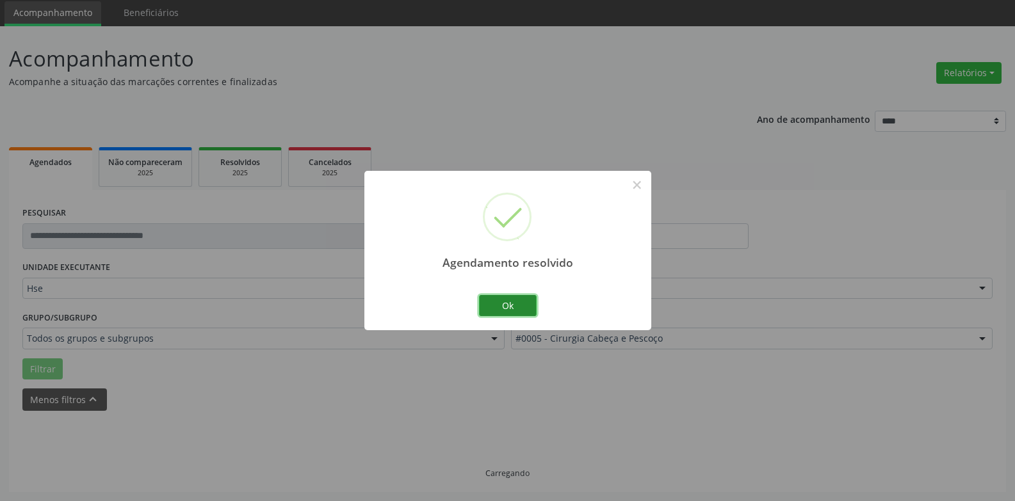
click at [519, 311] on button "Ok" at bounding box center [508, 306] width 58 height 22
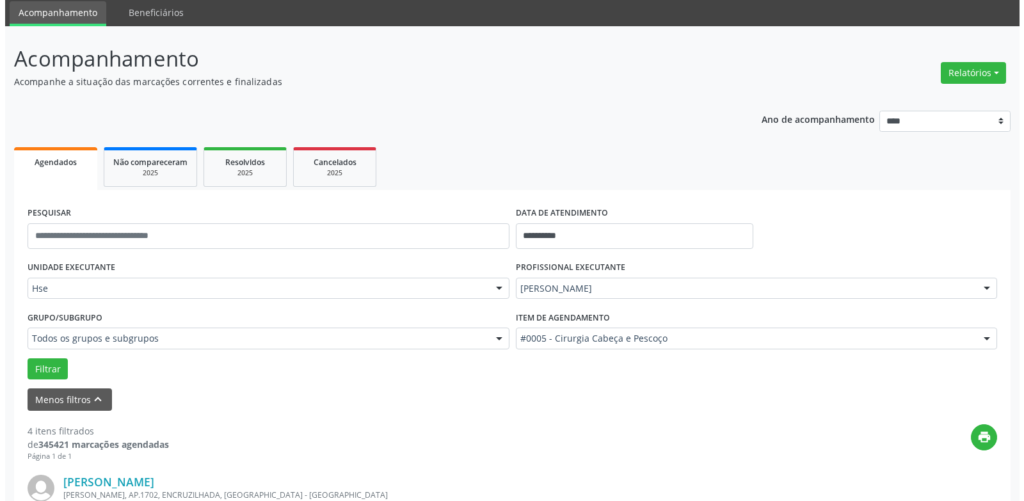
scroll to position [809, 0]
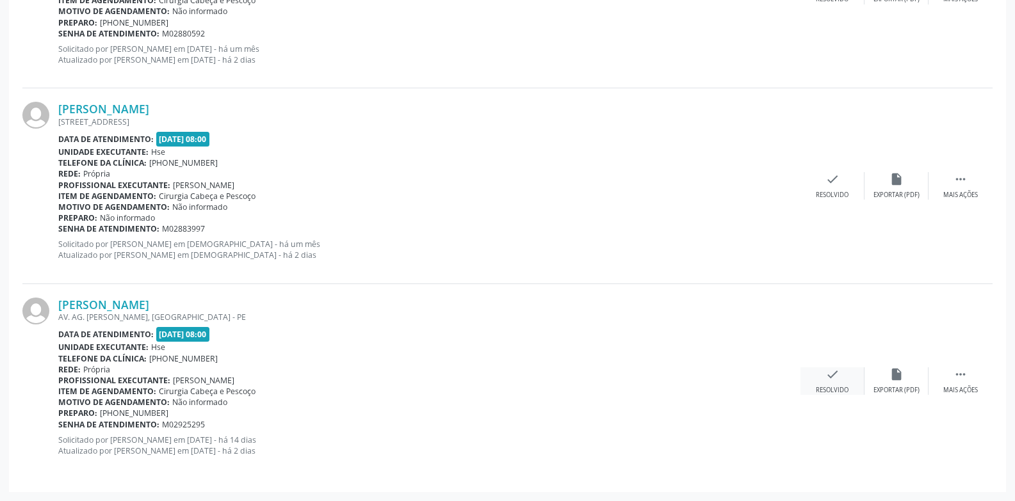
click at [826, 391] on div "Resolvido" at bounding box center [832, 390] width 33 height 9
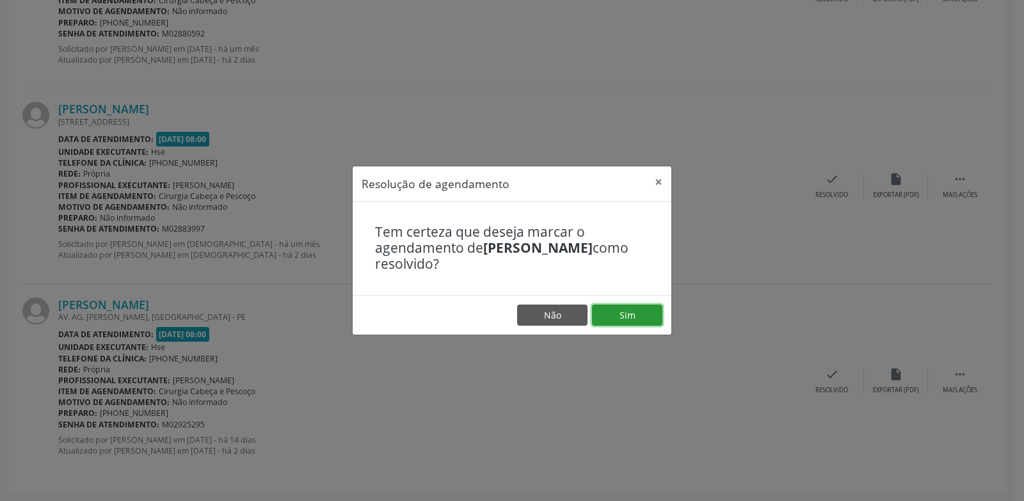
click at [640, 321] on button "Sim" at bounding box center [627, 316] width 70 height 22
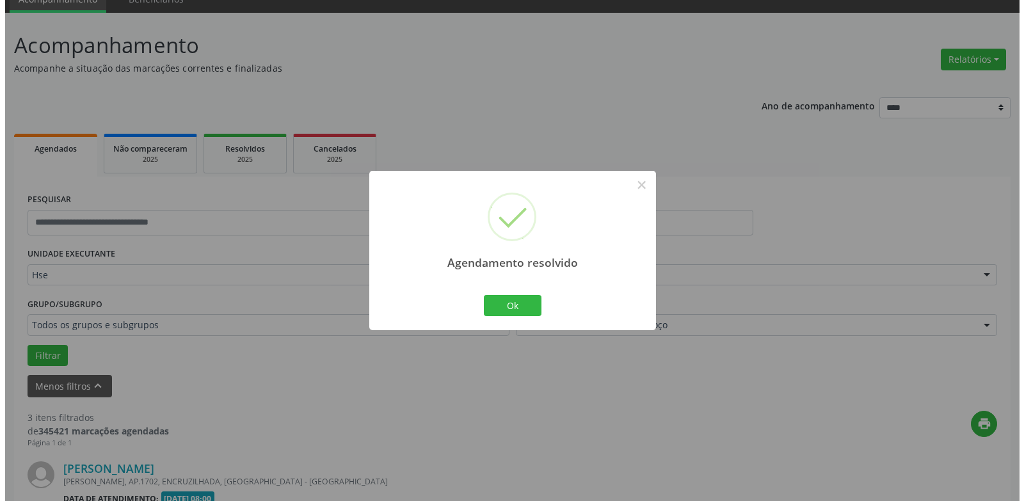
scroll to position [613, 0]
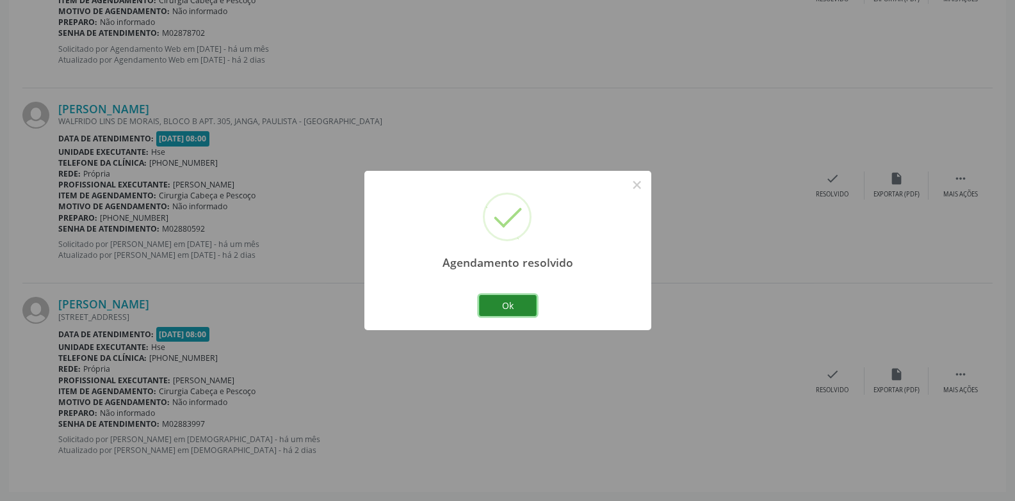
click at [519, 303] on button "Ok" at bounding box center [508, 306] width 58 height 22
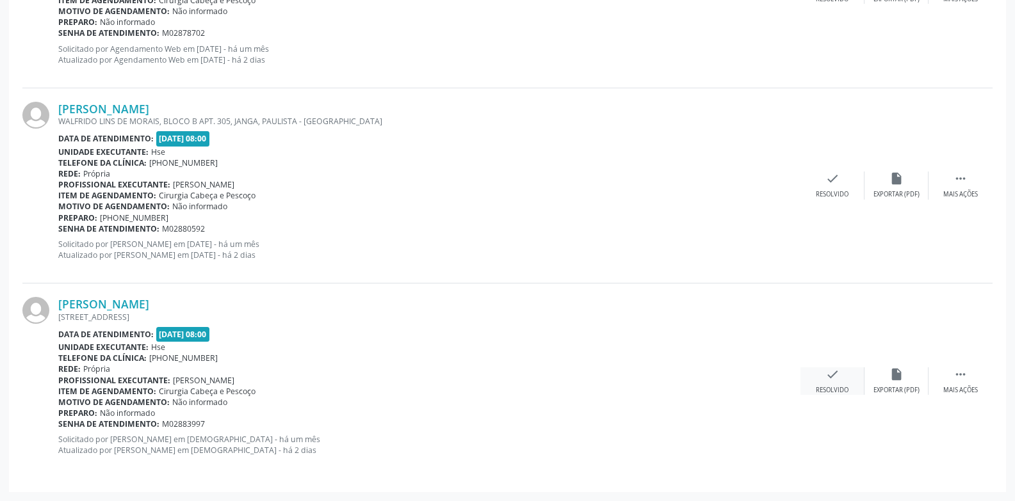
click at [832, 383] on div "check Resolvido" at bounding box center [832, 382] width 64 height 28
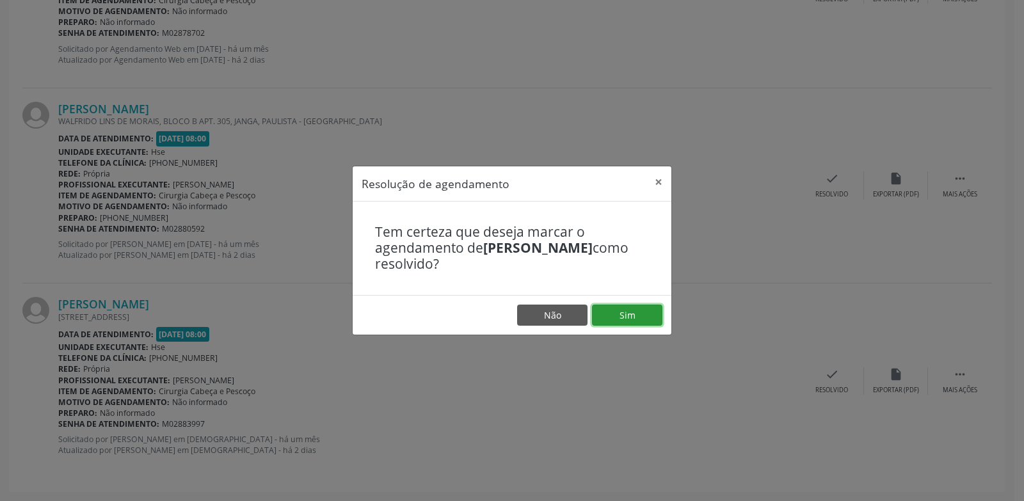
click at [638, 312] on button "Sim" at bounding box center [627, 316] width 70 height 22
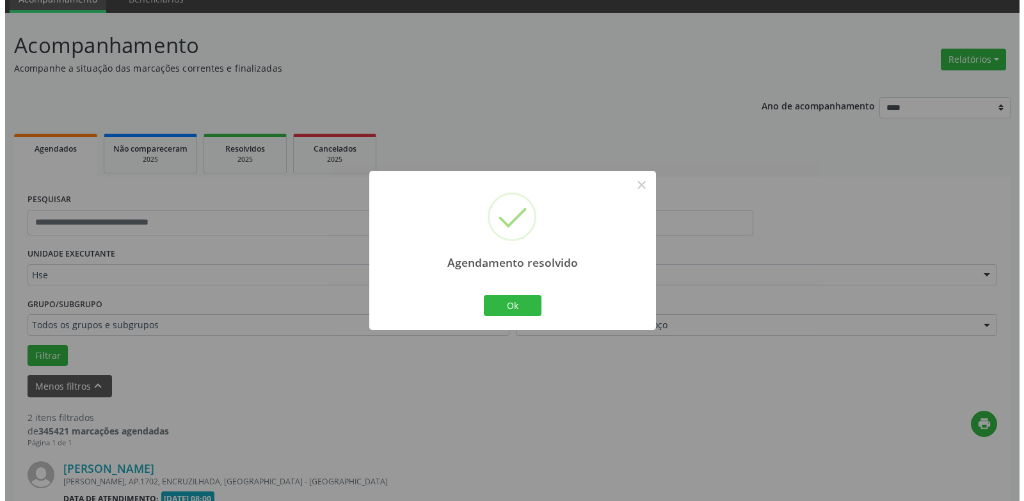
scroll to position [417, 0]
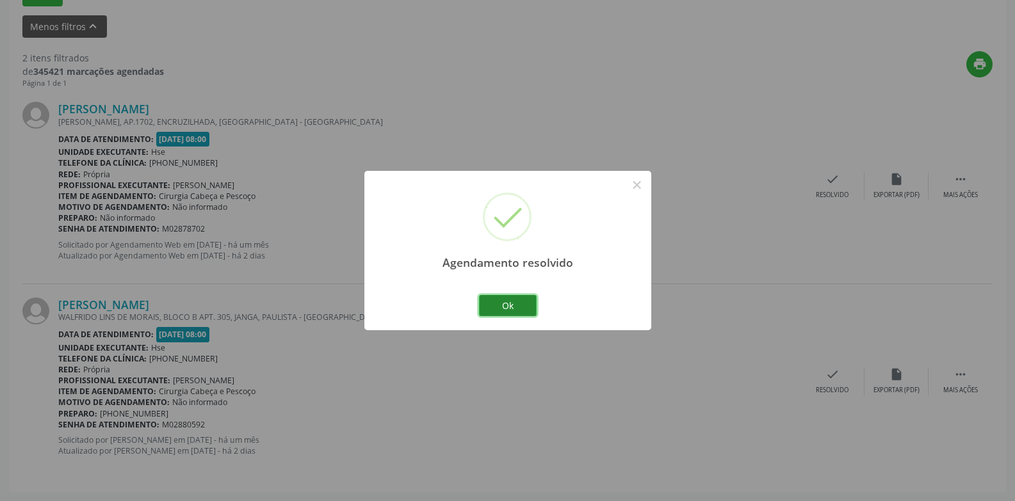
click at [508, 303] on button "Ok" at bounding box center [508, 306] width 58 height 22
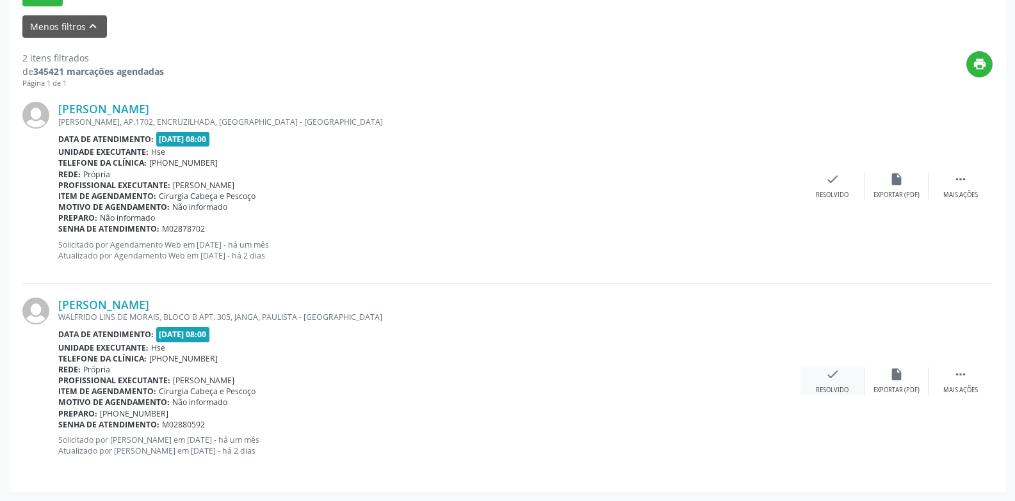
click at [818, 378] on div "check Resolvido" at bounding box center [832, 382] width 64 height 28
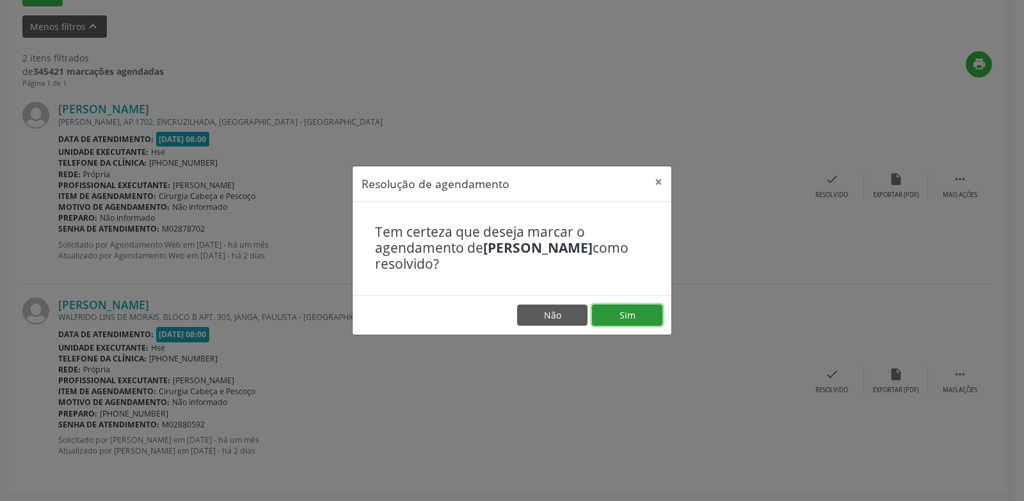
click at [610, 310] on button "Sim" at bounding box center [627, 316] width 70 height 22
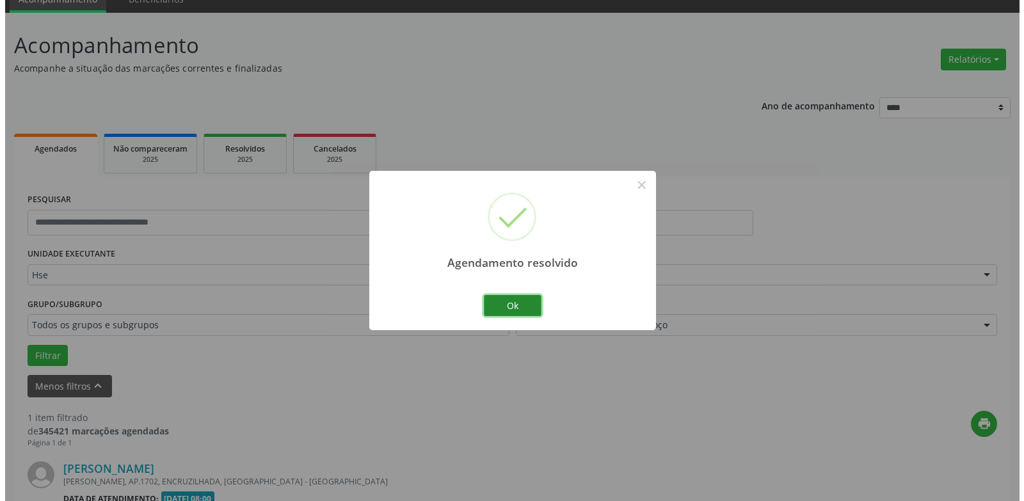
scroll to position [222, 0]
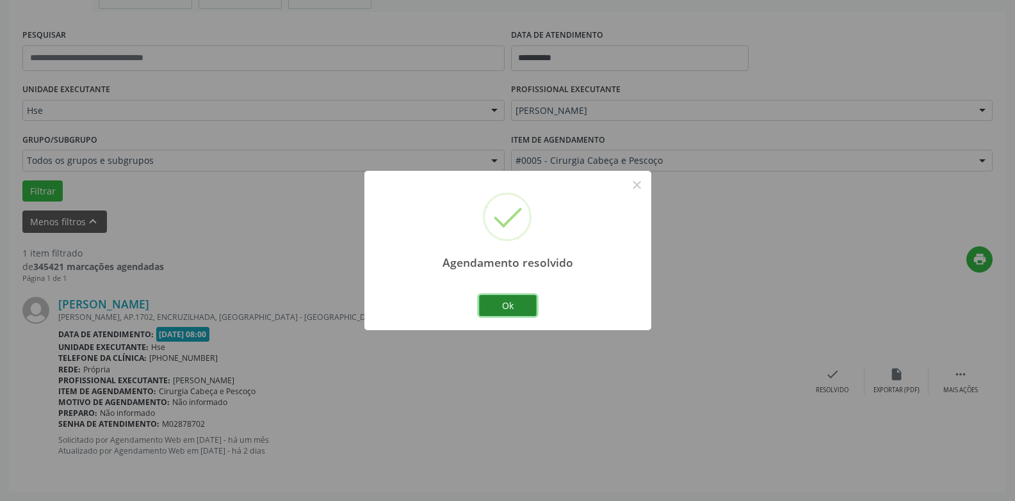
click at [525, 301] on button "Ok" at bounding box center [508, 306] width 58 height 22
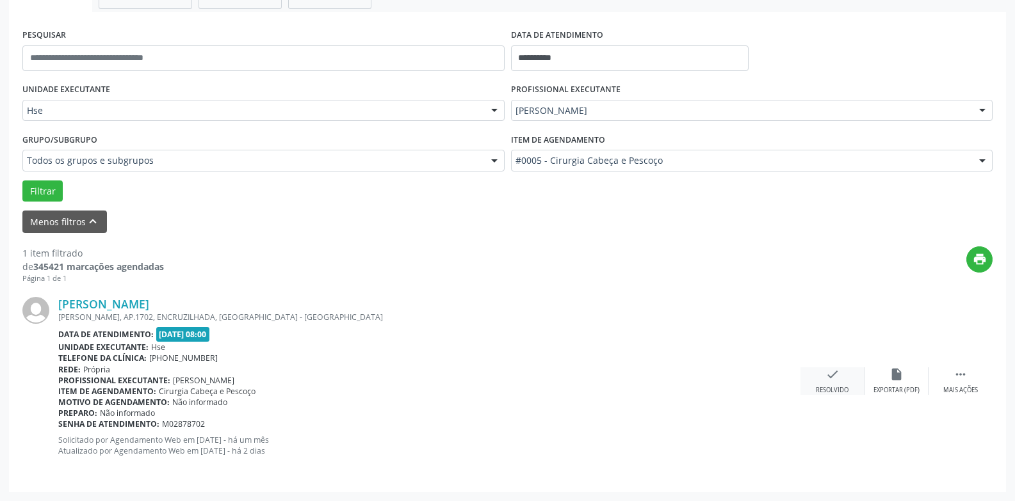
click at [846, 376] on div "check Resolvido" at bounding box center [832, 382] width 64 height 28
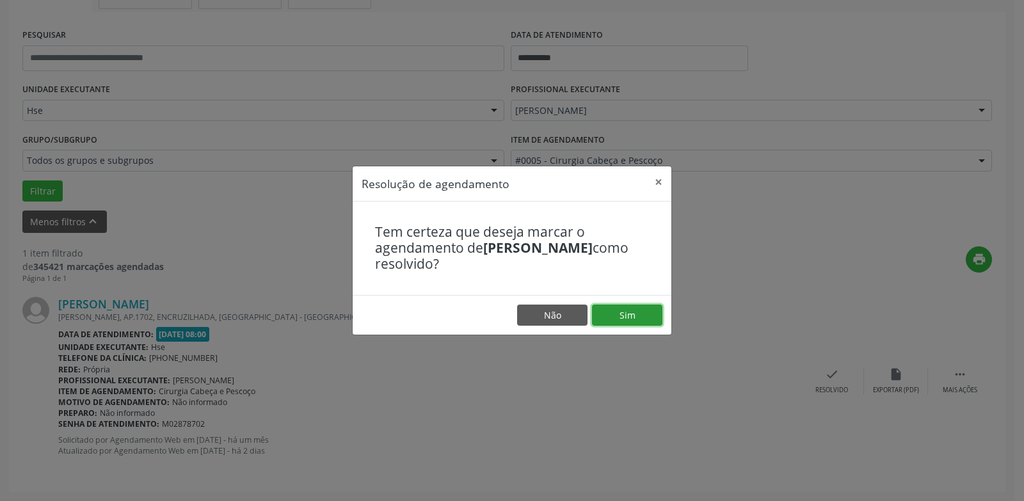
click at [604, 312] on button "Sim" at bounding box center [627, 316] width 70 height 22
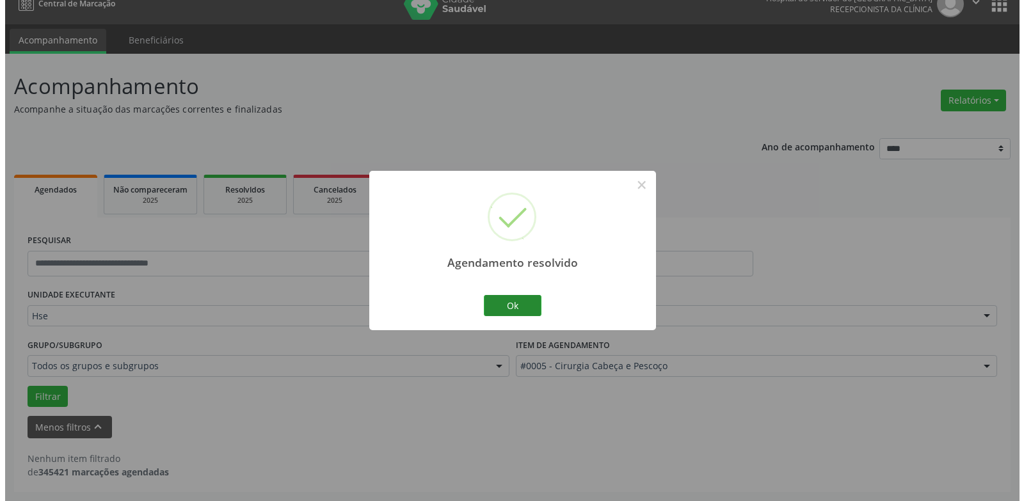
scroll to position [17, 0]
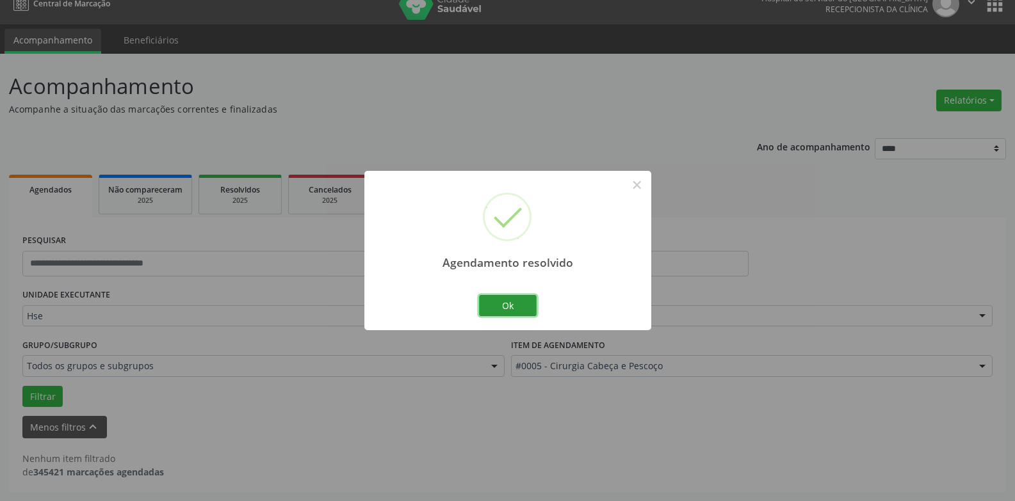
drag, startPoint x: 506, startPoint y: 303, endPoint x: 535, endPoint y: 284, distance: 34.6
click at [507, 302] on button "Ok" at bounding box center [508, 306] width 58 height 22
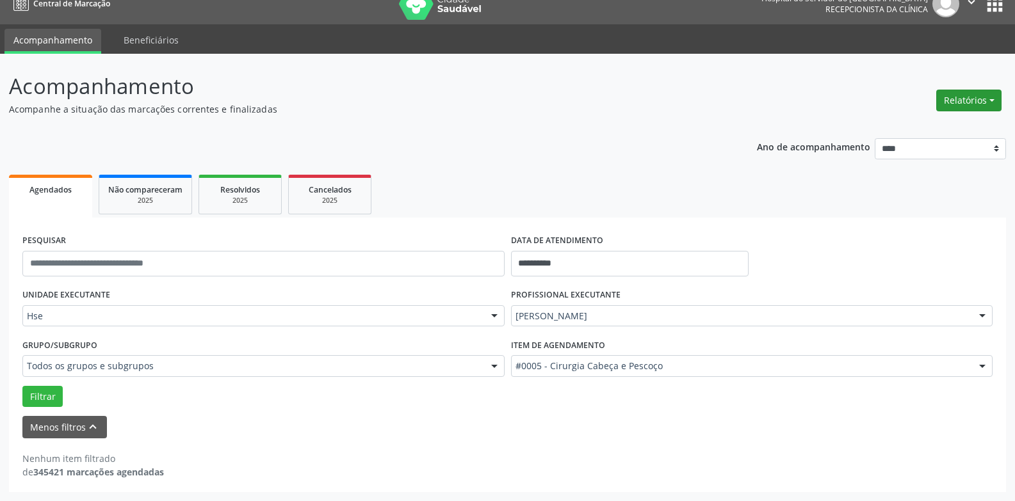
click at [983, 97] on button "Relatórios" at bounding box center [968, 101] width 65 height 22
click at [942, 129] on link "Agendamentos" at bounding box center [933, 128] width 138 height 18
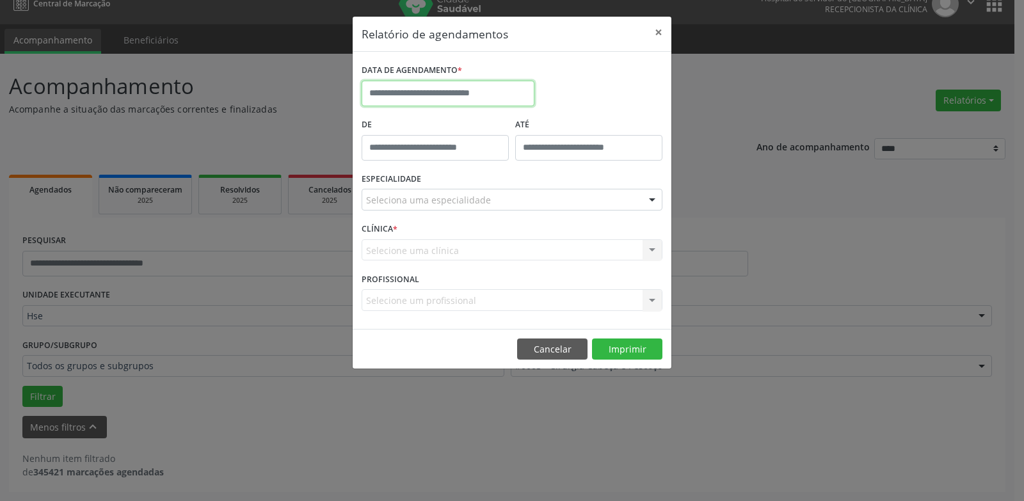
click at [451, 88] on input "text" at bounding box center [448, 94] width 173 height 26
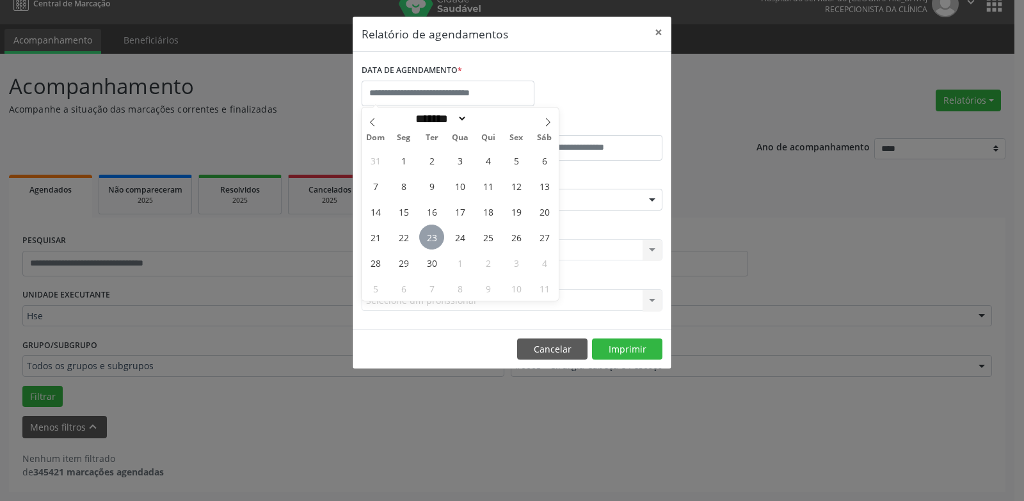
click at [433, 234] on span "23" at bounding box center [431, 237] width 25 height 25
type input "**********"
click at [431, 234] on span "23" at bounding box center [431, 237] width 25 height 25
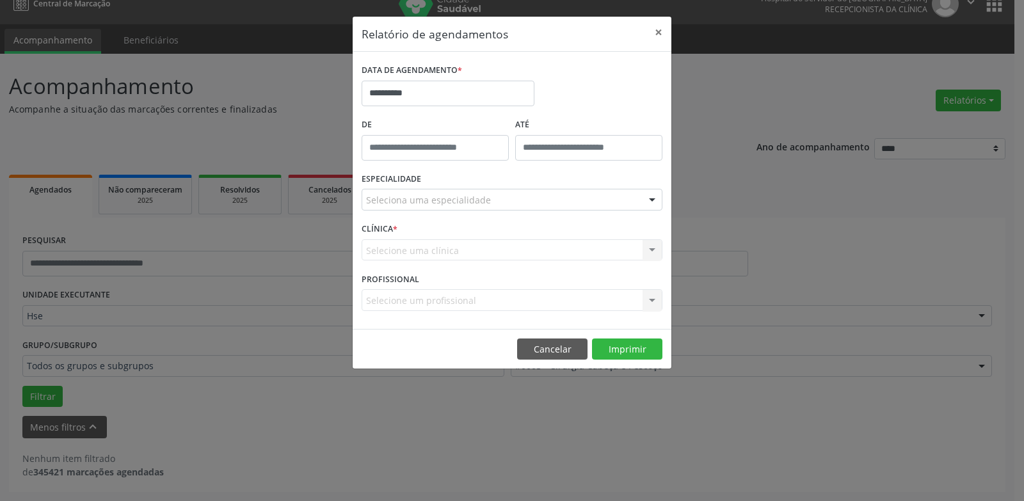
click at [533, 197] on div "Seleciona uma especialidade" at bounding box center [512, 200] width 301 height 22
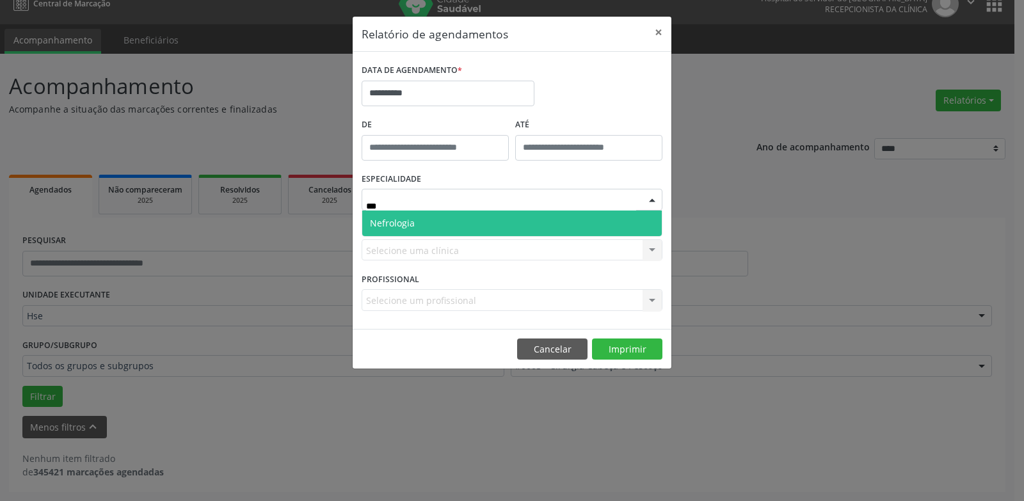
type input "****"
click at [529, 232] on span "Nefrologia" at bounding box center [512, 224] width 300 height 26
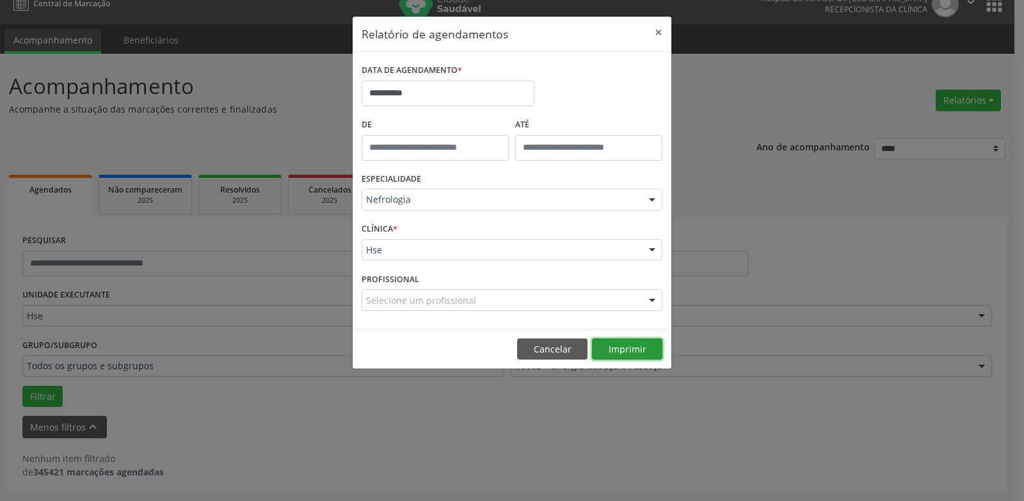
click at [626, 343] on button "Imprimir" at bounding box center [627, 350] width 70 height 22
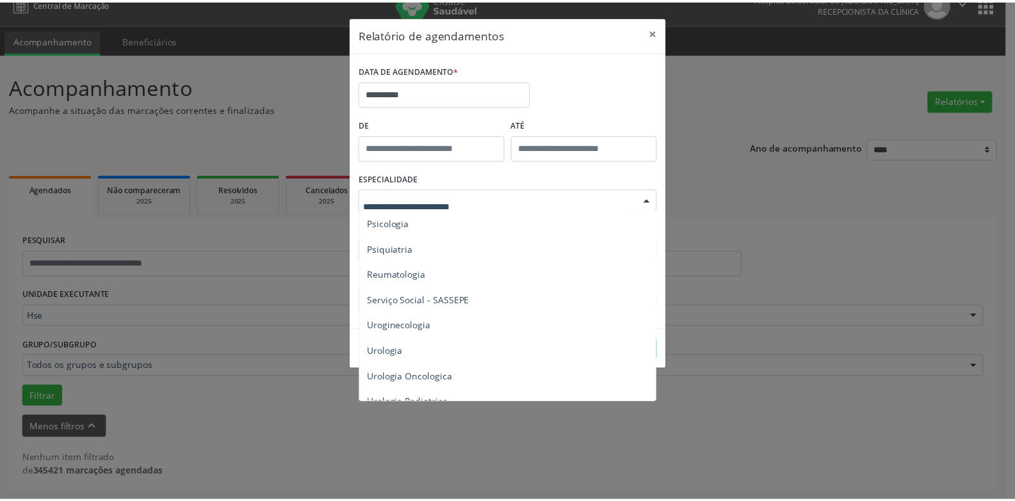
scroll to position [2200, 0]
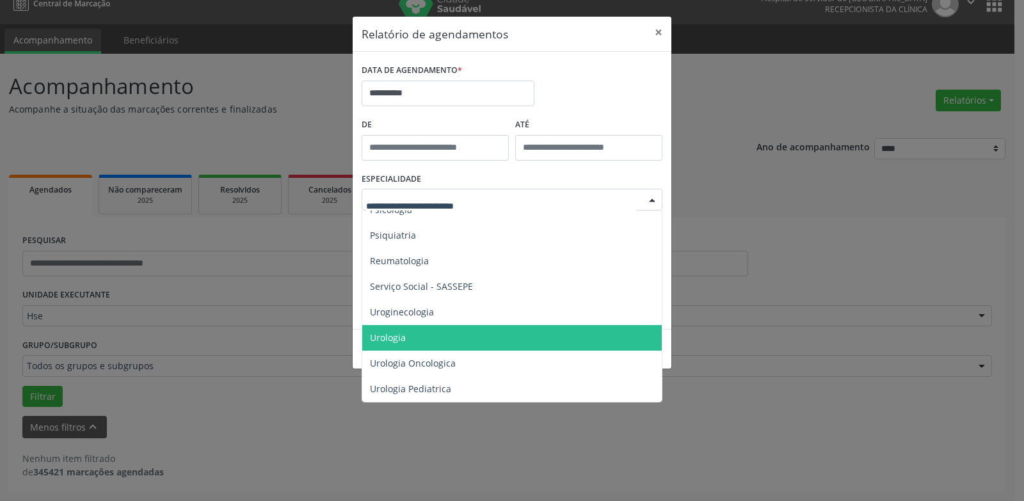
click at [458, 326] on span "Urologia" at bounding box center [513, 338] width 302 height 26
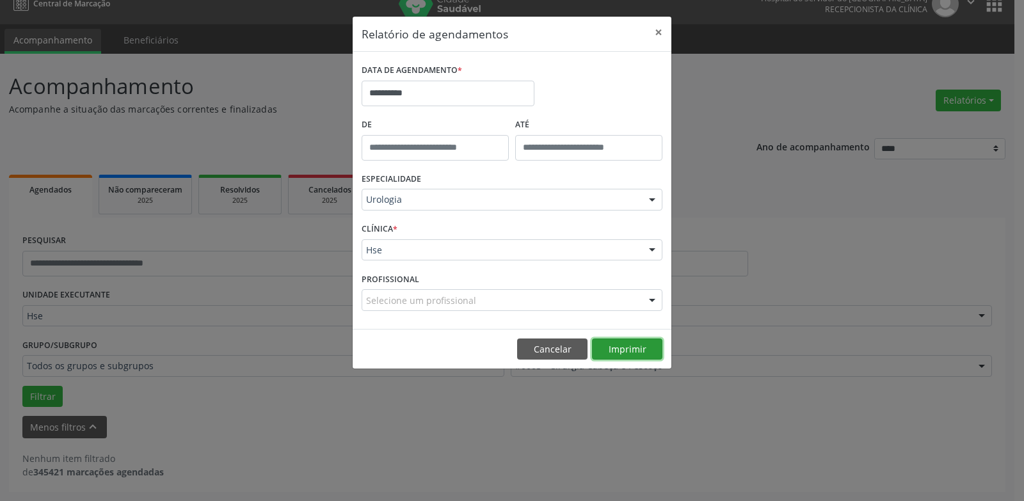
click at [614, 348] on button "Imprimir" at bounding box center [627, 350] width 70 height 22
drag, startPoint x: 427, startPoint y: 261, endPoint x: 330, endPoint y: 325, distance: 116.0
click at [333, 331] on div "**********" at bounding box center [512, 250] width 1024 height 501
click at [322, 309] on div "**********" at bounding box center [512, 250] width 1024 height 501
click at [522, 349] on button "Cancelar" at bounding box center [552, 350] width 70 height 22
